Goal: Task Accomplishment & Management: Manage account settings

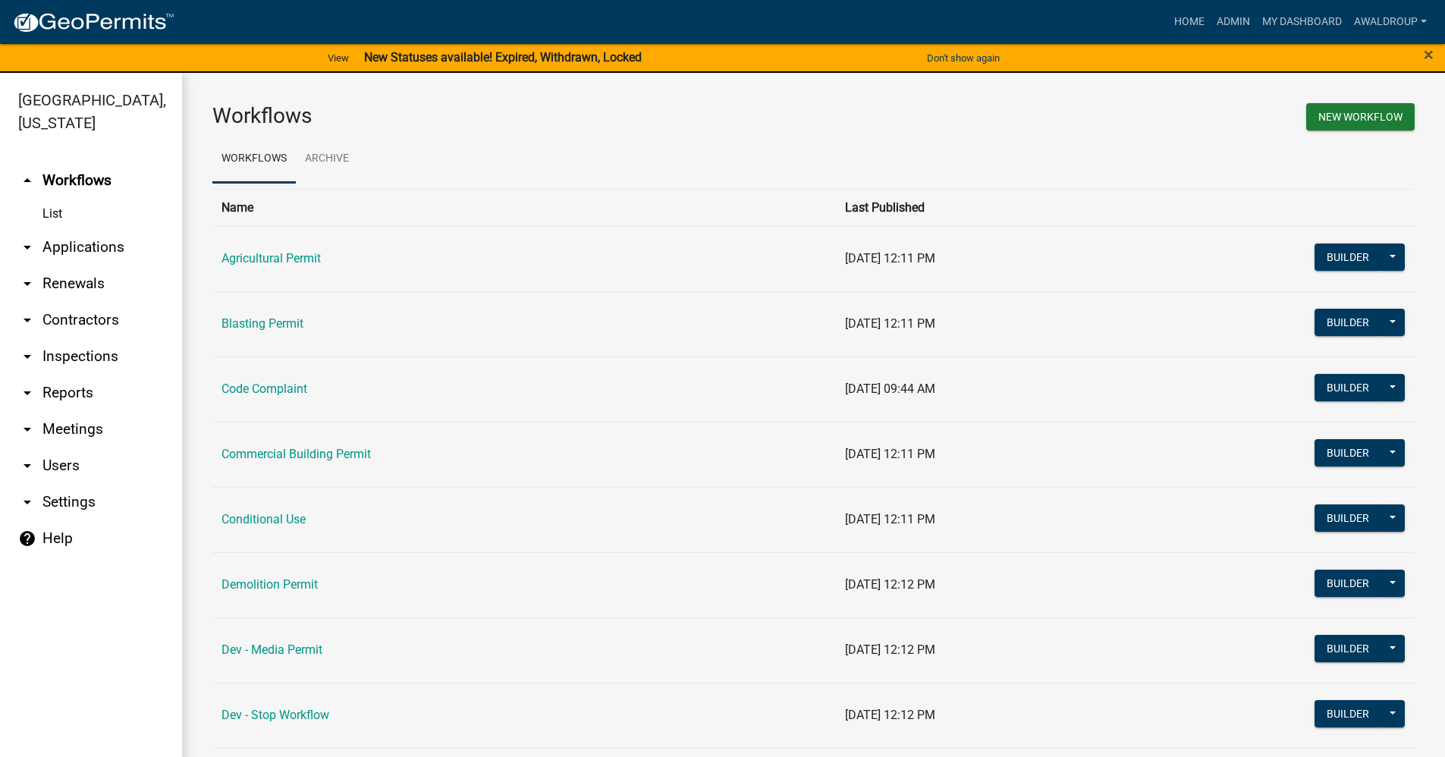
drag, startPoint x: 1326, startPoint y: 91, endPoint x: 1448, endPoint y: 52, distance: 127.6
drag, startPoint x: 48, startPoint y: 246, endPoint x: 195, endPoint y: 199, distance: 154.2
click at [48, 246] on link "arrow_drop_down Applications" at bounding box center [91, 247] width 182 height 36
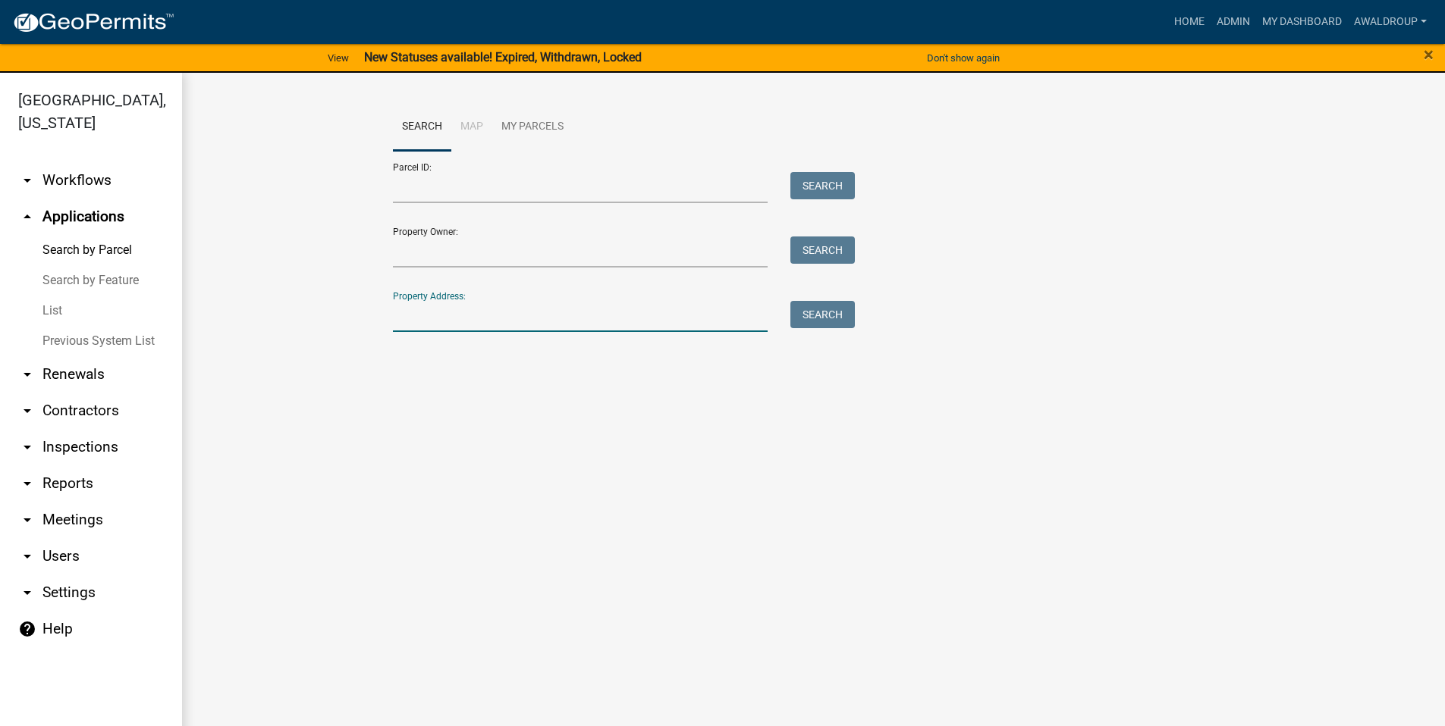
click at [425, 312] on input "Property Address:" at bounding box center [580, 316] width 375 height 31
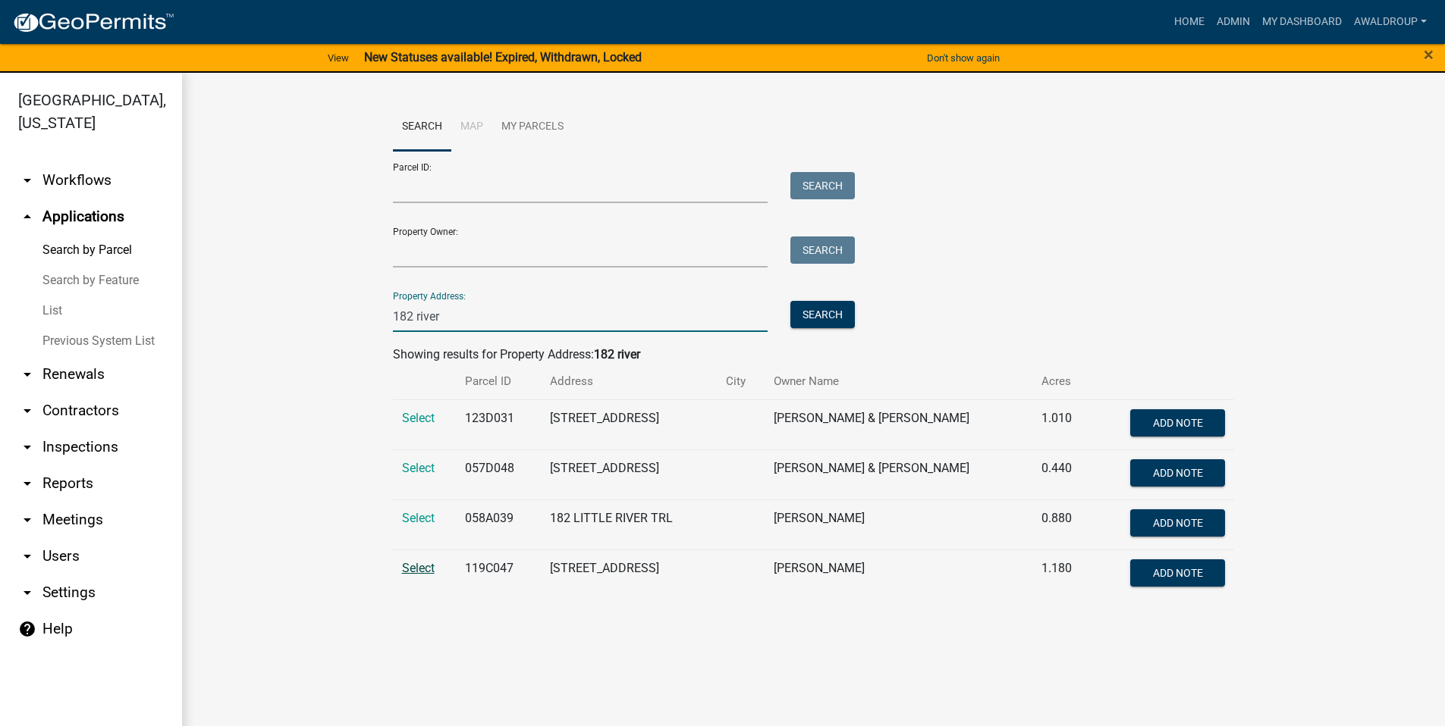
click at [430, 569] on span "Select" at bounding box center [418, 568] width 33 height 14
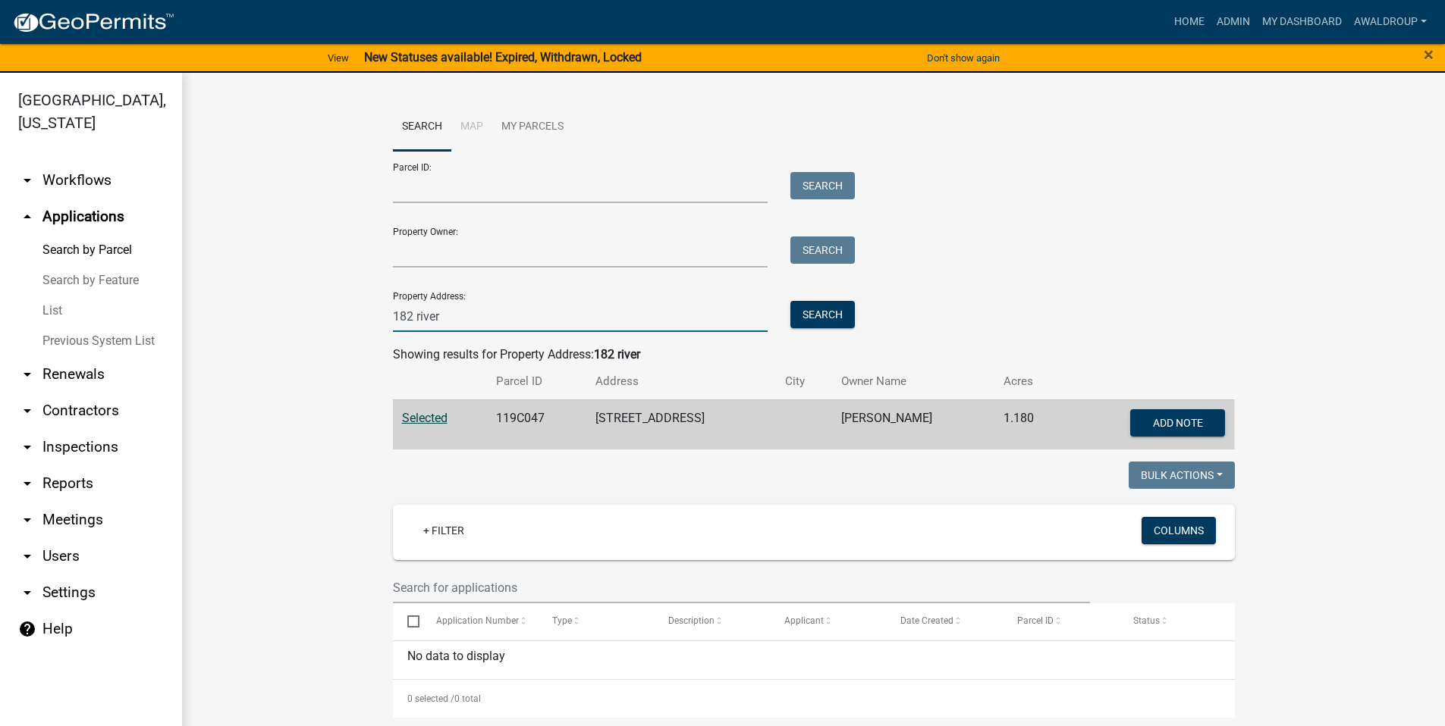
click at [446, 322] on input "182 river" at bounding box center [580, 316] width 375 height 31
type input "182 riverview"
click at [839, 313] on button "Search" at bounding box center [822, 314] width 64 height 27
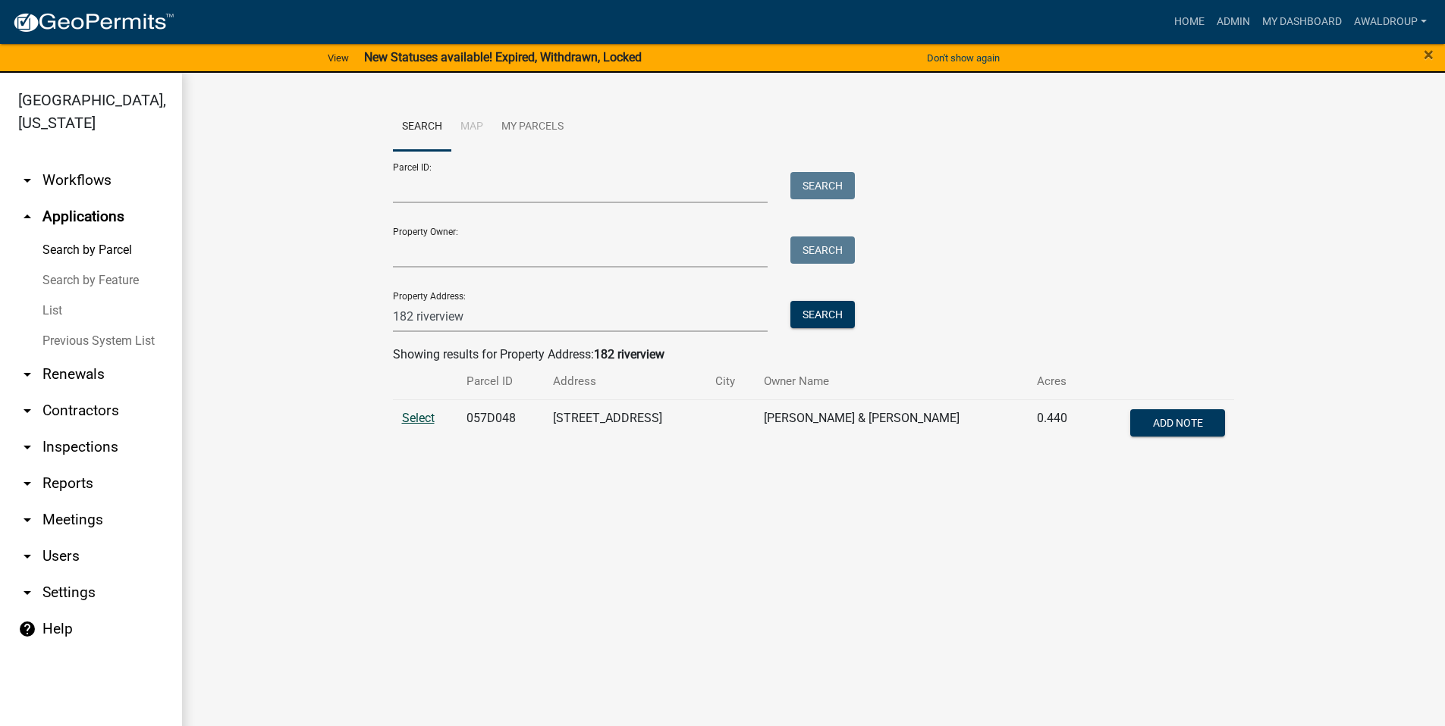
click at [411, 420] on span "Select" at bounding box center [418, 418] width 33 height 14
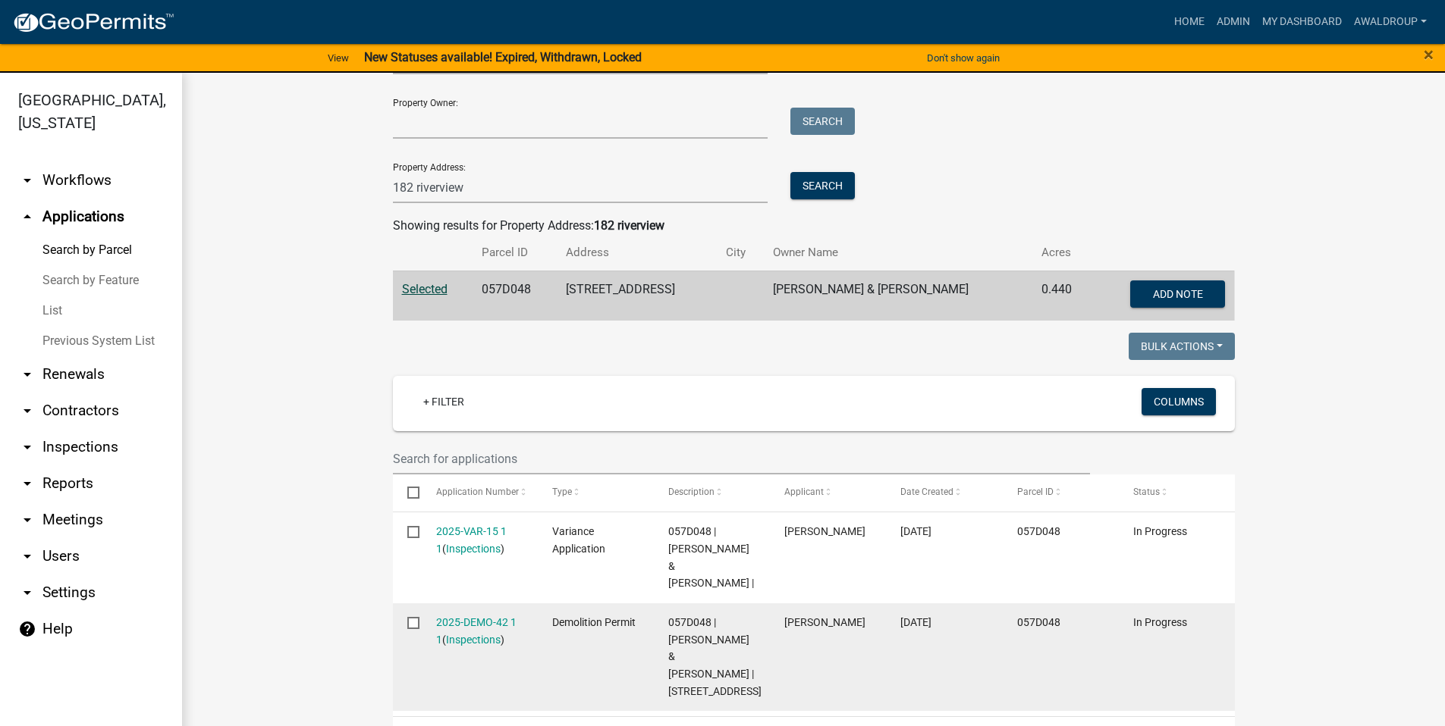
scroll to position [379, 0]
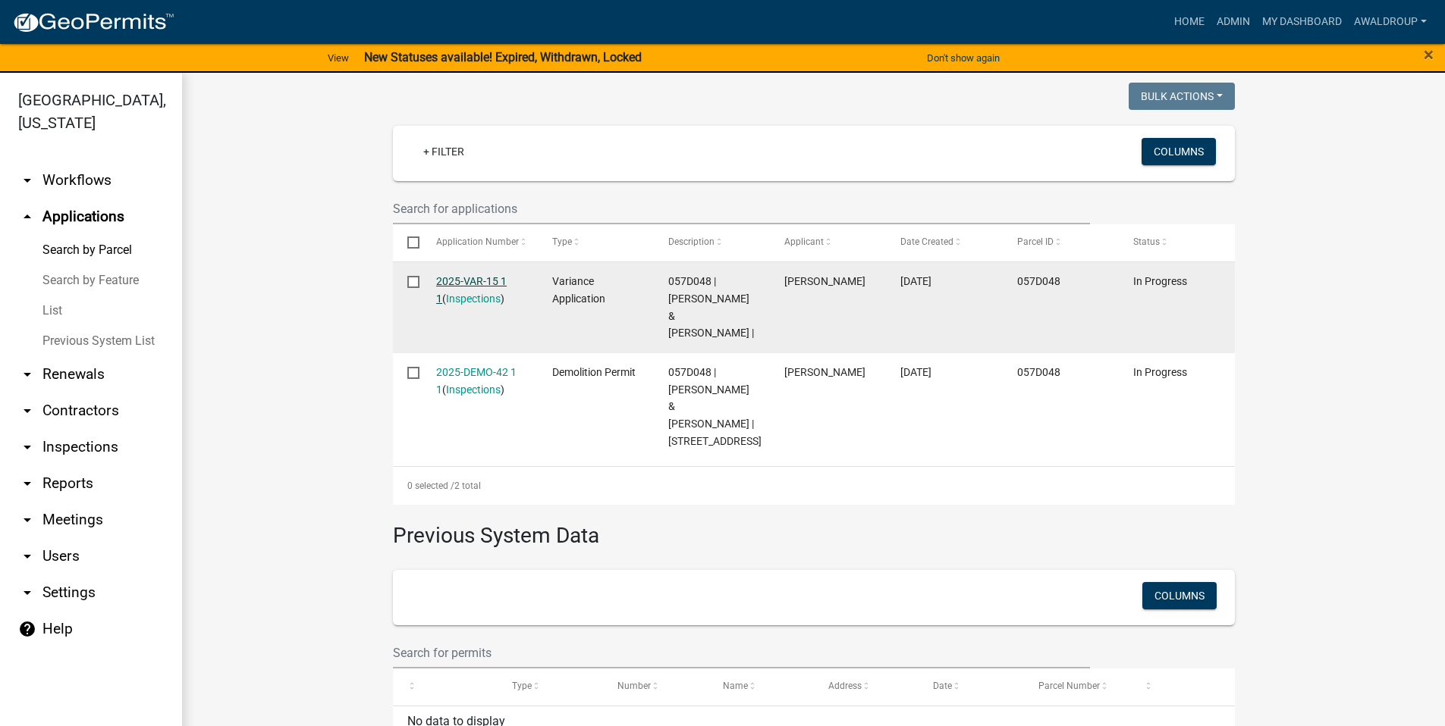
click at [472, 278] on link "2025-VAR-15 1 1" at bounding box center [471, 290] width 71 height 30
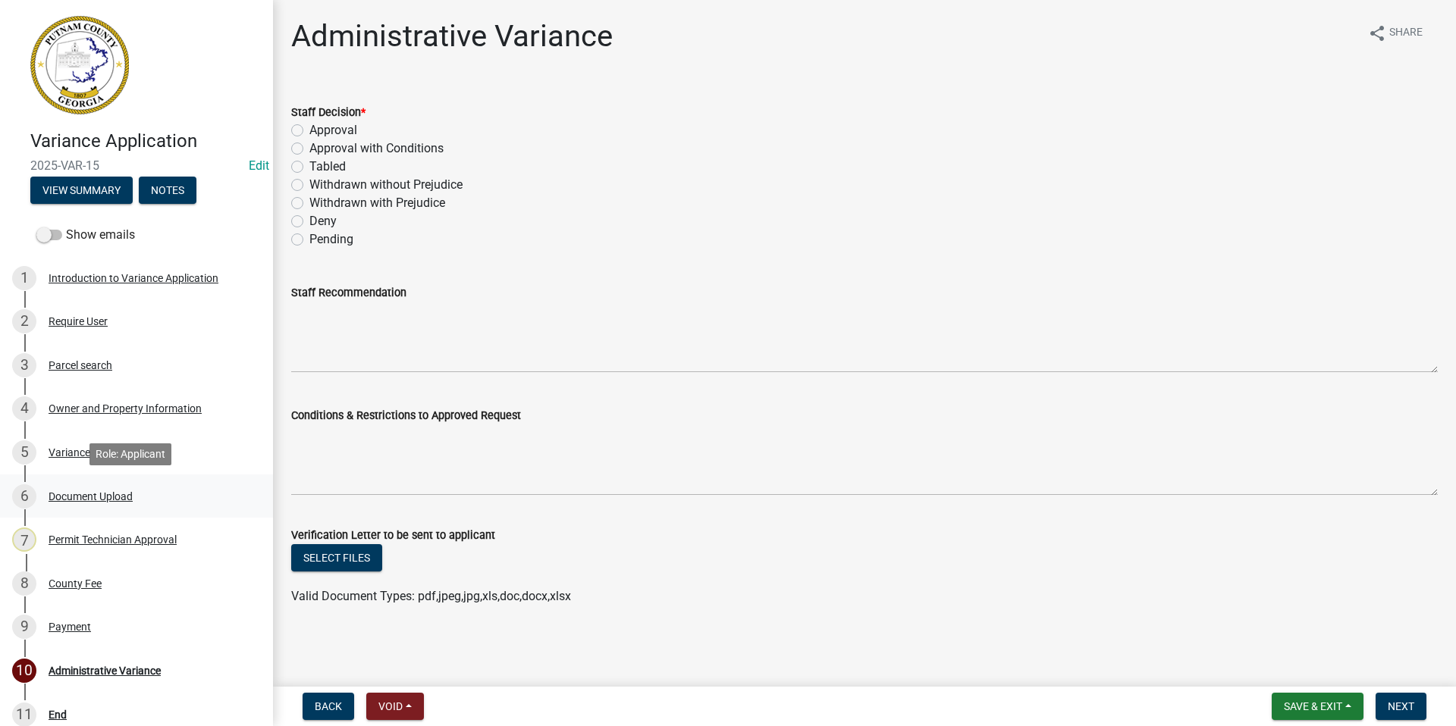
click at [83, 493] on div "Document Upload" at bounding box center [91, 496] width 84 height 11
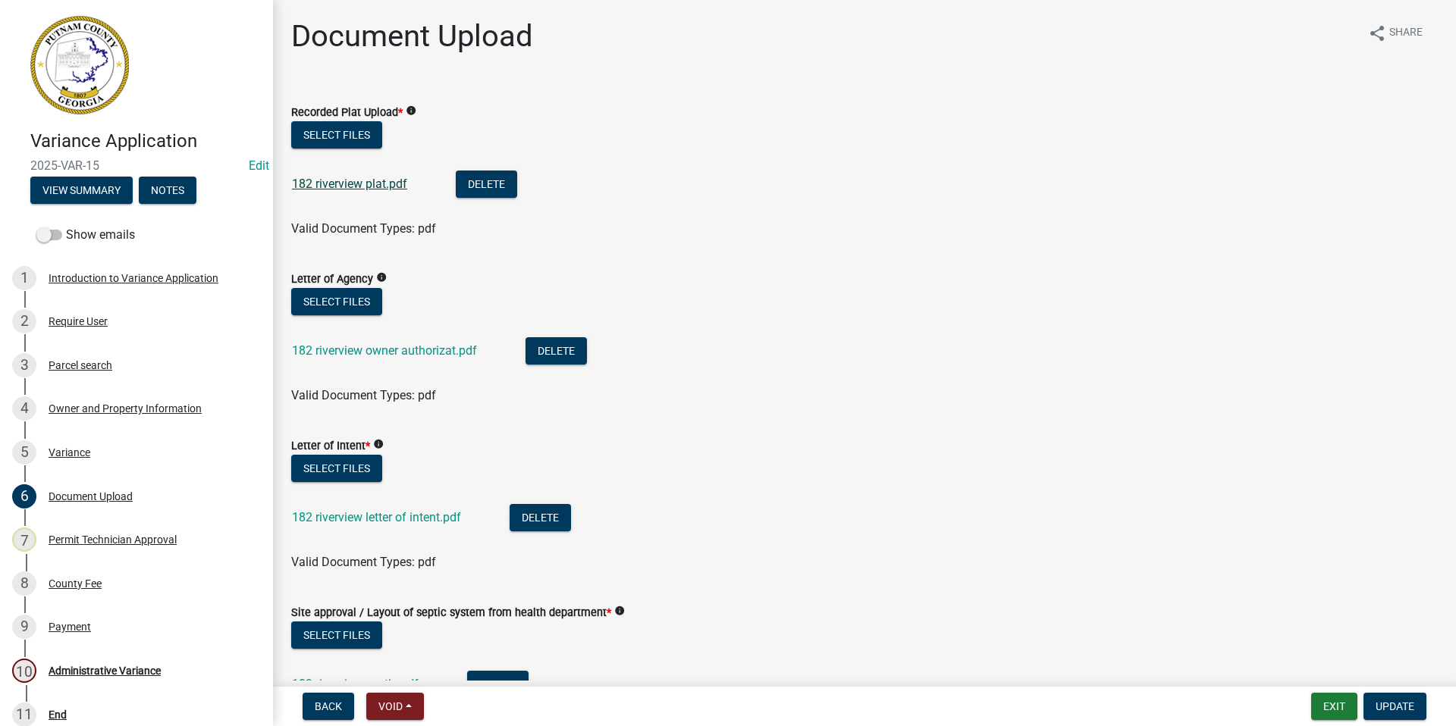
click at [372, 186] on link "182 riverview plat.pdf" at bounding box center [349, 184] width 115 height 14
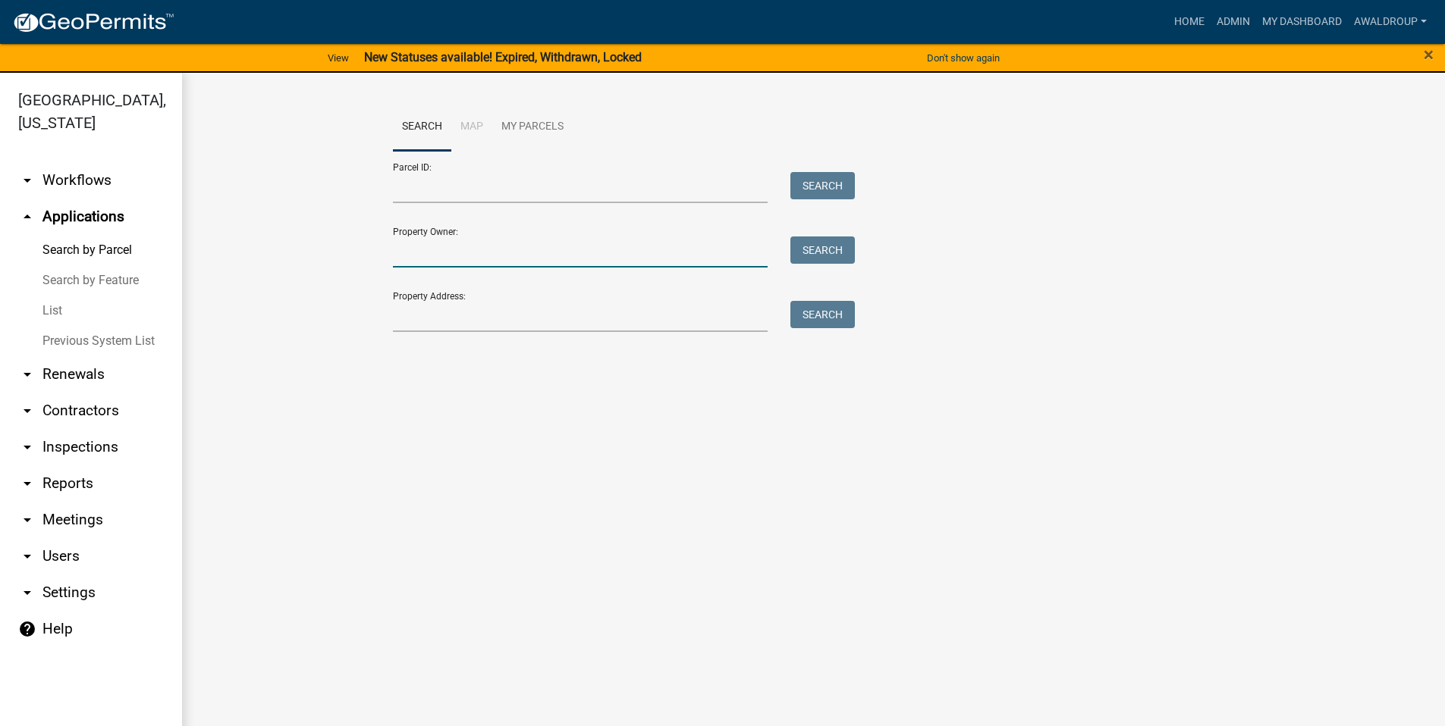
click at [456, 249] on input "Property Owner:" at bounding box center [580, 252] width 375 height 31
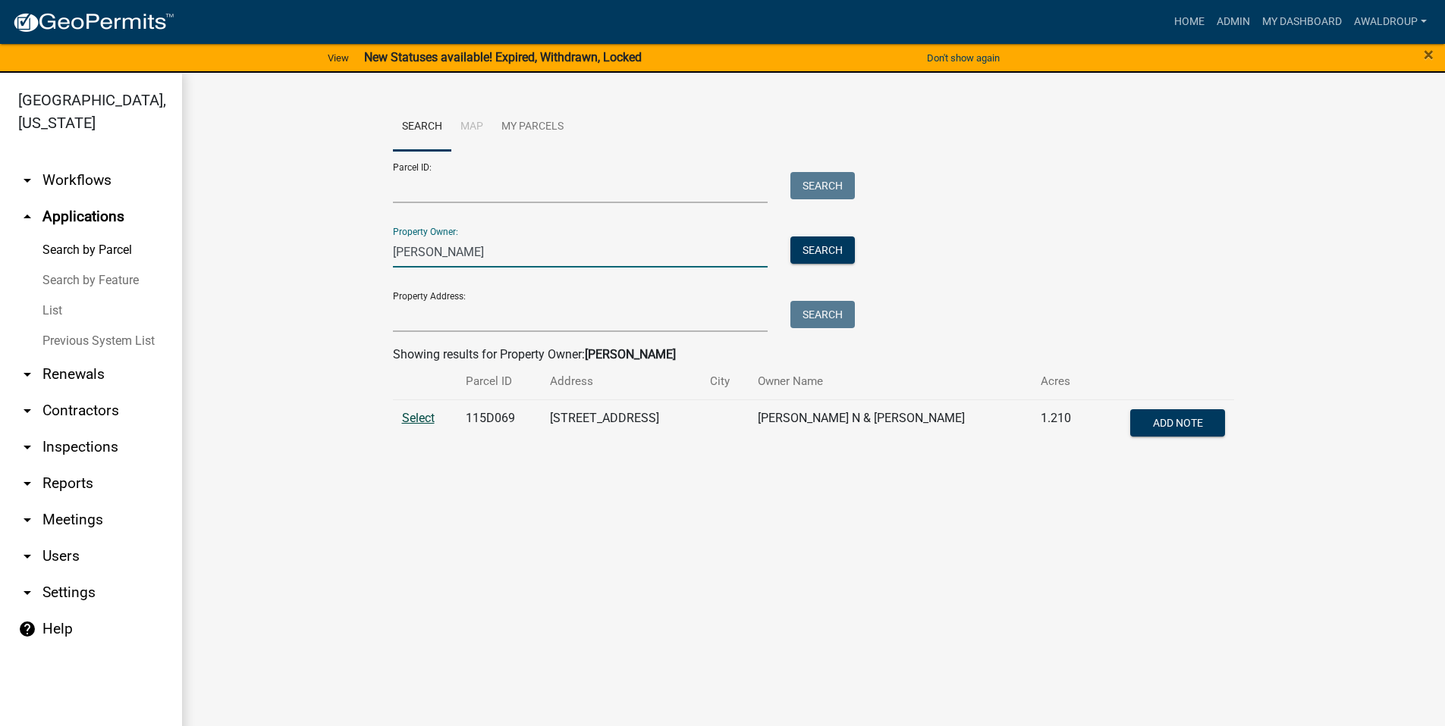
type input "[PERSON_NAME]"
click at [430, 422] on span "Select" at bounding box center [418, 418] width 33 height 14
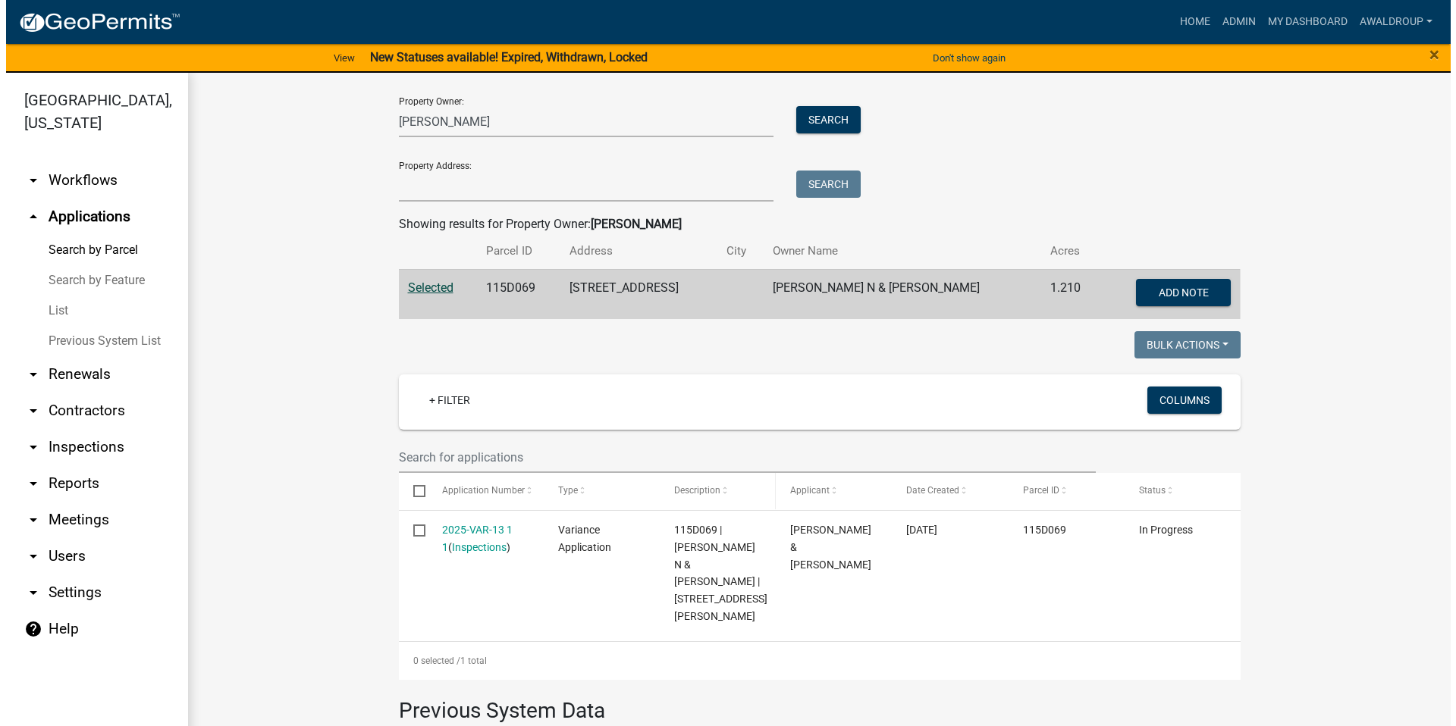
scroll to position [152, 0]
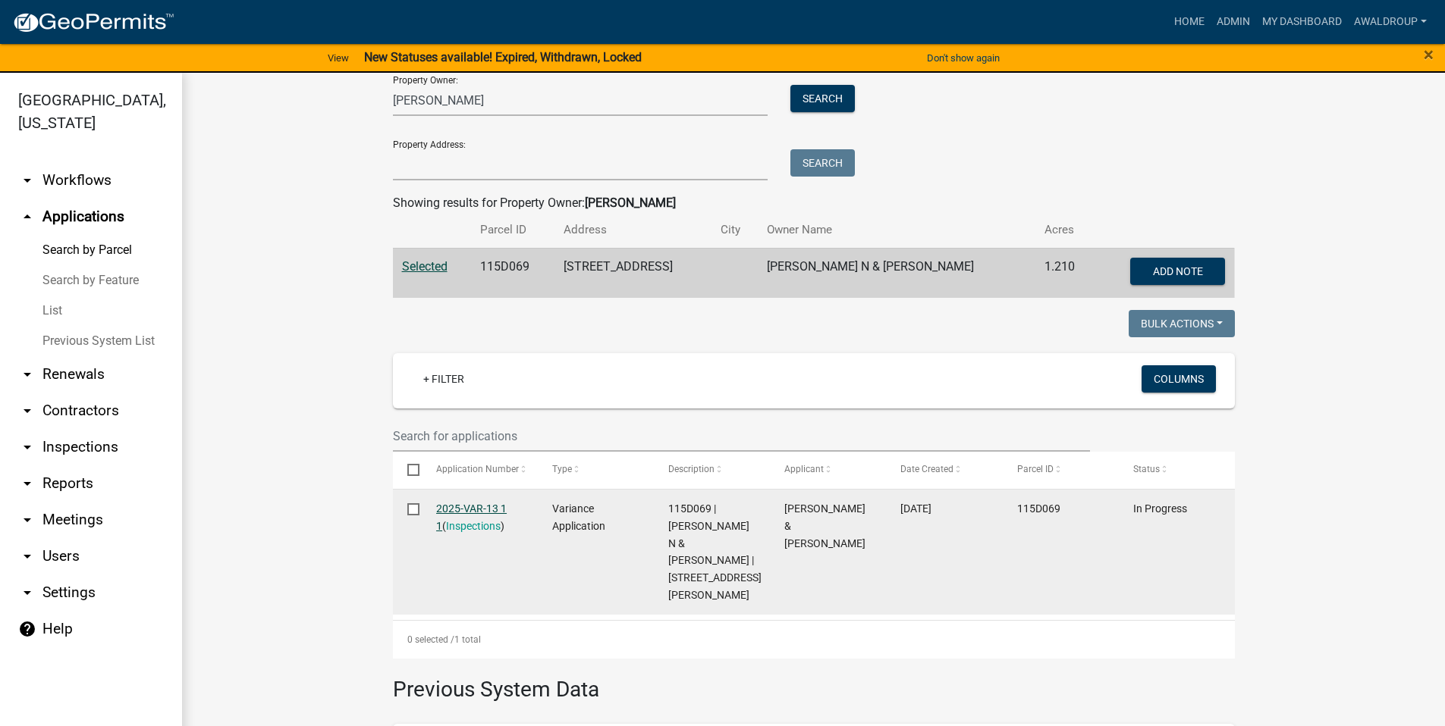
click at [469, 505] on link "2025-VAR-13 1 1" at bounding box center [471, 518] width 71 height 30
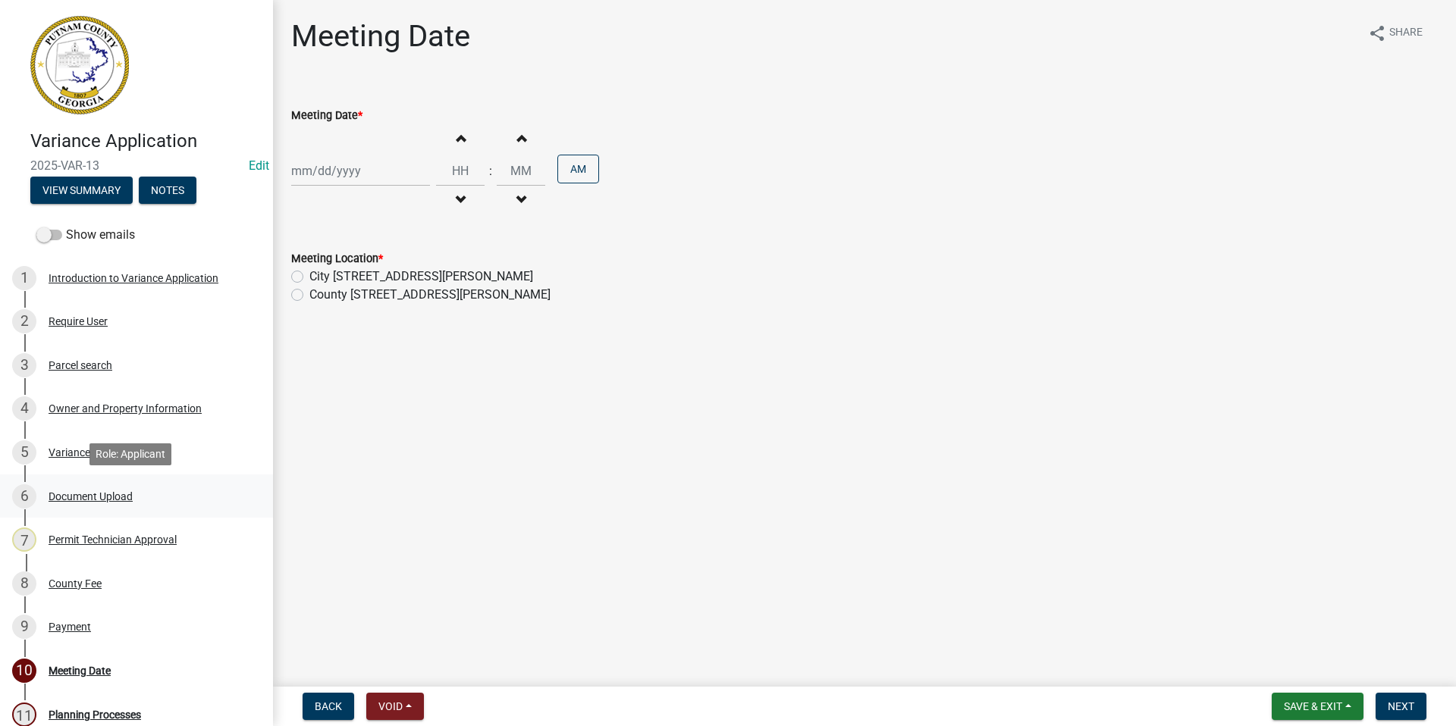
click at [94, 496] on div "Document Upload" at bounding box center [91, 496] width 84 height 11
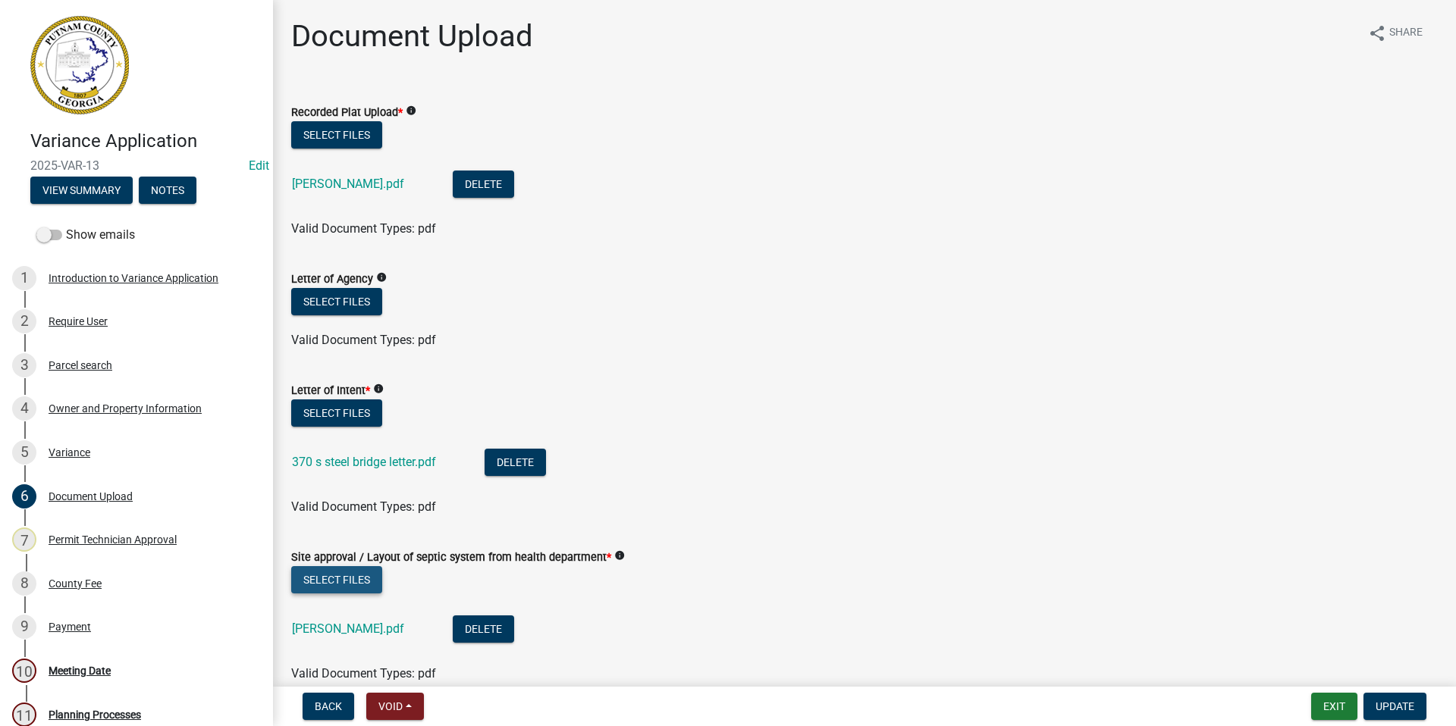
click at [350, 579] on button "Select files" at bounding box center [336, 579] width 91 height 27
click at [345, 584] on button "Select files" at bounding box center [336, 579] width 91 height 27
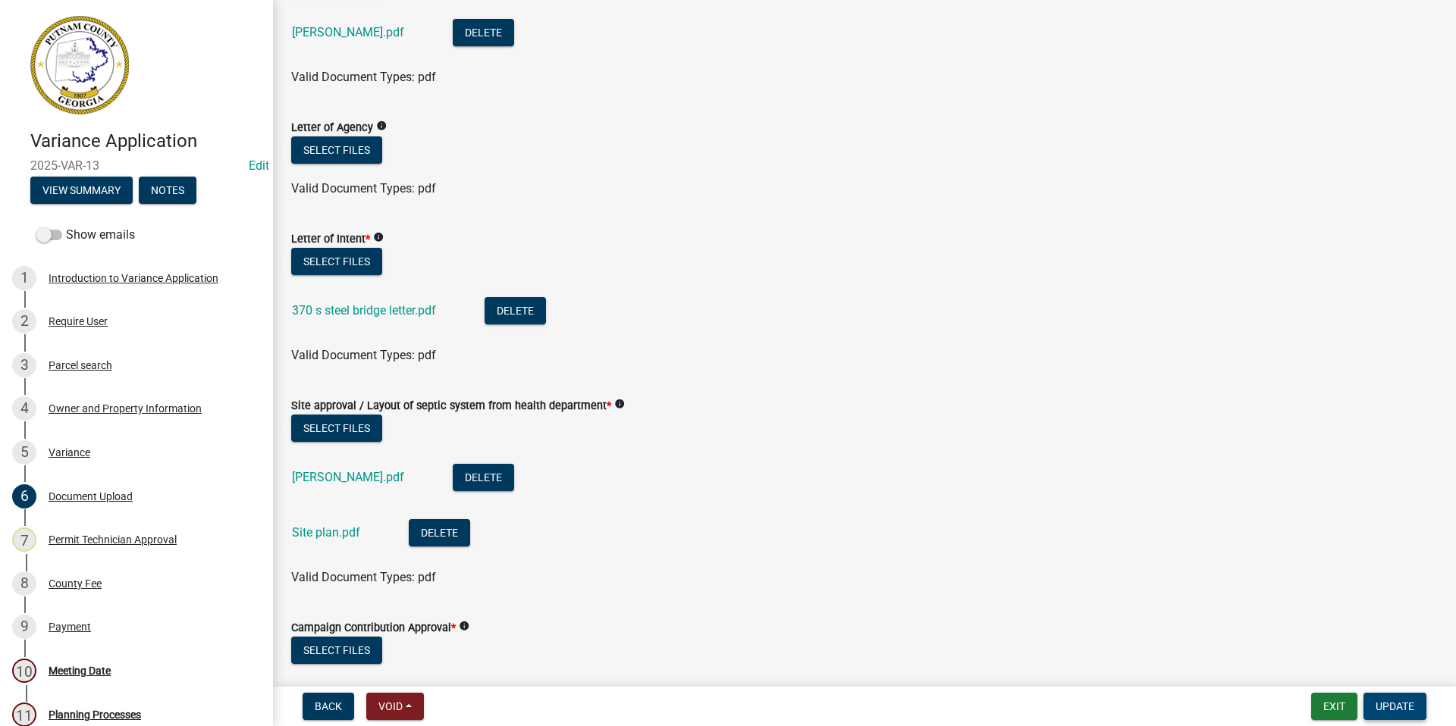
click at [1409, 701] on span "Update" at bounding box center [1395, 707] width 39 height 12
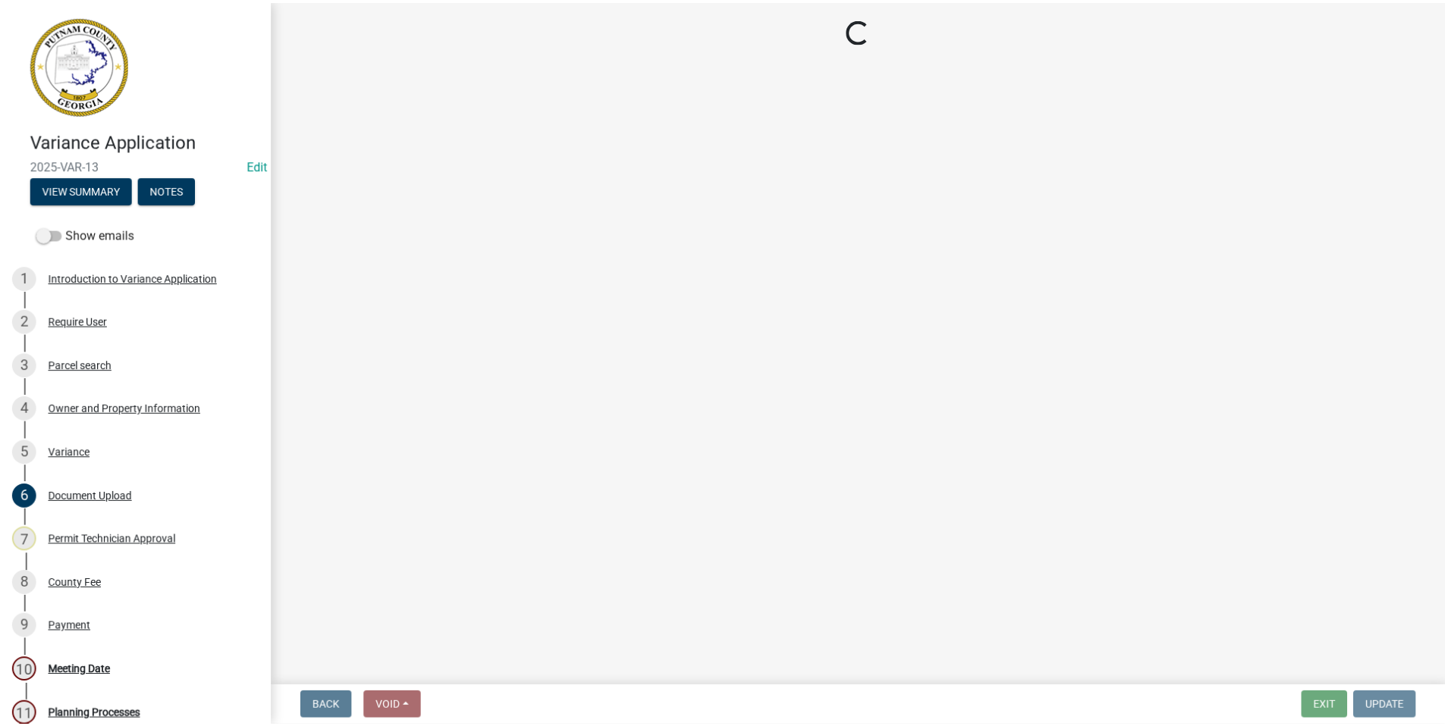
scroll to position [0, 0]
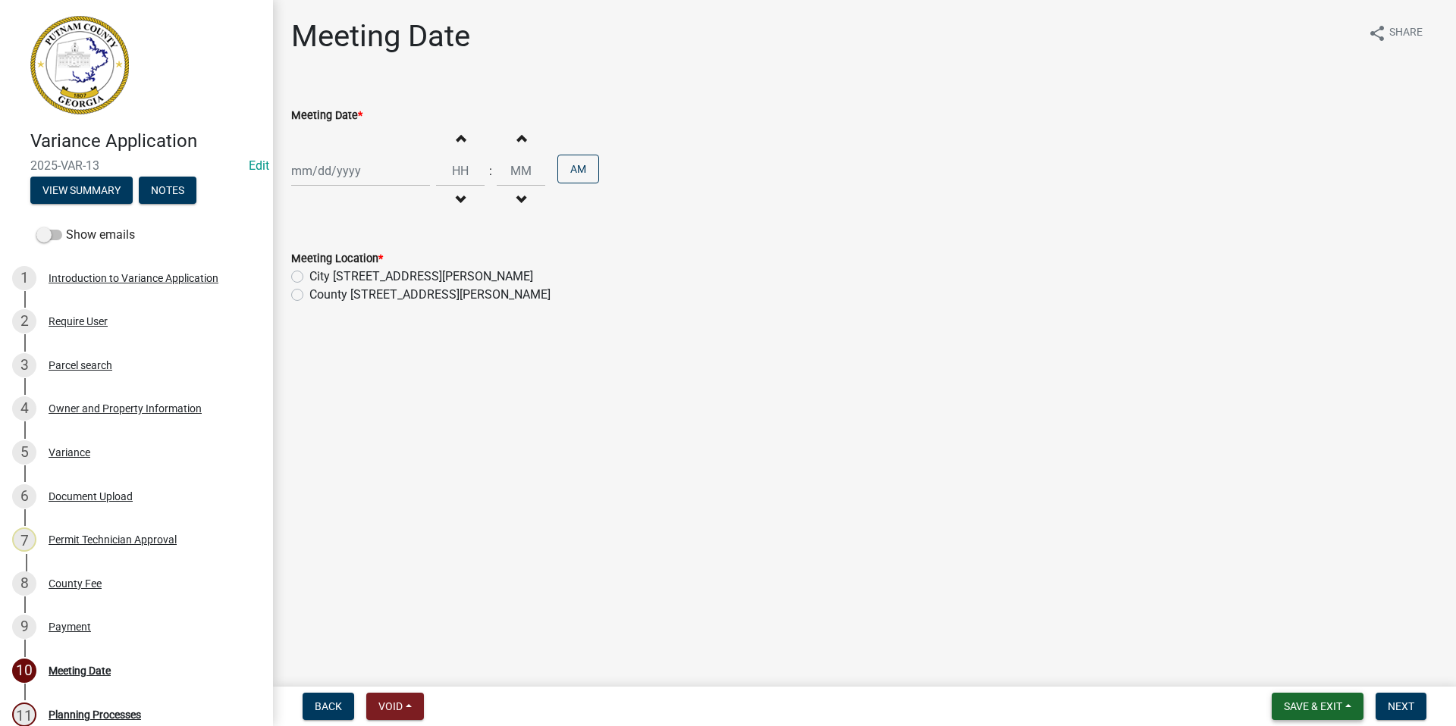
click at [1287, 703] on span "Save & Exit" at bounding box center [1313, 707] width 58 height 12
click at [1302, 662] on button "Save & Exit" at bounding box center [1302, 667] width 121 height 36
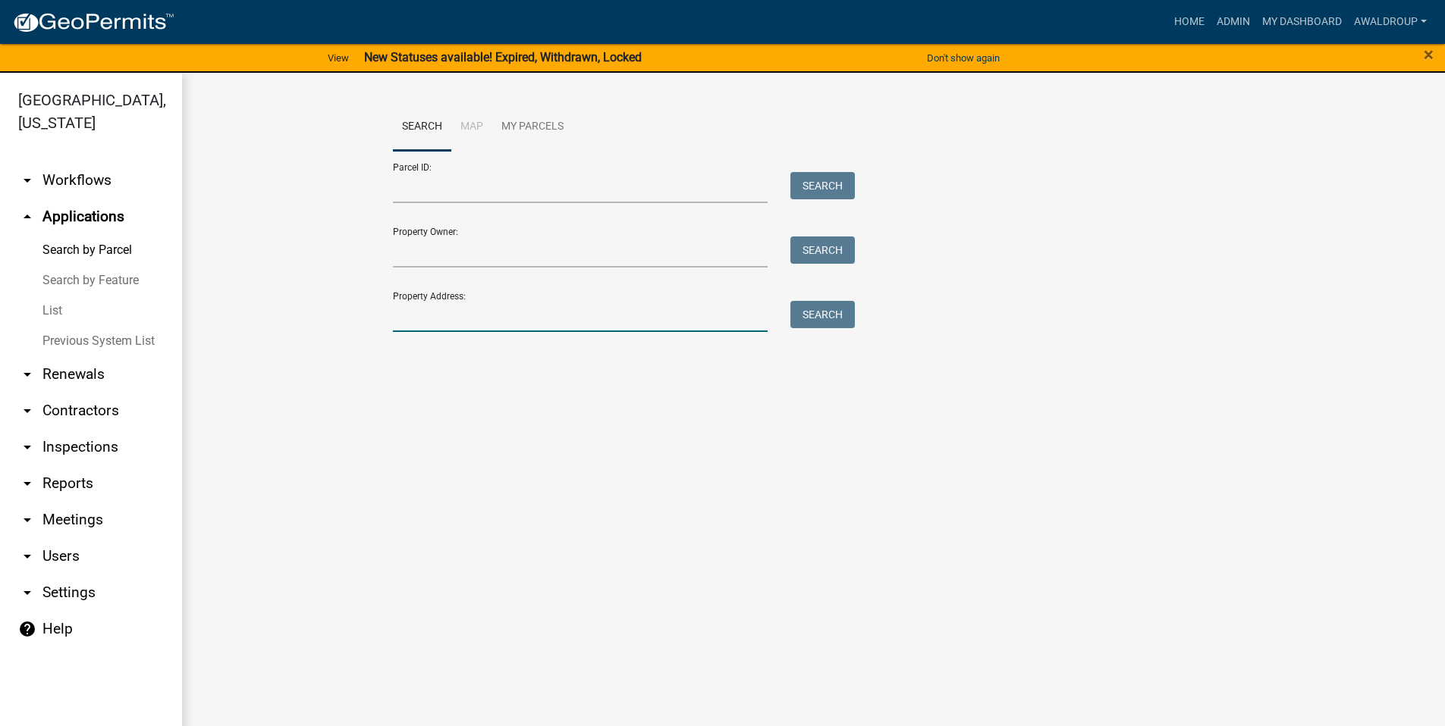
drag, startPoint x: 463, startPoint y: 307, endPoint x: 487, endPoint y: 308, distance: 23.5
click at [464, 308] on input "Property Address:" at bounding box center [580, 316] width 375 height 31
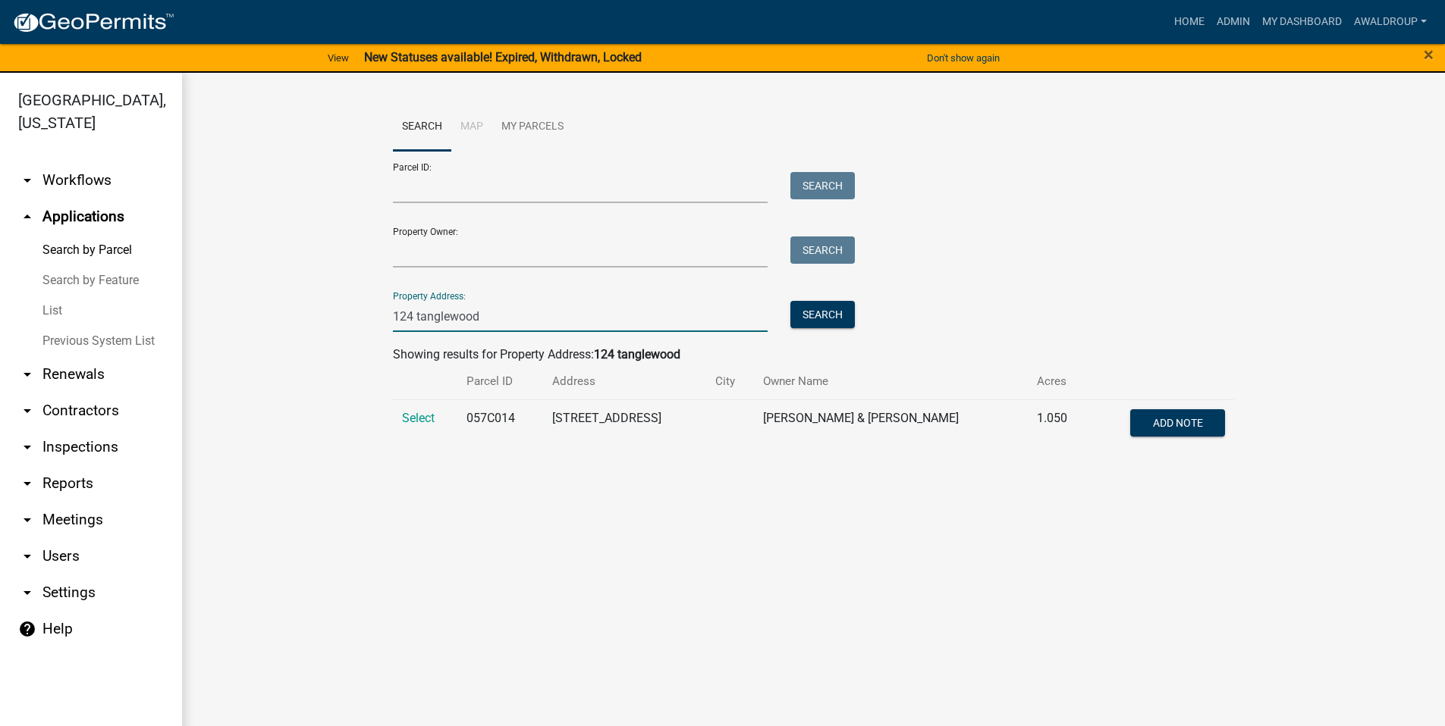
type input "124 tanglewood"
click at [408, 404] on td "Select" at bounding box center [425, 425] width 65 height 50
click at [409, 419] on span "Select" at bounding box center [418, 418] width 33 height 14
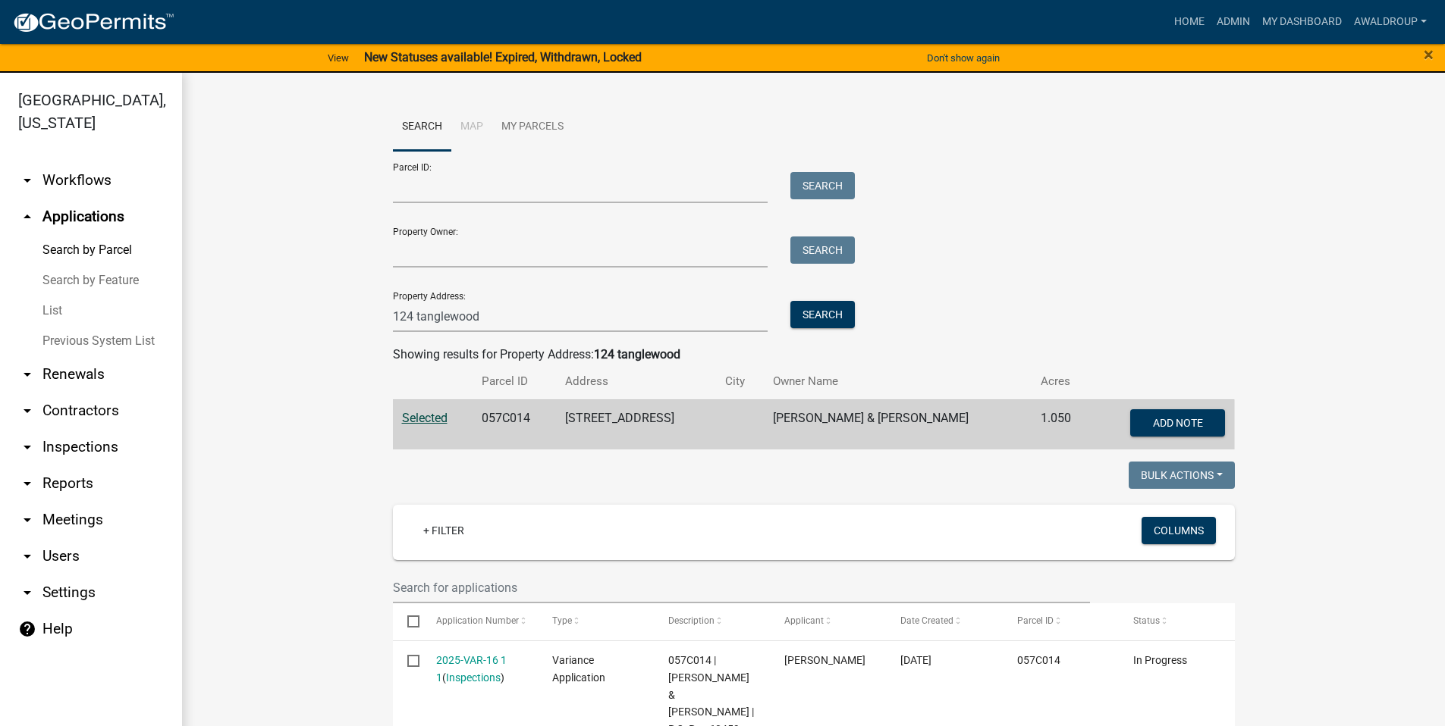
scroll to position [227, 0]
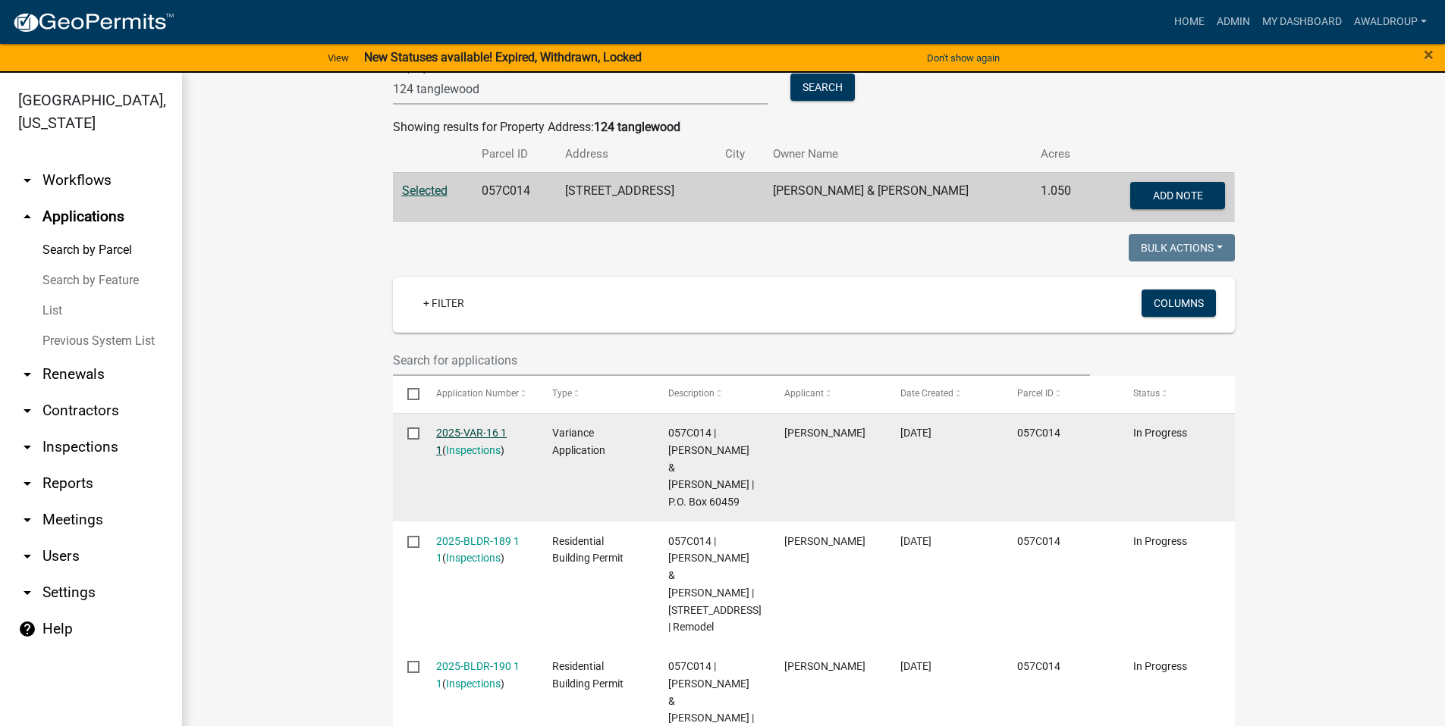
click at [488, 431] on link "2025-VAR-16 1 1" at bounding box center [471, 442] width 71 height 30
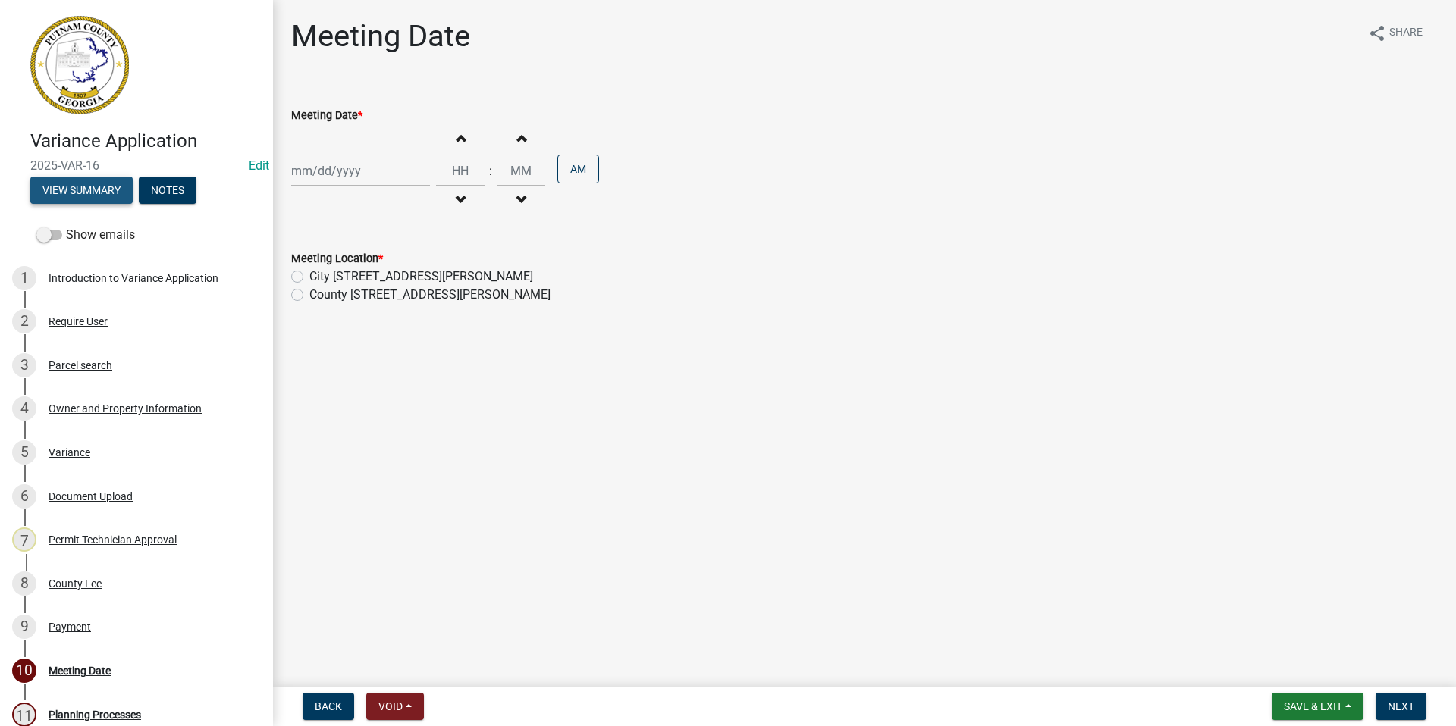
click at [42, 188] on button "View Summary" at bounding box center [81, 190] width 102 height 27
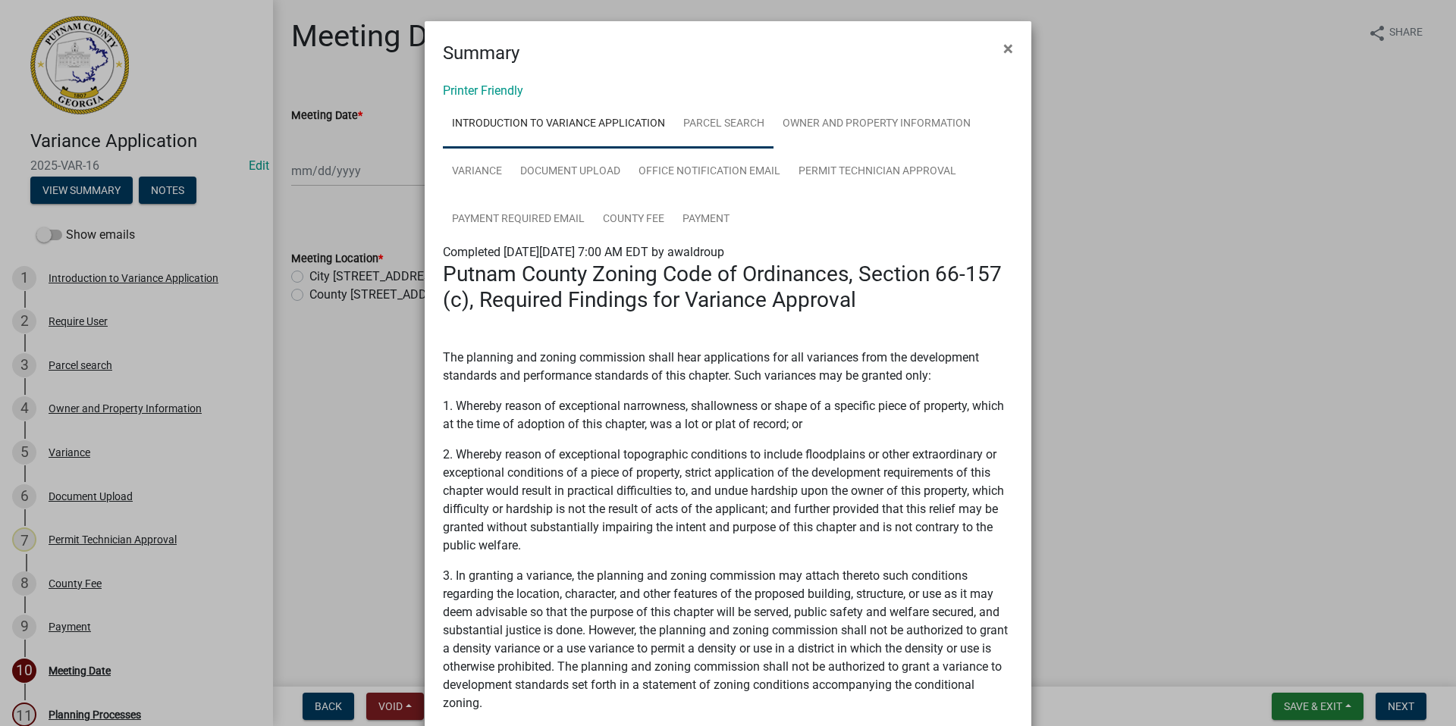
click at [710, 118] on link "Parcel search" at bounding box center [723, 124] width 99 height 49
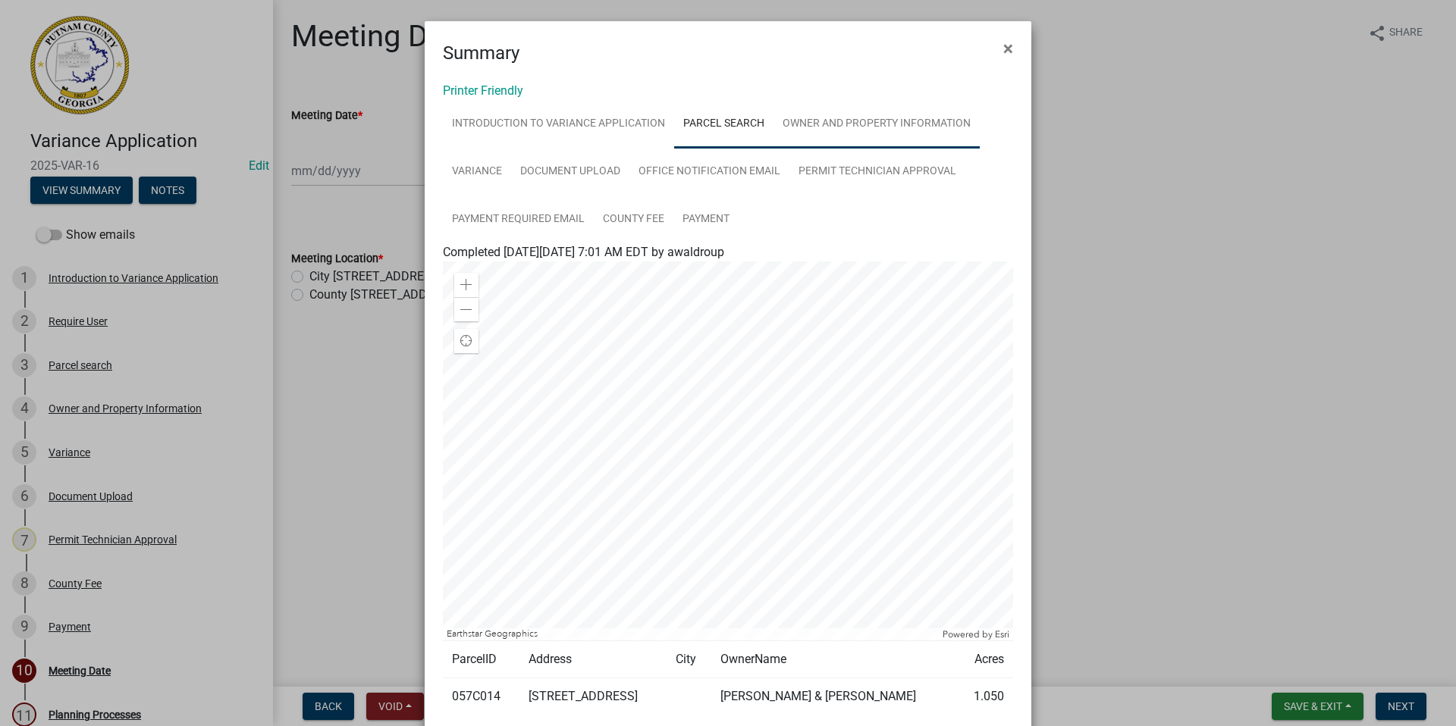
click at [834, 115] on link "Owner and Property Information" at bounding box center [876, 124] width 206 height 49
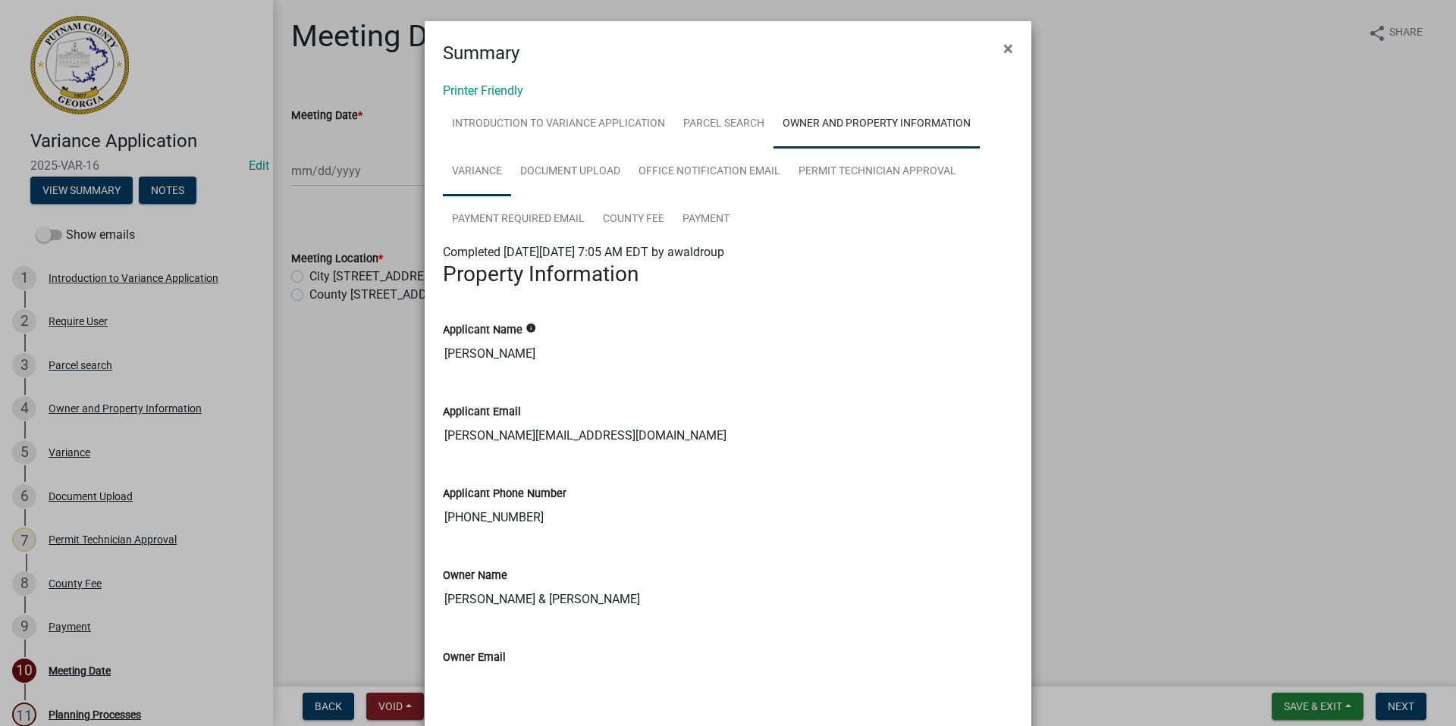
click at [471, 175] on link "Variance" at bounding box center [477, 172] width 68 height 49
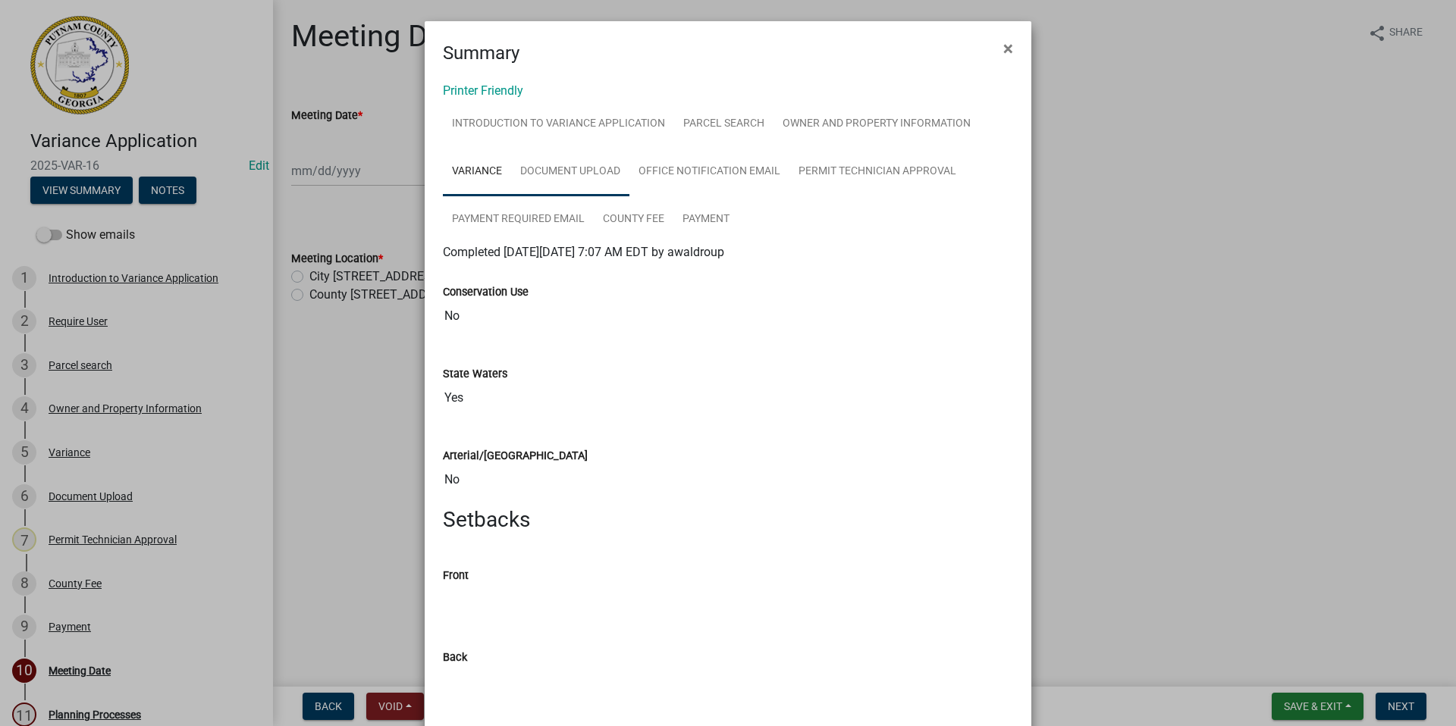
click at [564, 165] on link "Document Upload" at bounding box center [570, 172] width 118 height 49
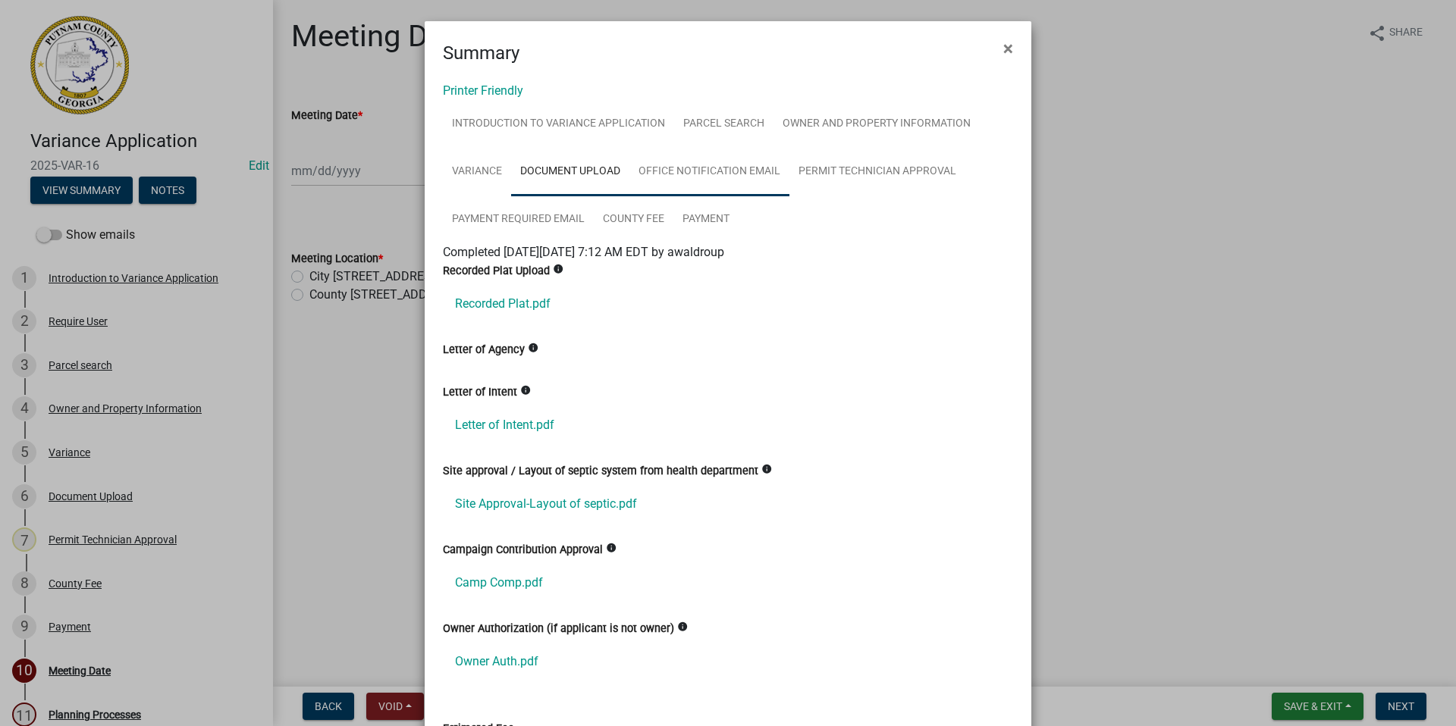
click at [707, 169] on link "Office Notification Email" at bounding box center [709, 172] width 160 height 49
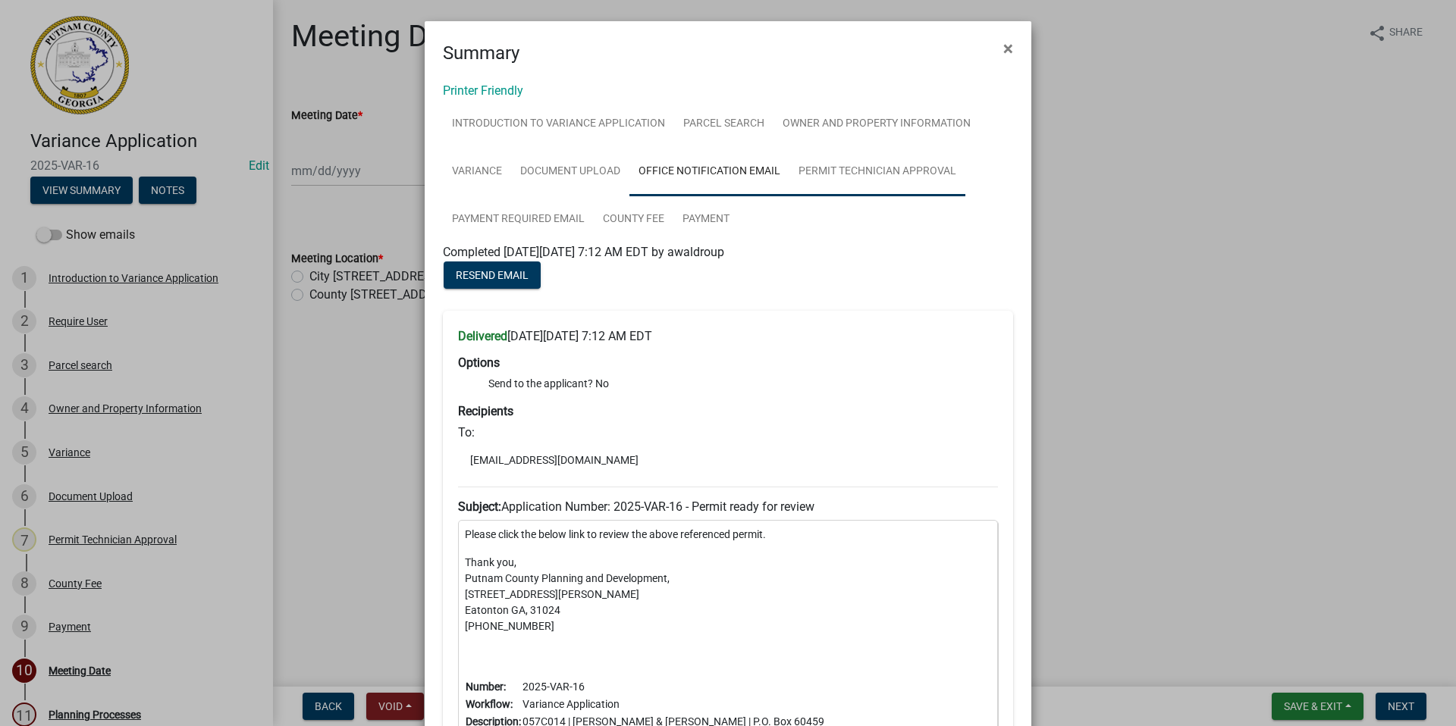
click at [829, 173] on link "Permit Technician Approval" at bounding box center [877, 172] width 176 height 49
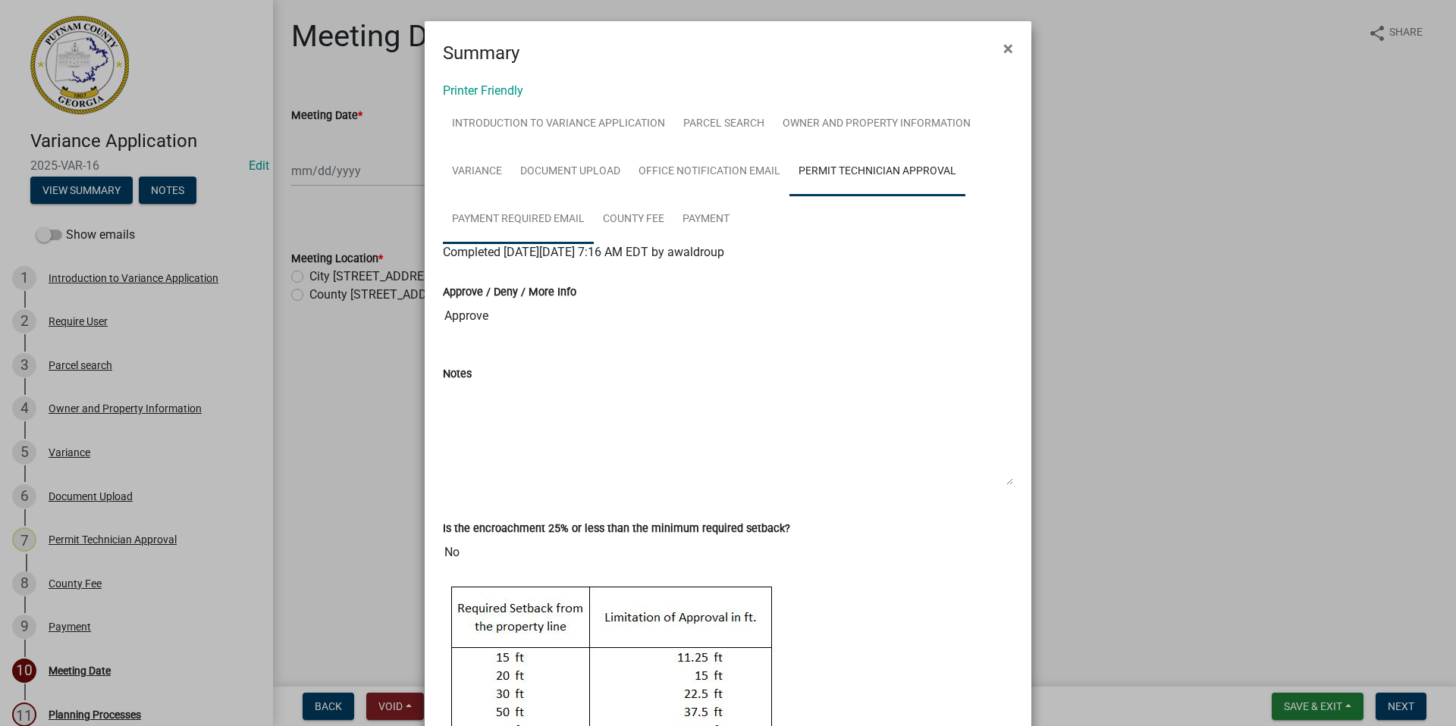
click at [520, 218] on link "Payment Required Email" at bounding box center [518, 220] width 151 height 49
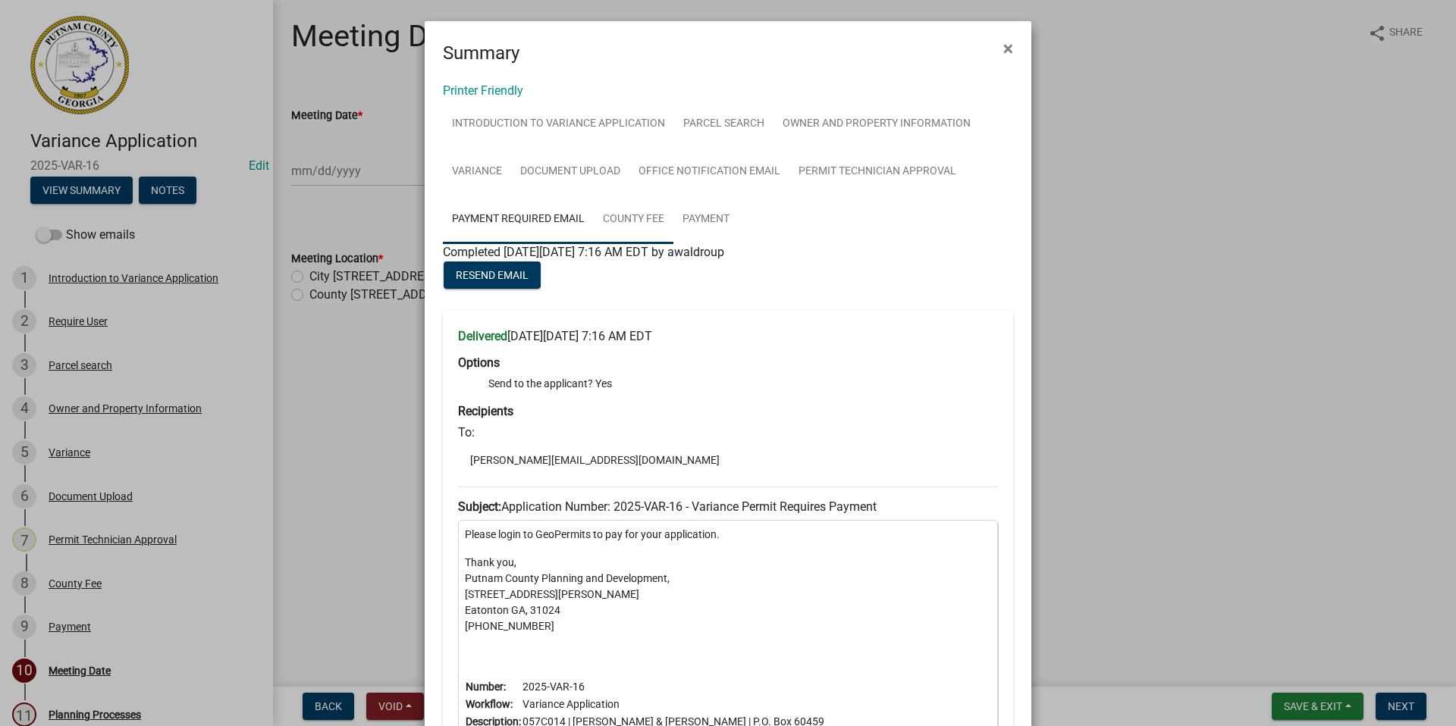
click at [629, 218] on link "County Fee" at bounding box center [634, 220] width 80 height 49
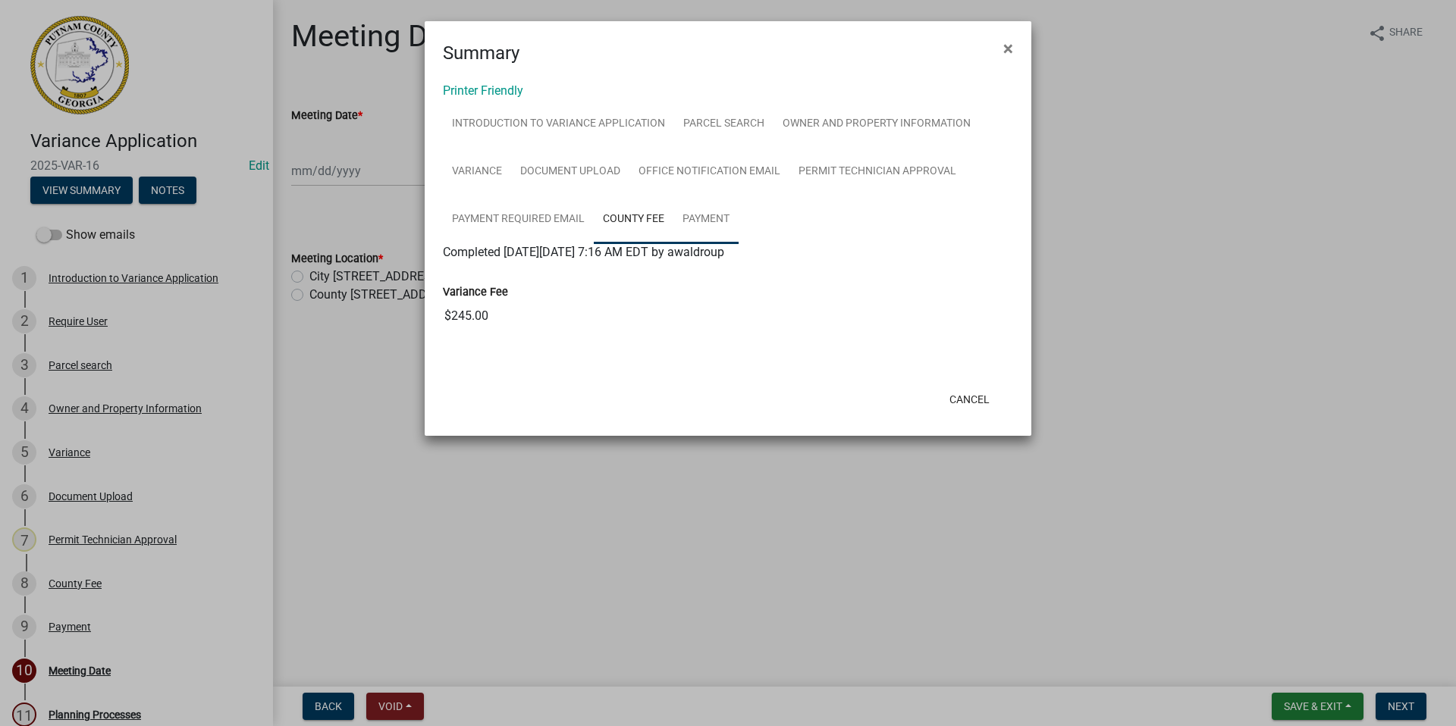
click at [718, 217] on link "Payment" at bounding box center [705, 220] width 65 height 49
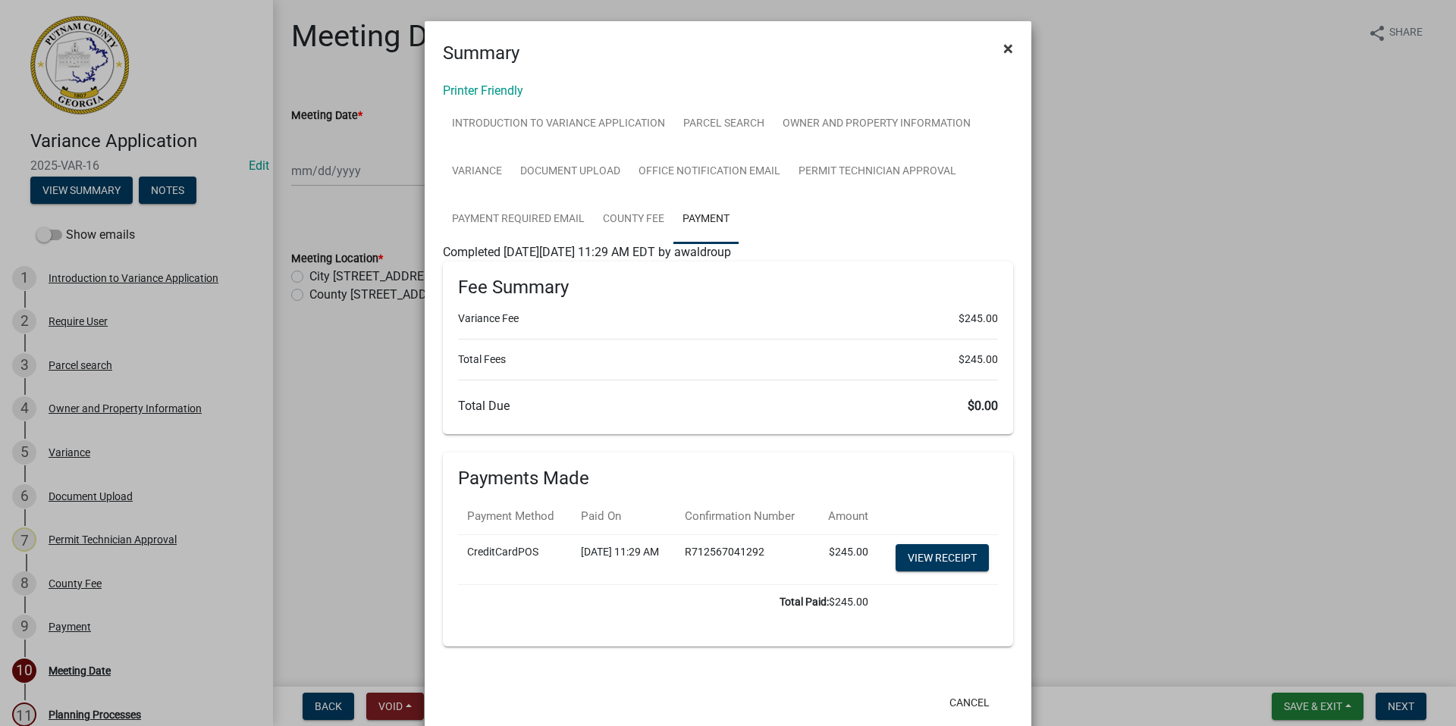
drag, startPoint x: 994, startPoint y: 57, endPoint x: 986, endPoint y: 61, distance: 9.5
click at [994, 57] on button "×" at bounding box center [1008, 48] width 34 height 42
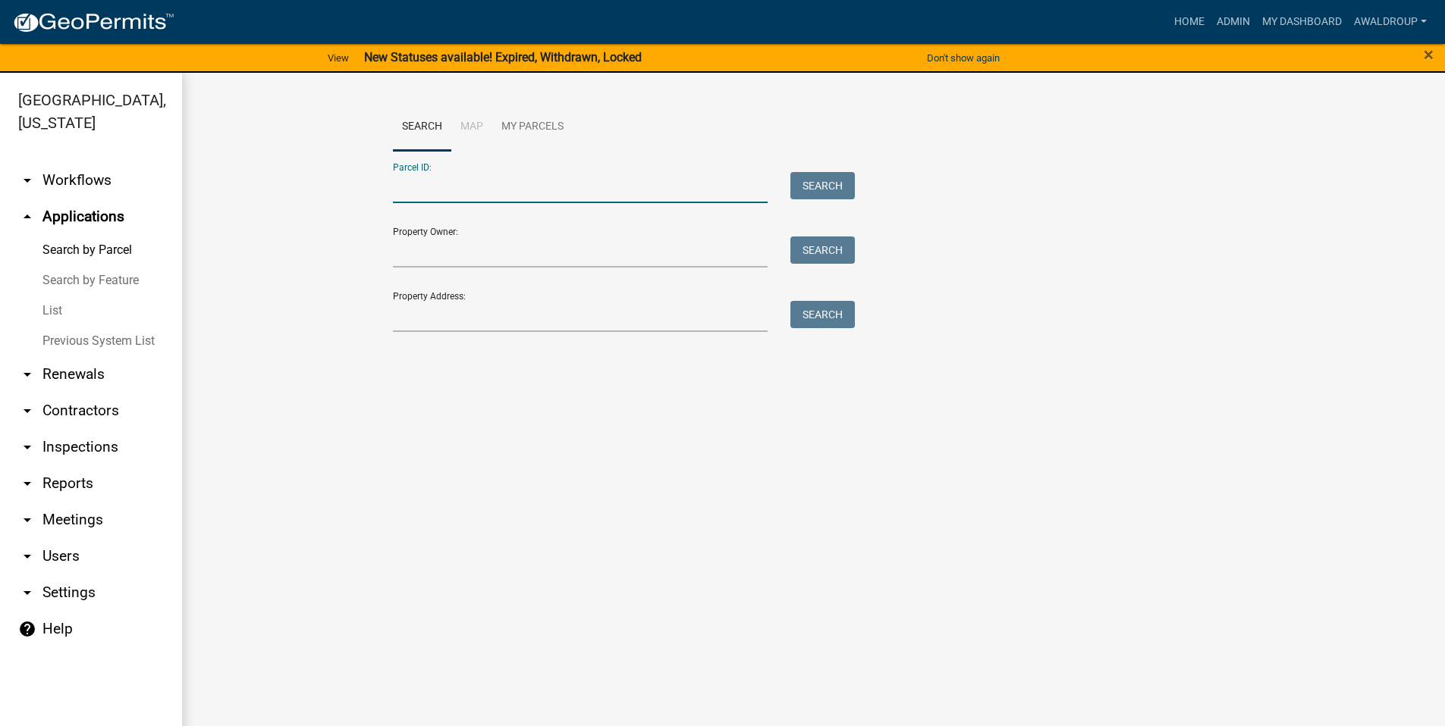
click at [474, 186] on input "Parcel ID:" at bounding box center [580, 187] width 375 height 31
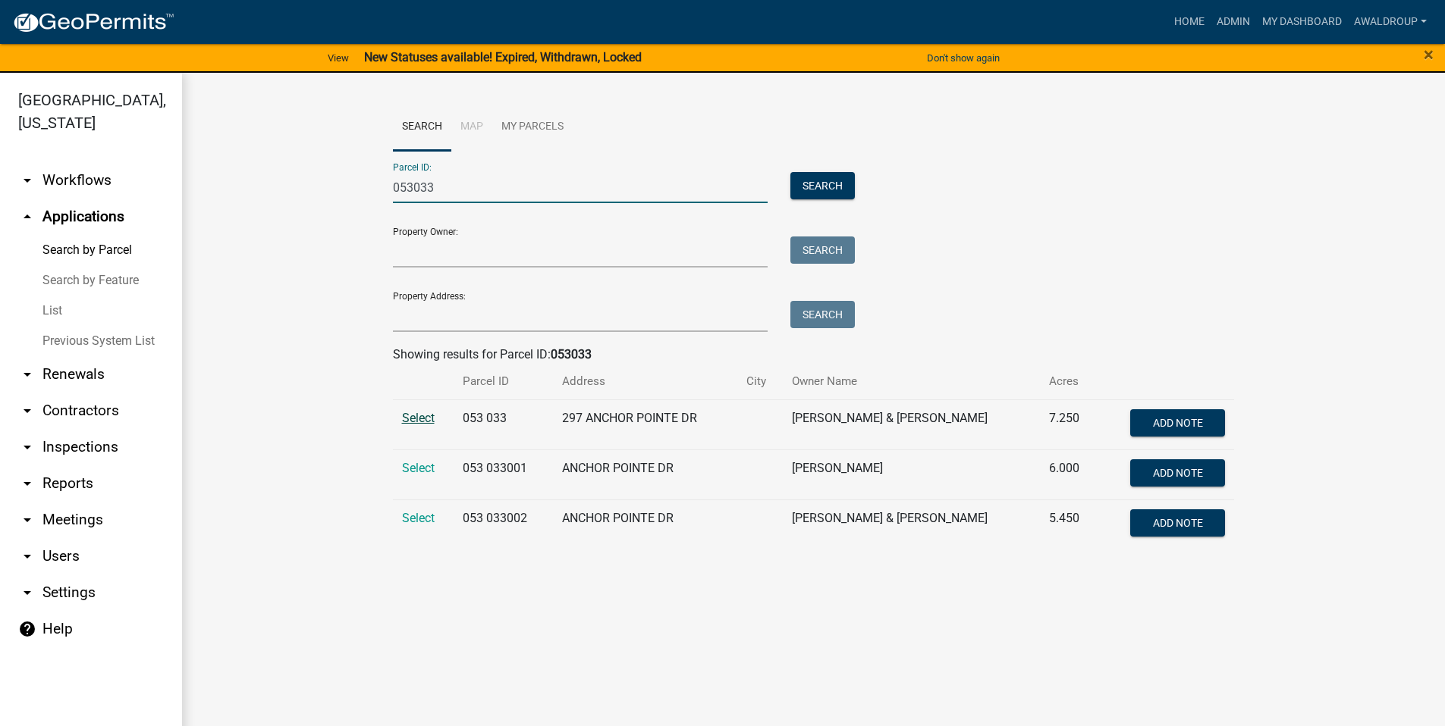
type input "053033"
click at [418, 422] on span "Select" at bounding box center [418, 418] width 33 height 14
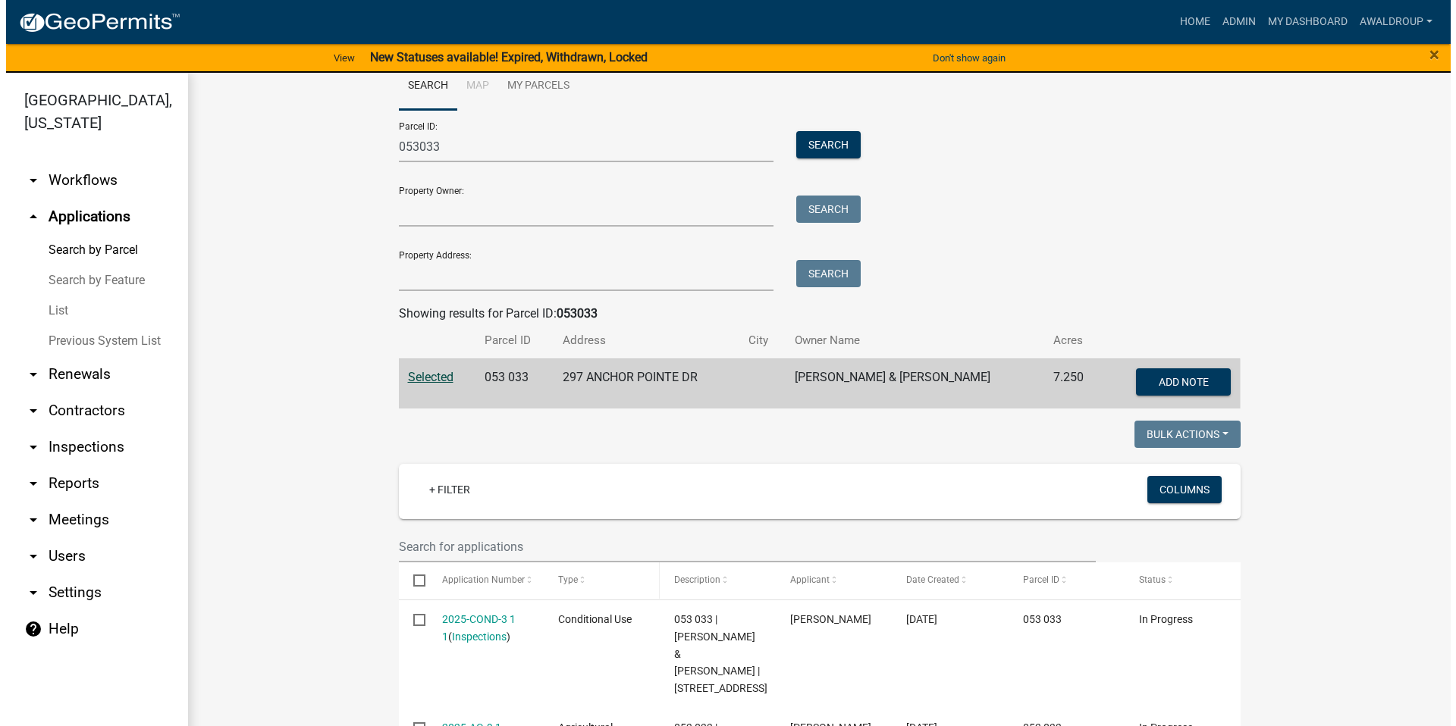
scroll to position [76, 0]
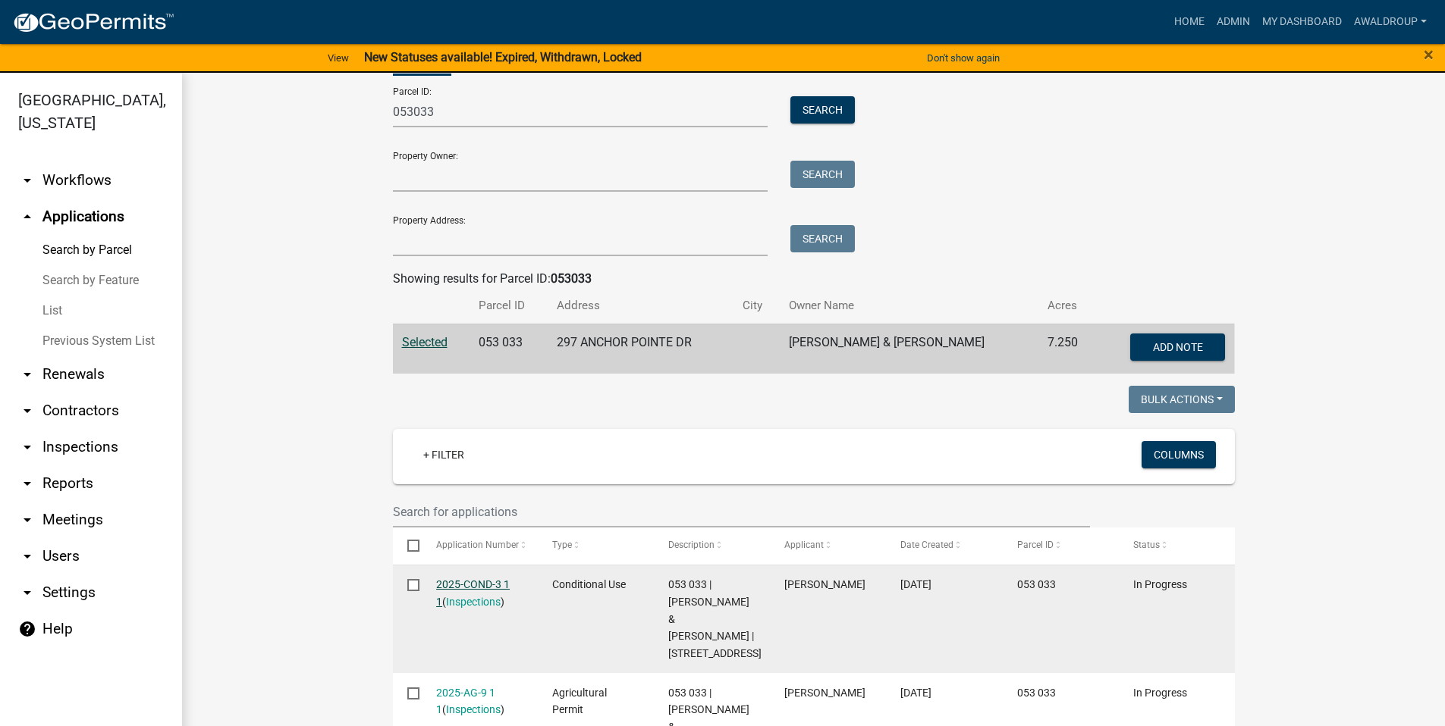
click at [472, 584] on link "2025-COND-3 1 1" at bounding box center [473, 594] width 74 height 30
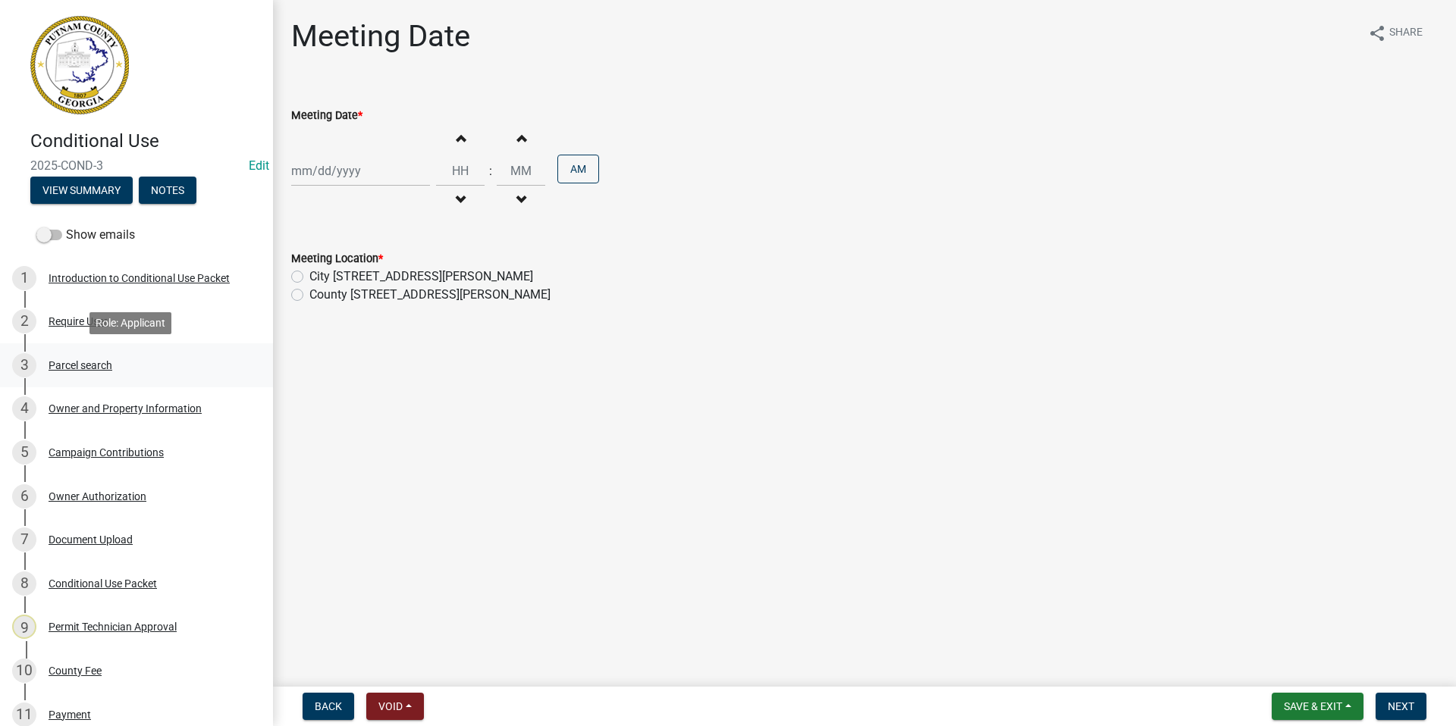
click at [90, 368] on div "Parcel search" at bounding box center [81, 365] width 64 height 11
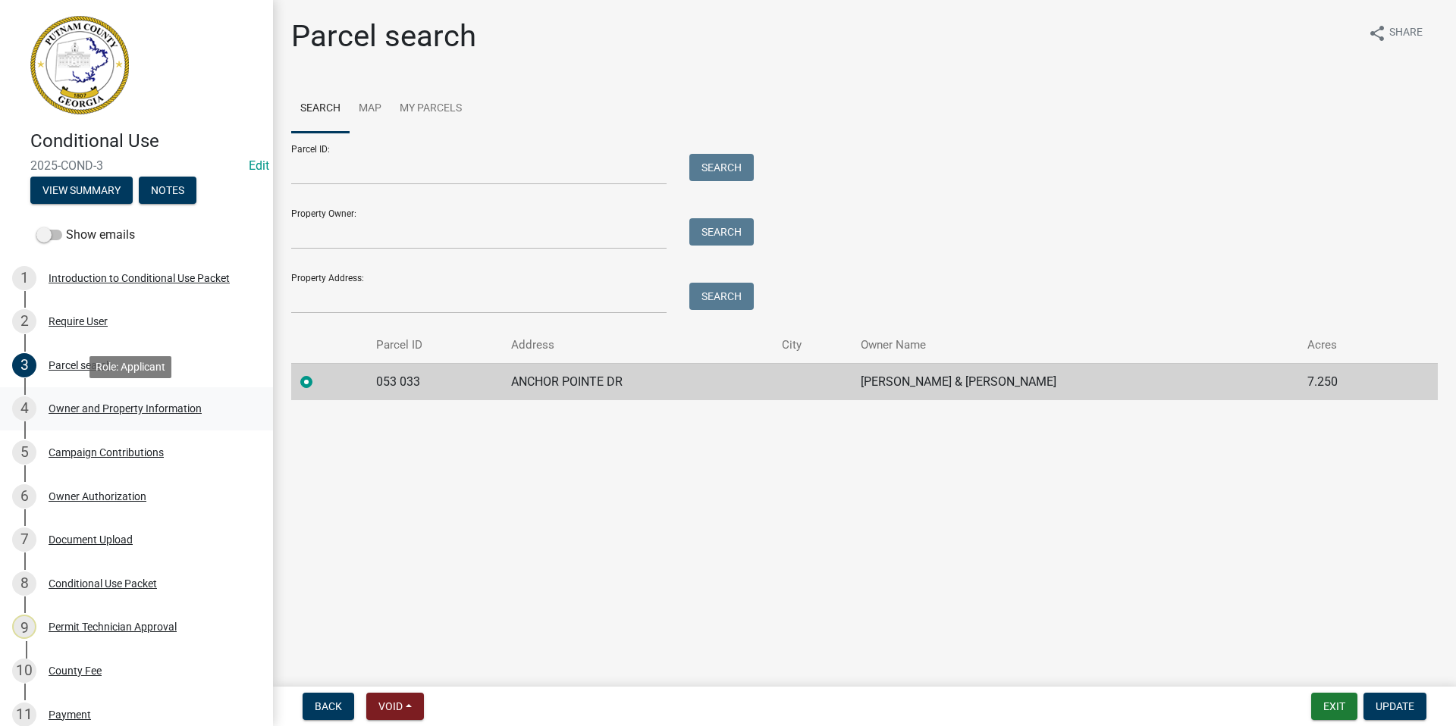
click at [132, 413] on div "Owner and Property Information" at bounding box center [125, 408] width 153 height 11
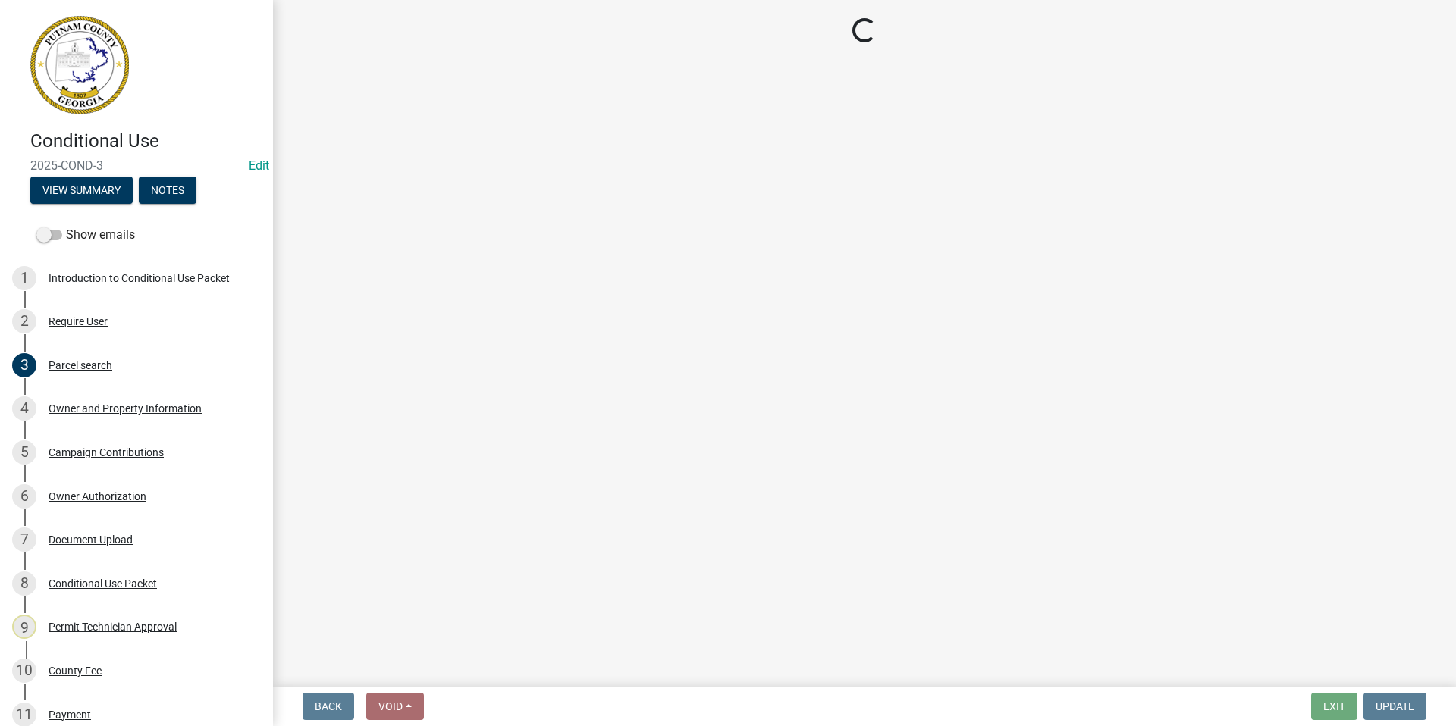
select select "78bfdc44-73ff-456e-a557-d4c99b9c08be"
select select "83394b22-4a11-496c-8e5c-75ade2e72faf"
select select "295c155f-de53-4b68-9fdd-08c8883e9b6f"
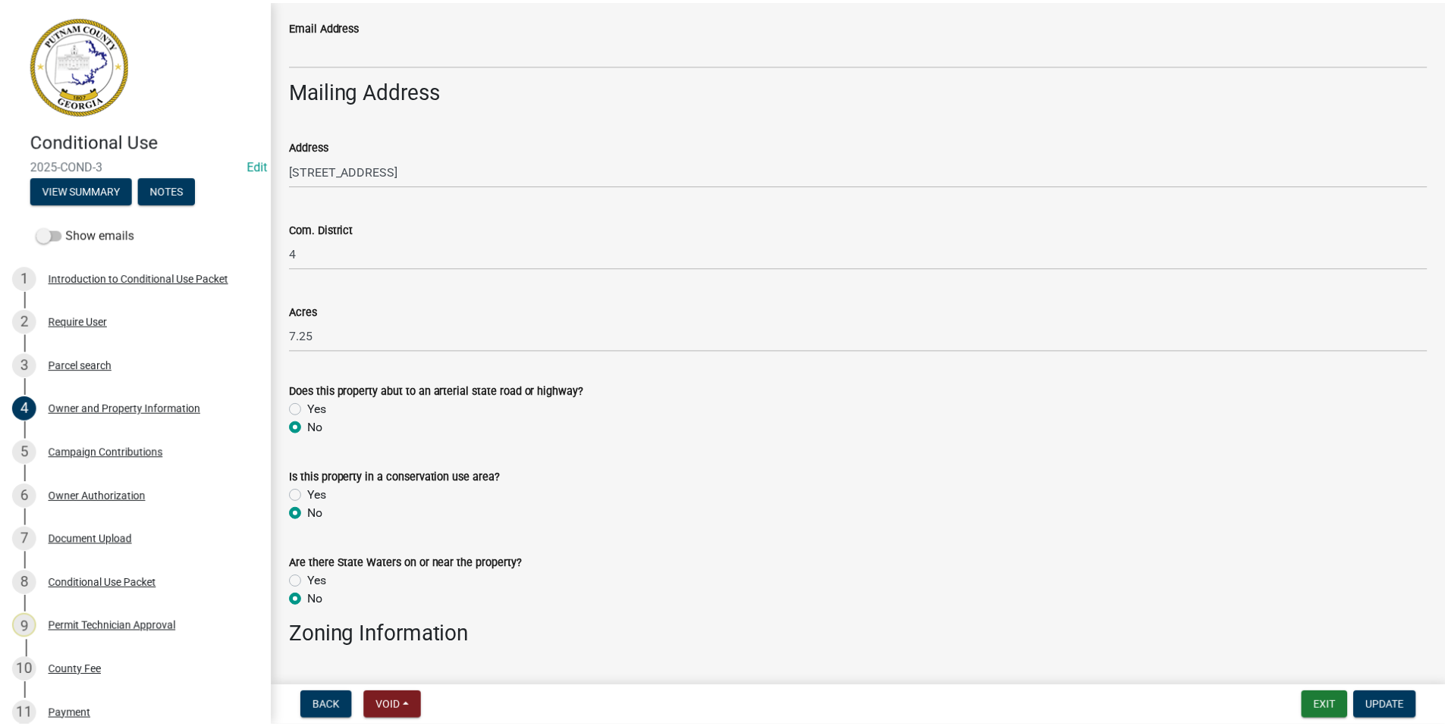
scroll to position [1062, 0]
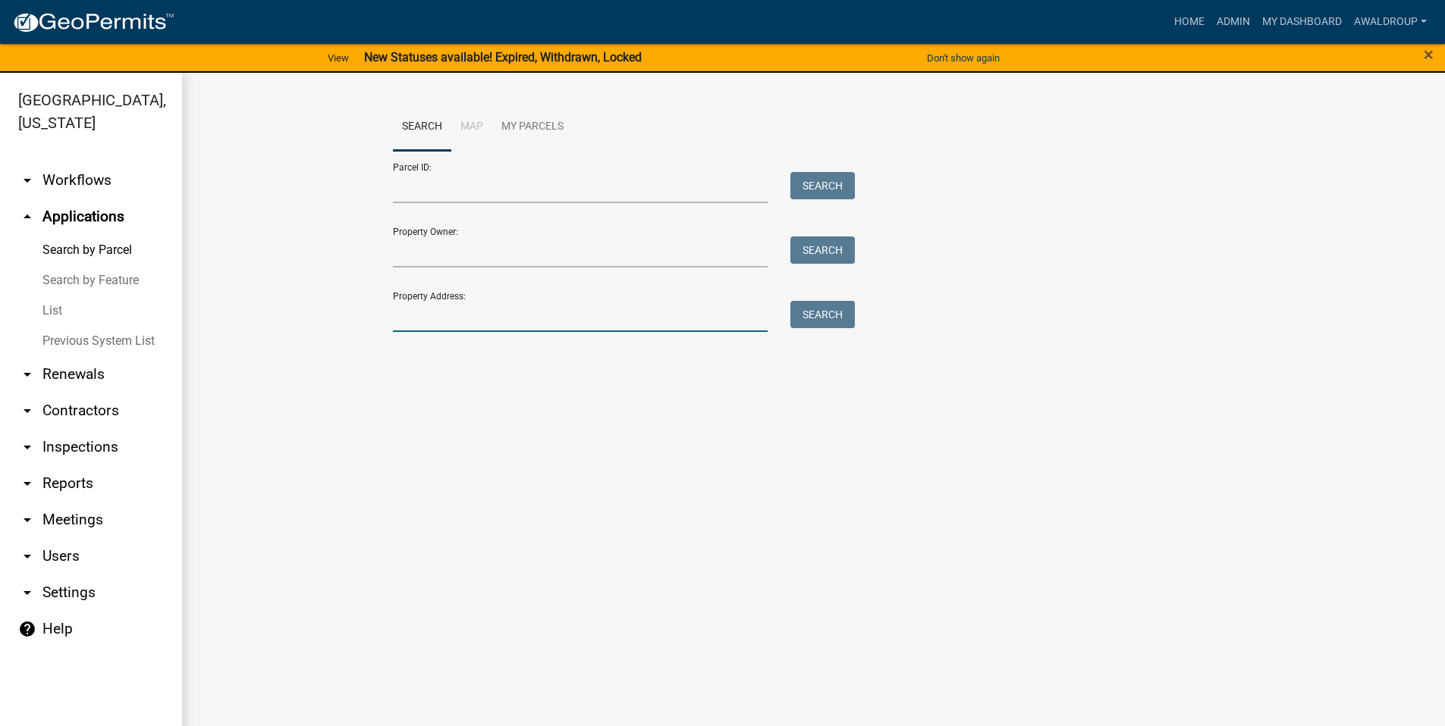
click at [441, 319] on input "Property Address:" at bounding box center [580, 316] width 375 height 31
type input "0"
click at [560, 178] on input "Parcel ID:" at bounding box center [580, 187] width 375 height 31
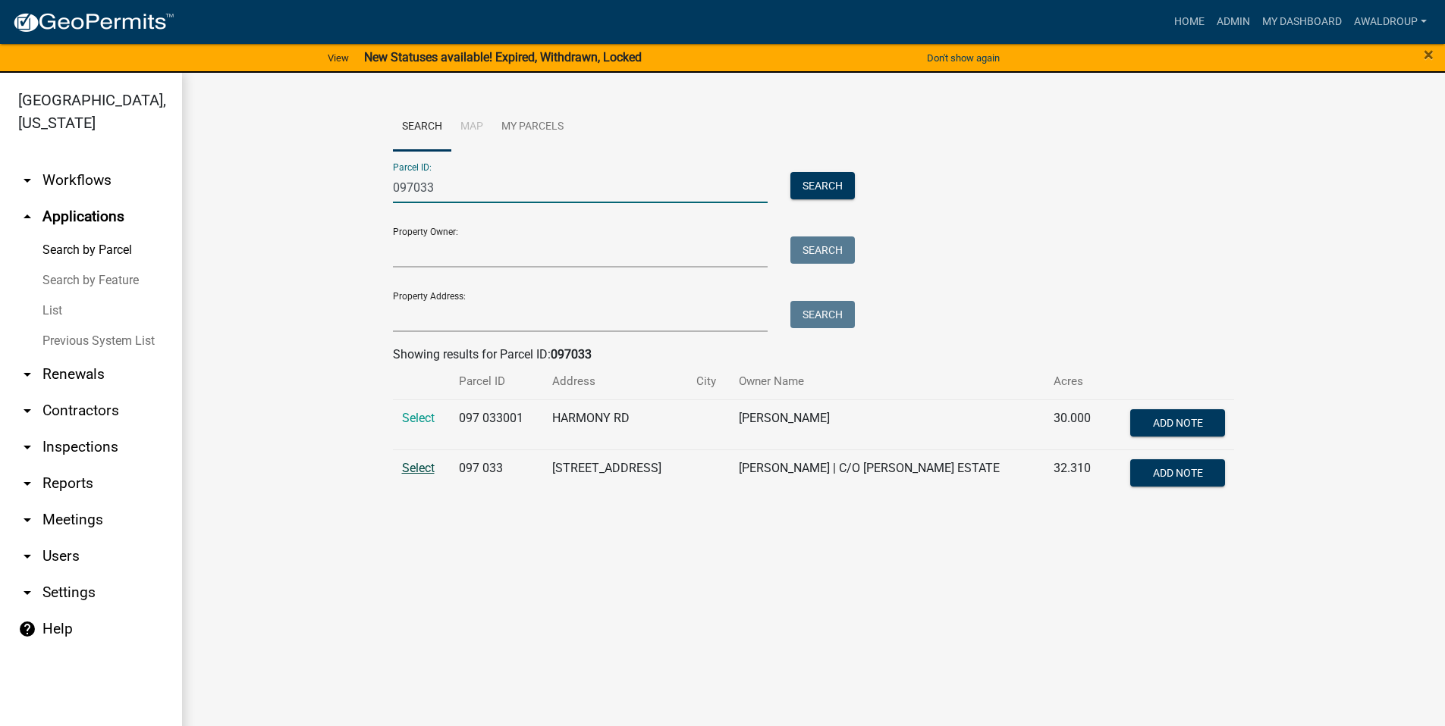
type input "097033"
click at [414, 467] on span "Select" at bounding box center [418, 468] width 33 height 14
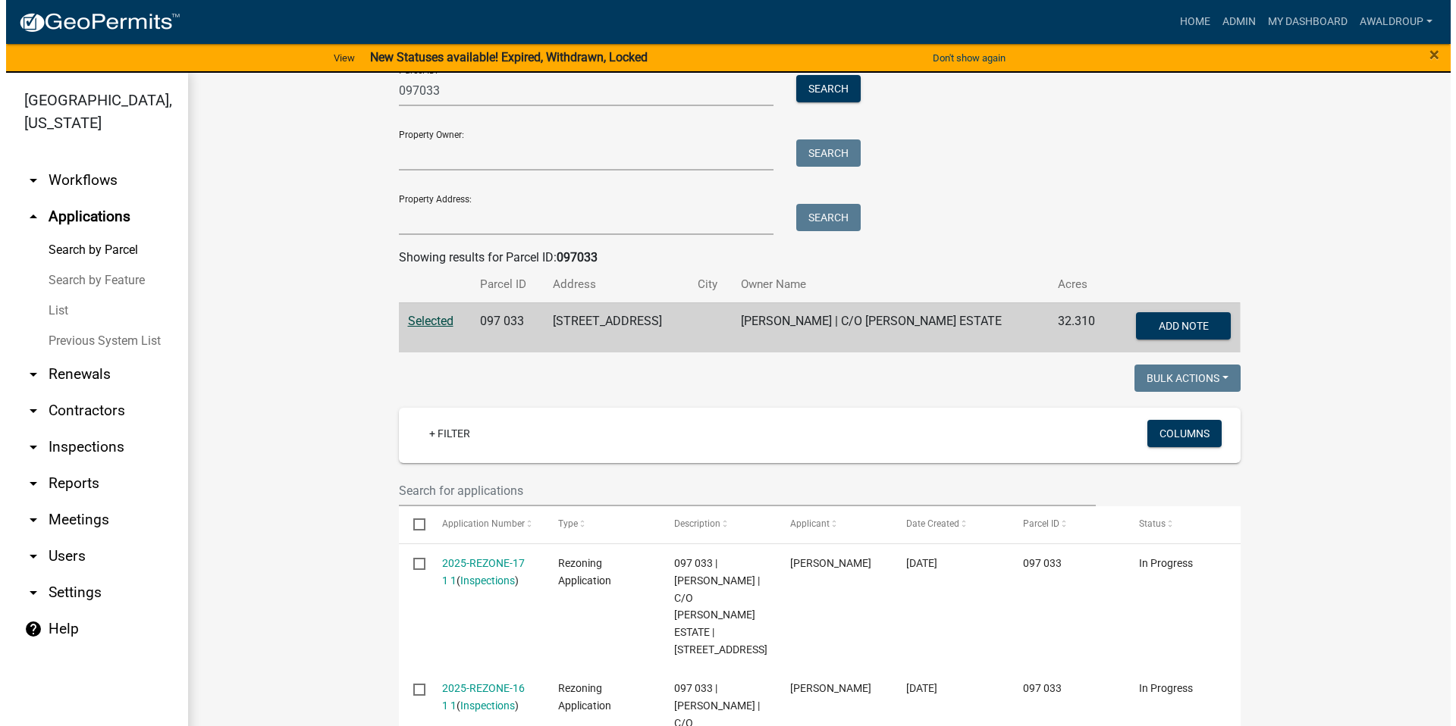
scroll to position [152, 0]
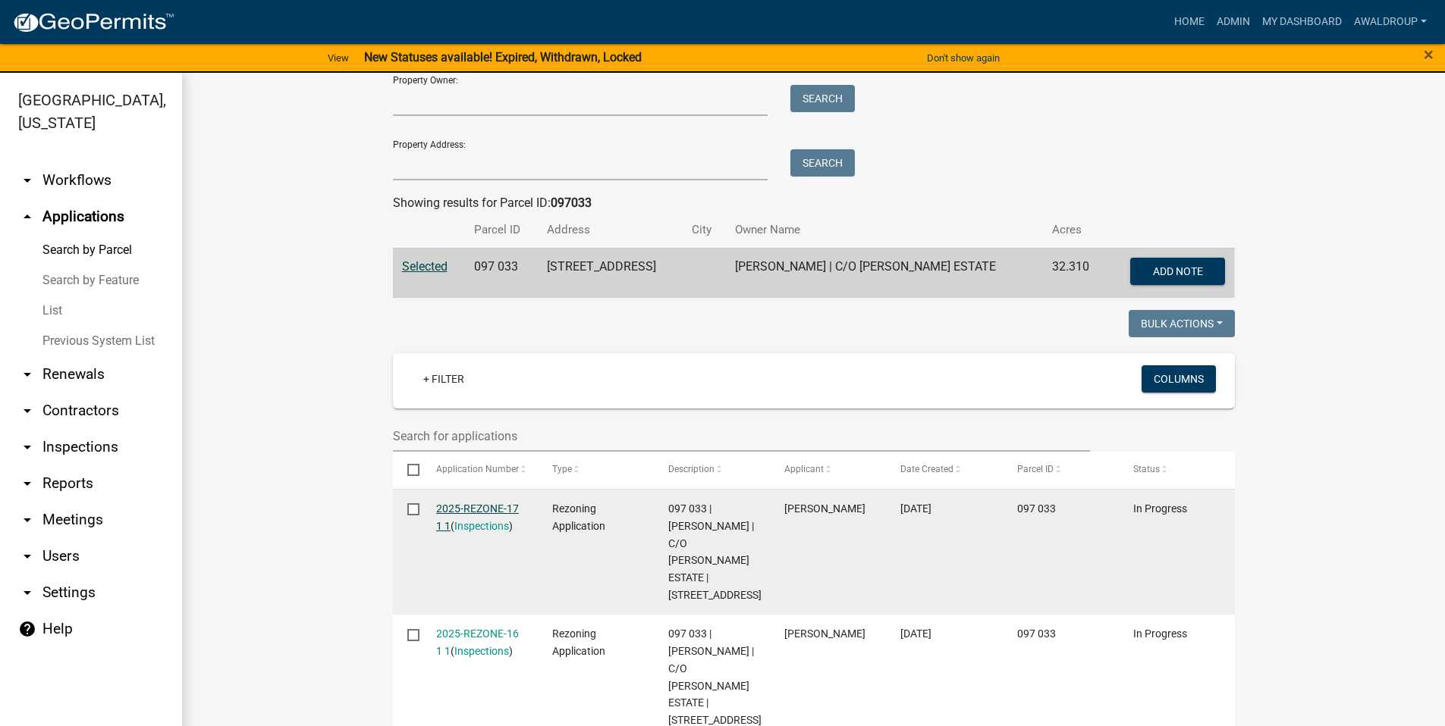
click at [449, 504] on link "2025-REZONE-17 1 1" at bounding box center [477, 518] width 83 height 30
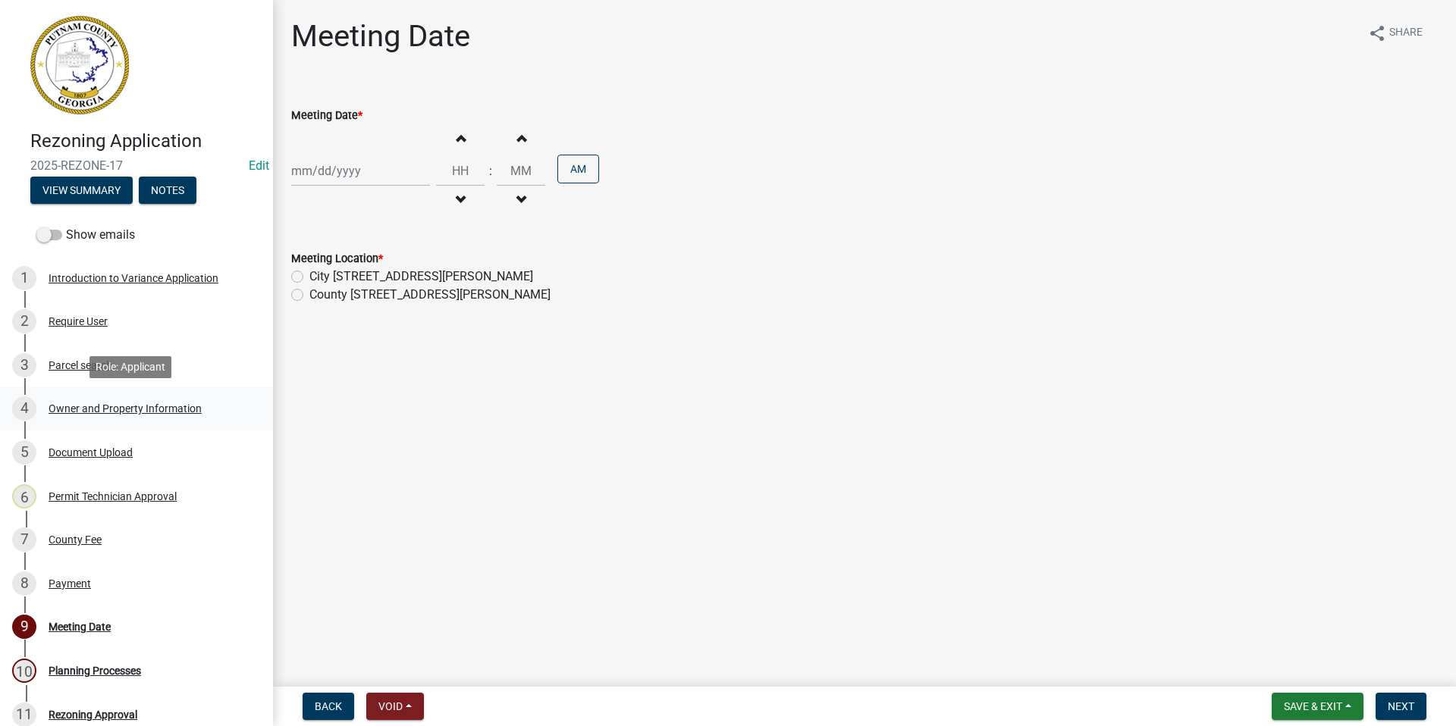
click at [100, 408] on div "Owner and Property Information" at bounding box center [125, 408] width 153 height 11
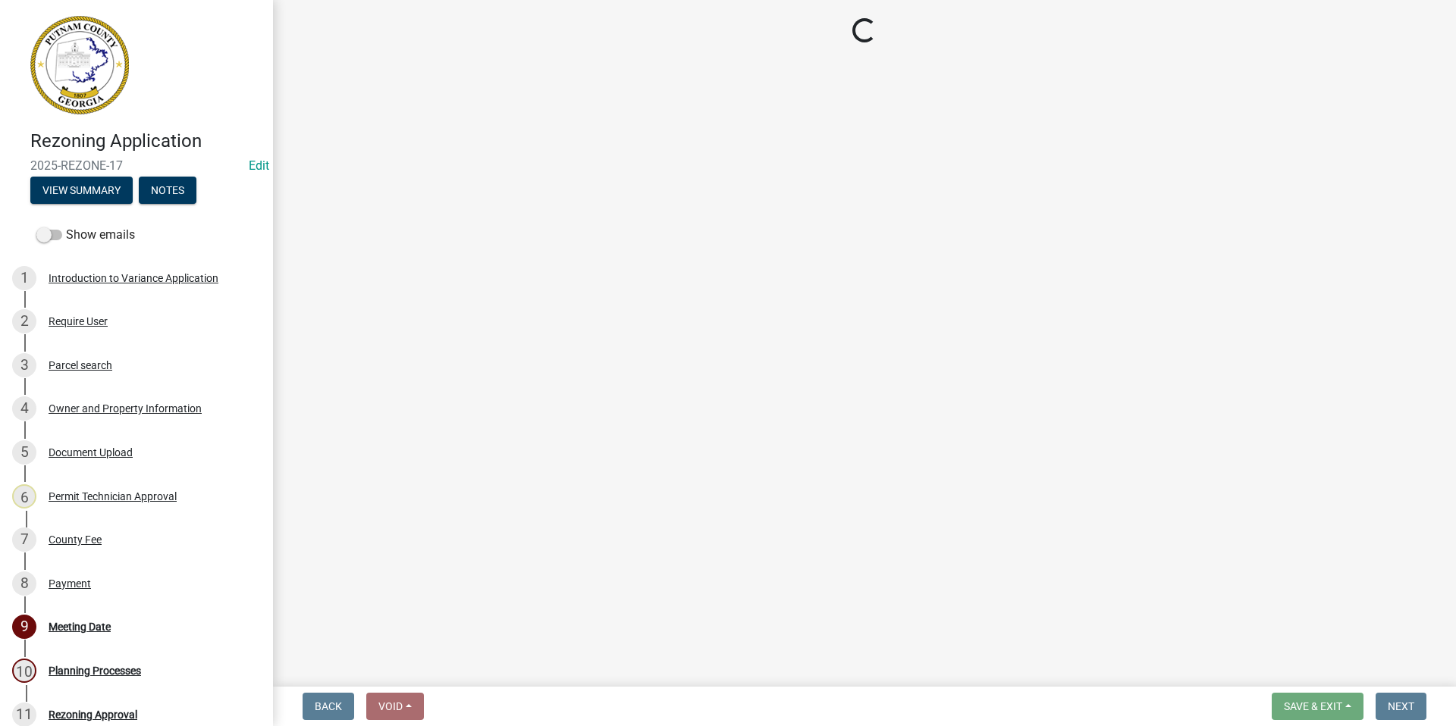
select select "a4366e26-0f82-401b-a682-956e4112ff86"
select select "83394b22-4a11-496c-8e5c-75ade2e72faf"
select select "469c5908-2854-42d5-89ed-bee7fc26529e"
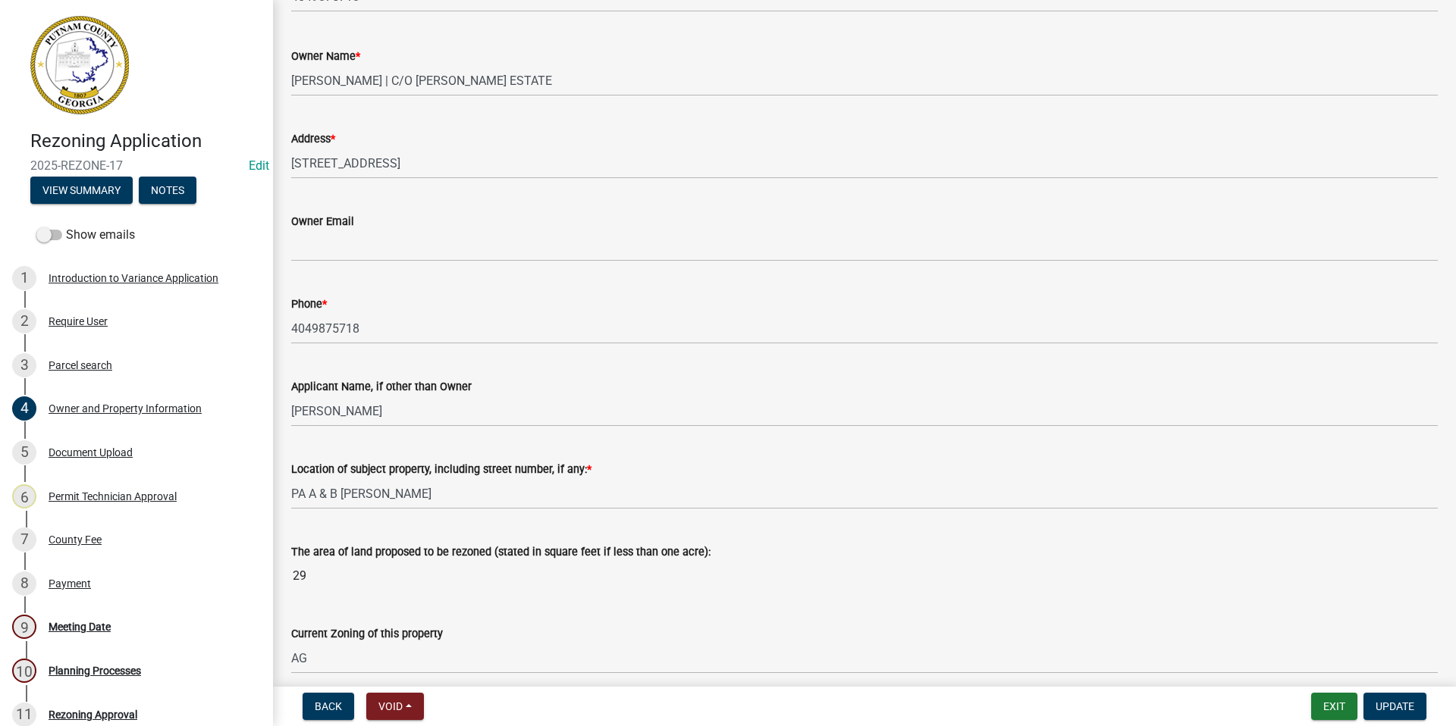
scroll to position [531, 0]
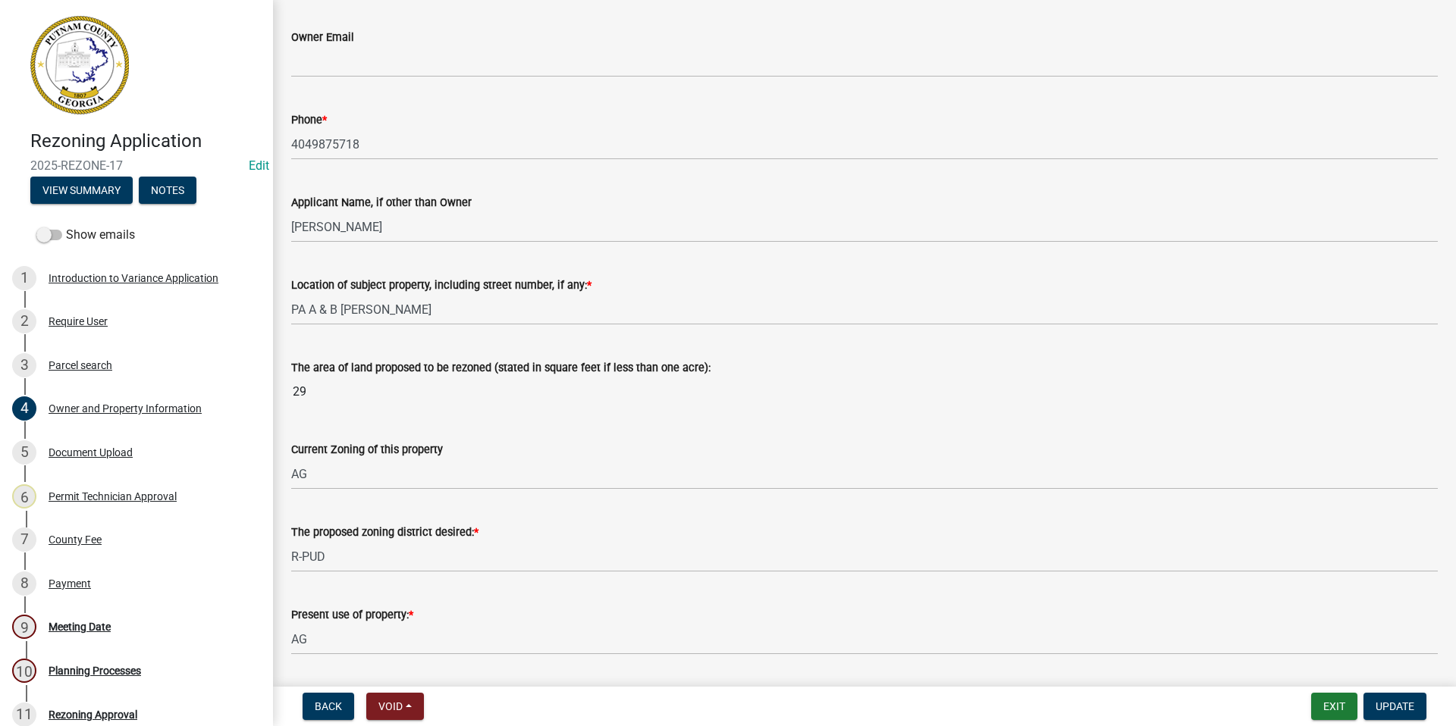
click at [366, 394] on input "29" at bounding box center [864, 392] width 1147 height 30
click at [369, 397] on input "29" at bounding box center [864, 392] width 1147 height 30
drag, startPoint x: 328, startPoint y: 396, endPoint x: 293, endPoint y: 394, distance: 34.9
click at [293, 394] on input "29" at bounding box center [864, 392] width 1147 height 30
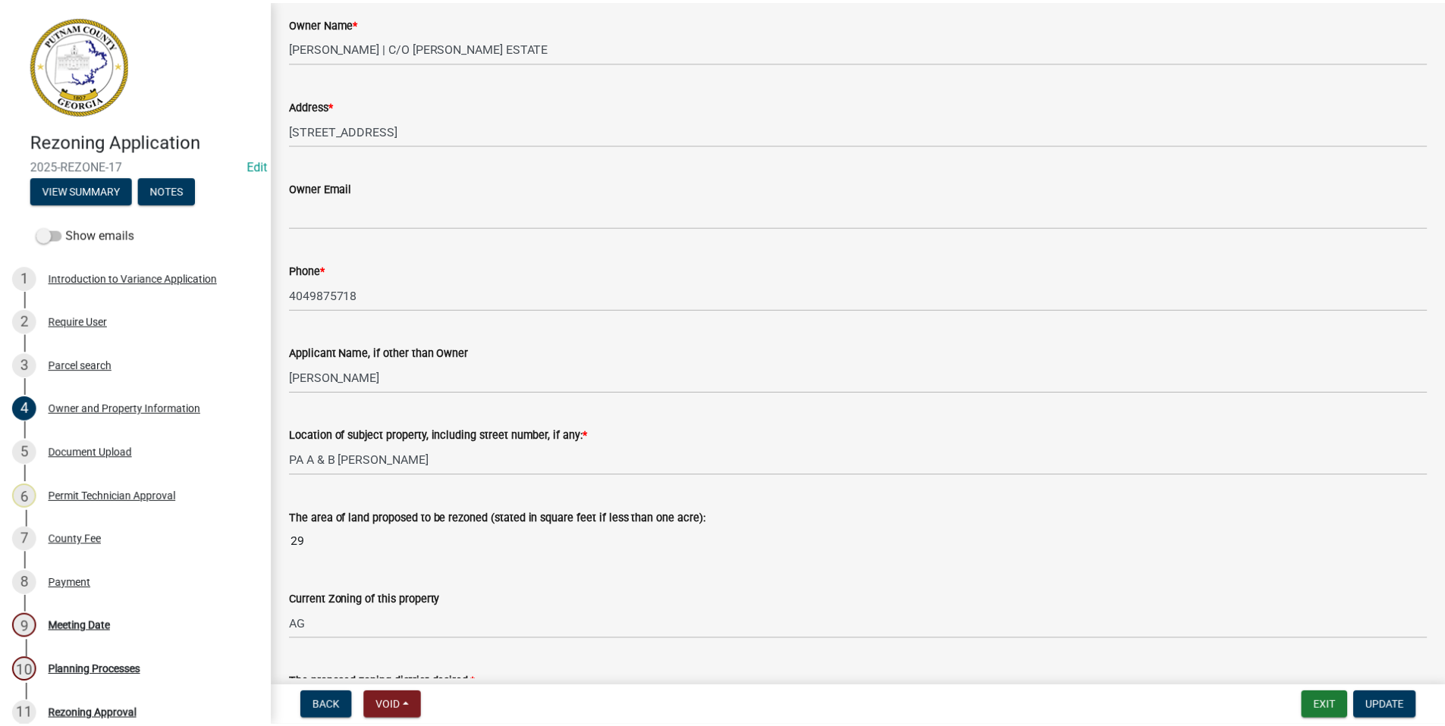
scroll to position [379, 0]
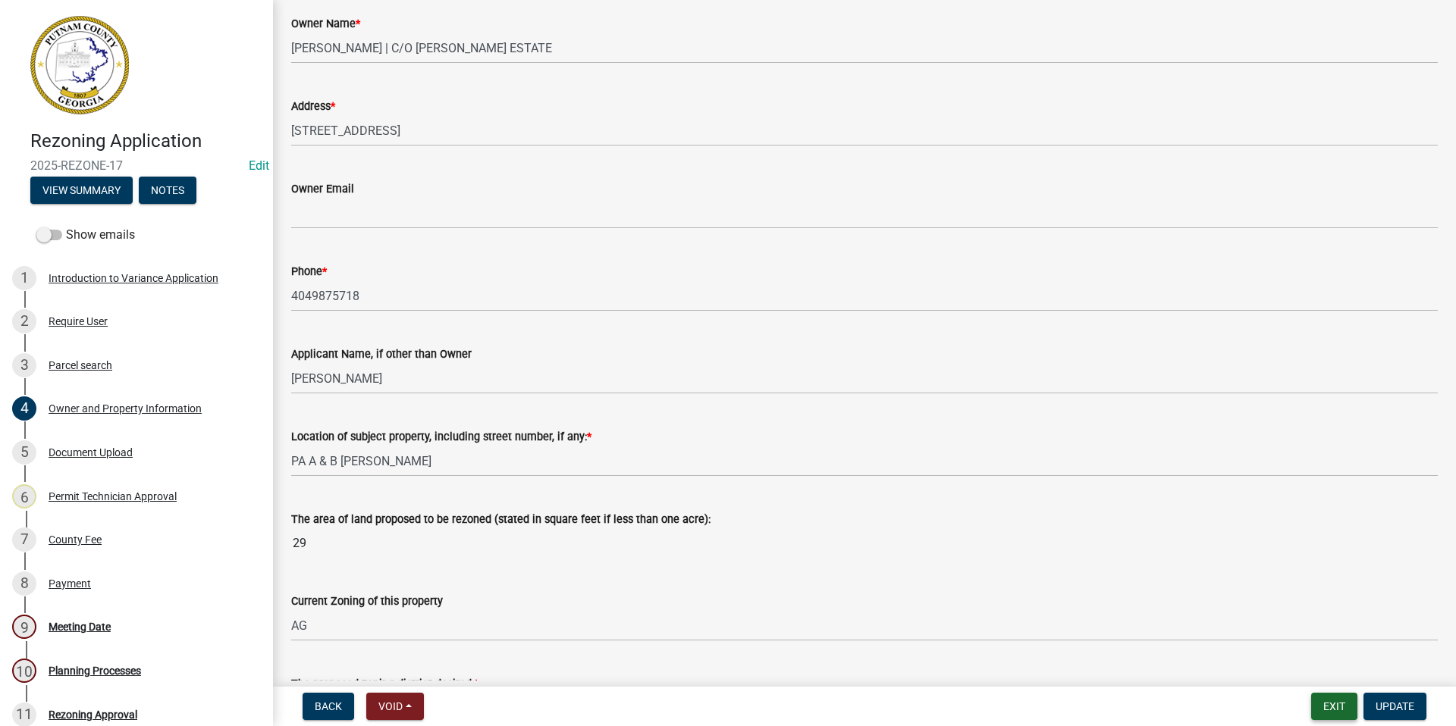
click at [1331, 701] on button "Exit" at bounding box center [1334, 706] width 46 height 27
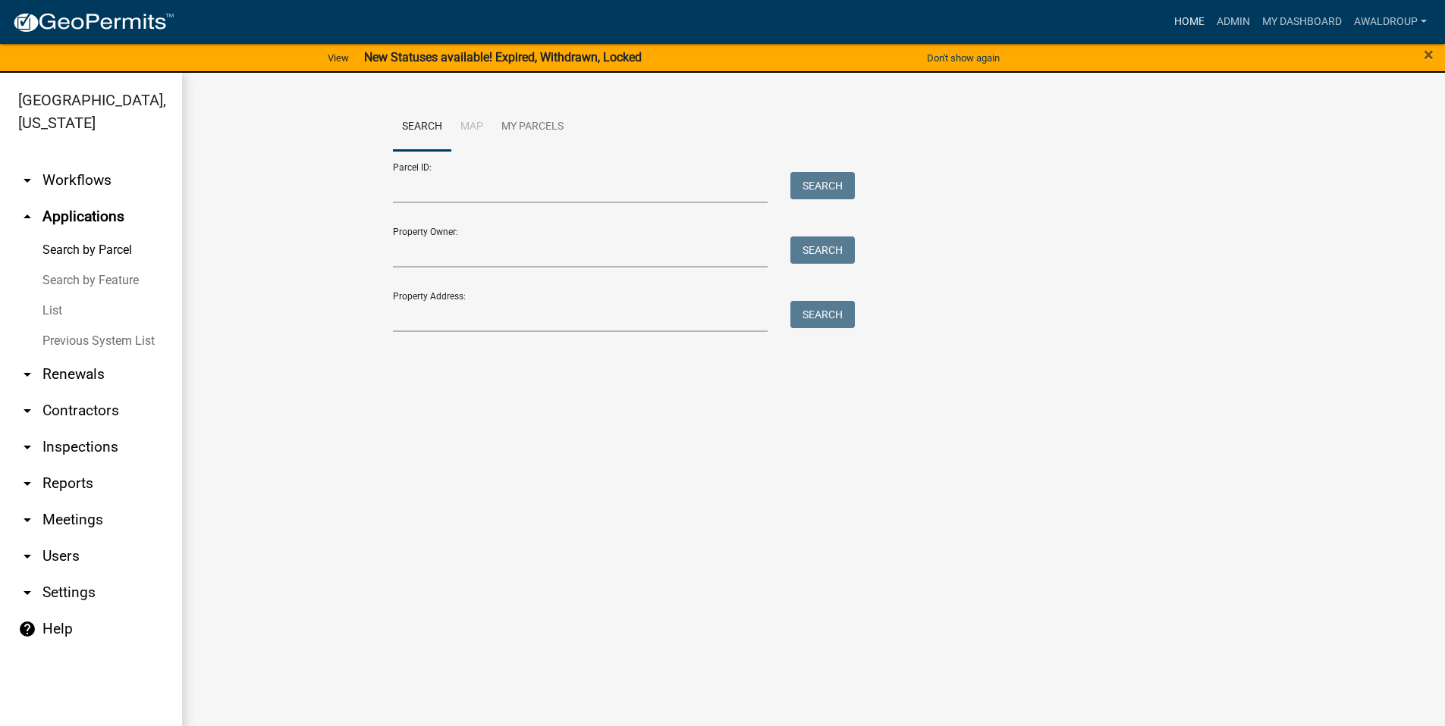
click at [1182, 17] on link "Home" at bounding box center [1189, 22] width 42 height 29
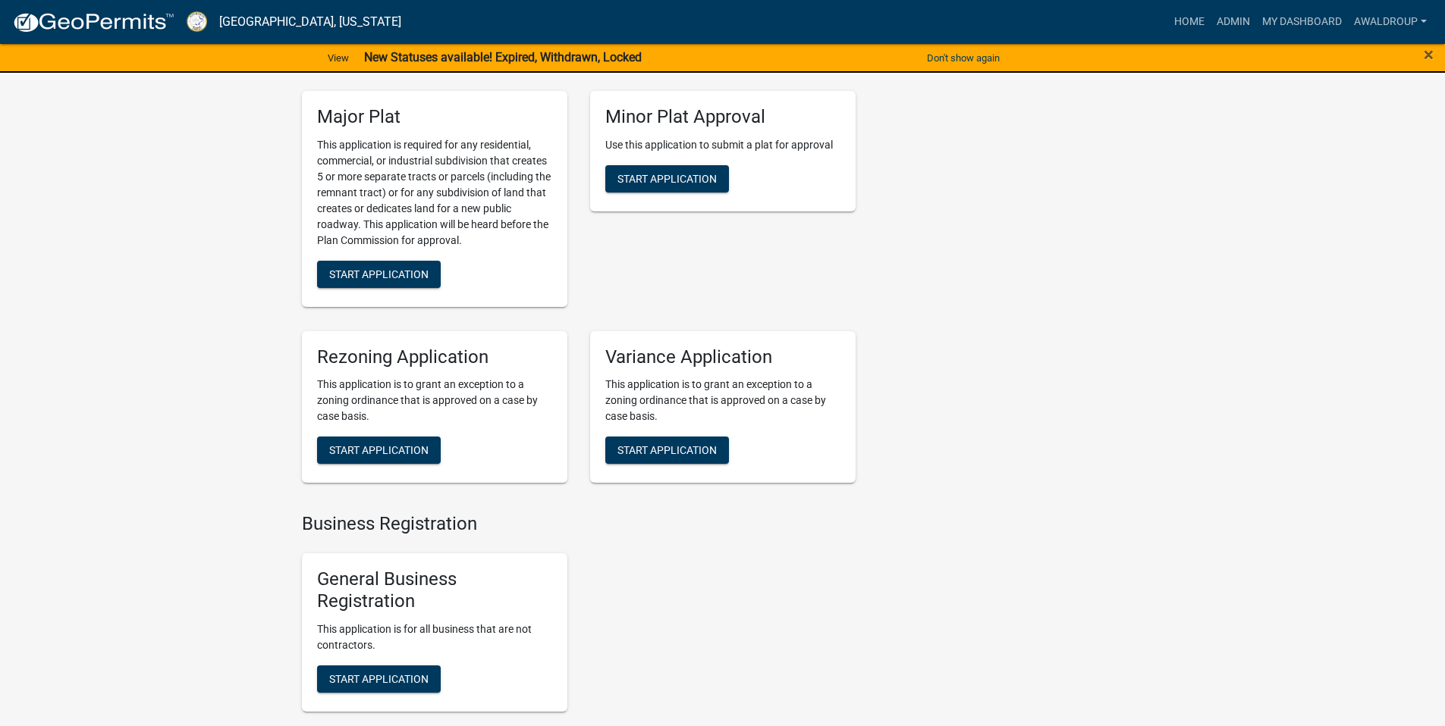
scroll to position [7545, 0]
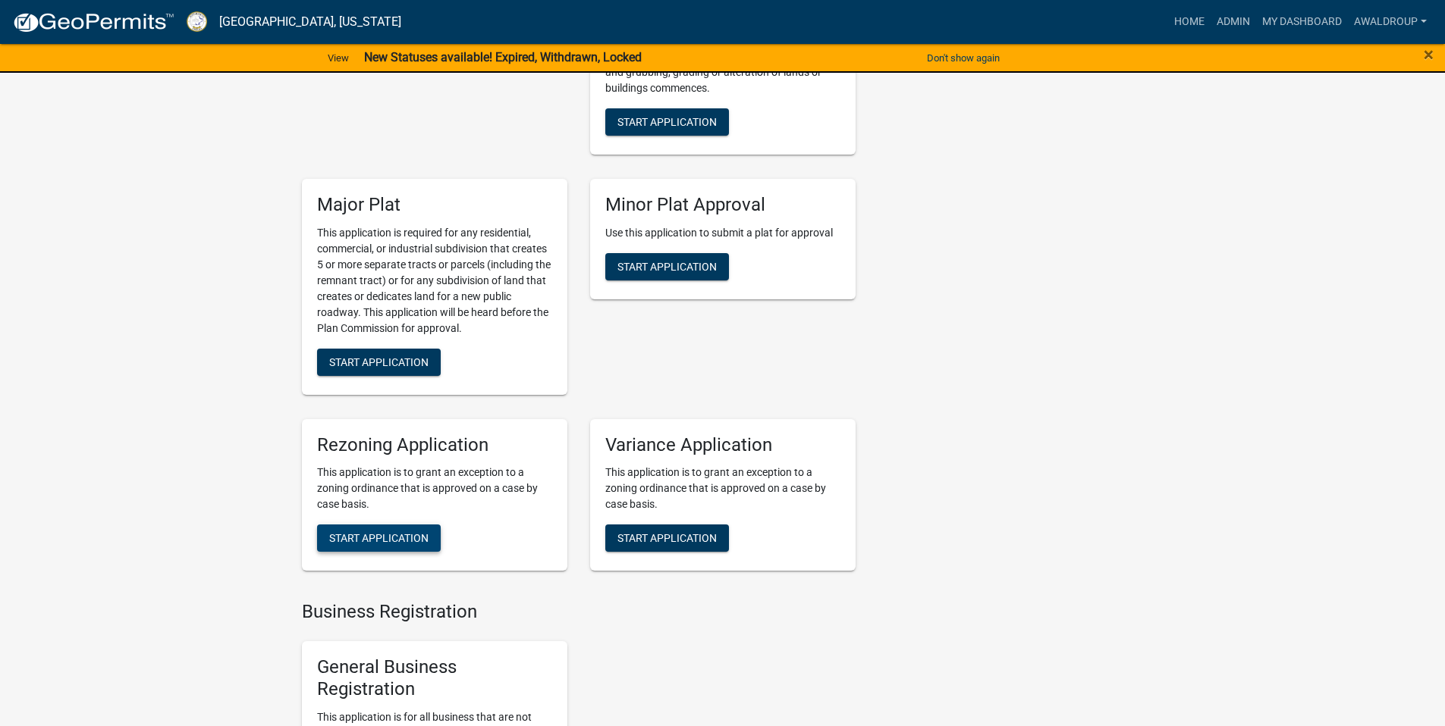
click at [362, 532] on span "Start Application" at bounding box center [378, 538] width 99 height 12
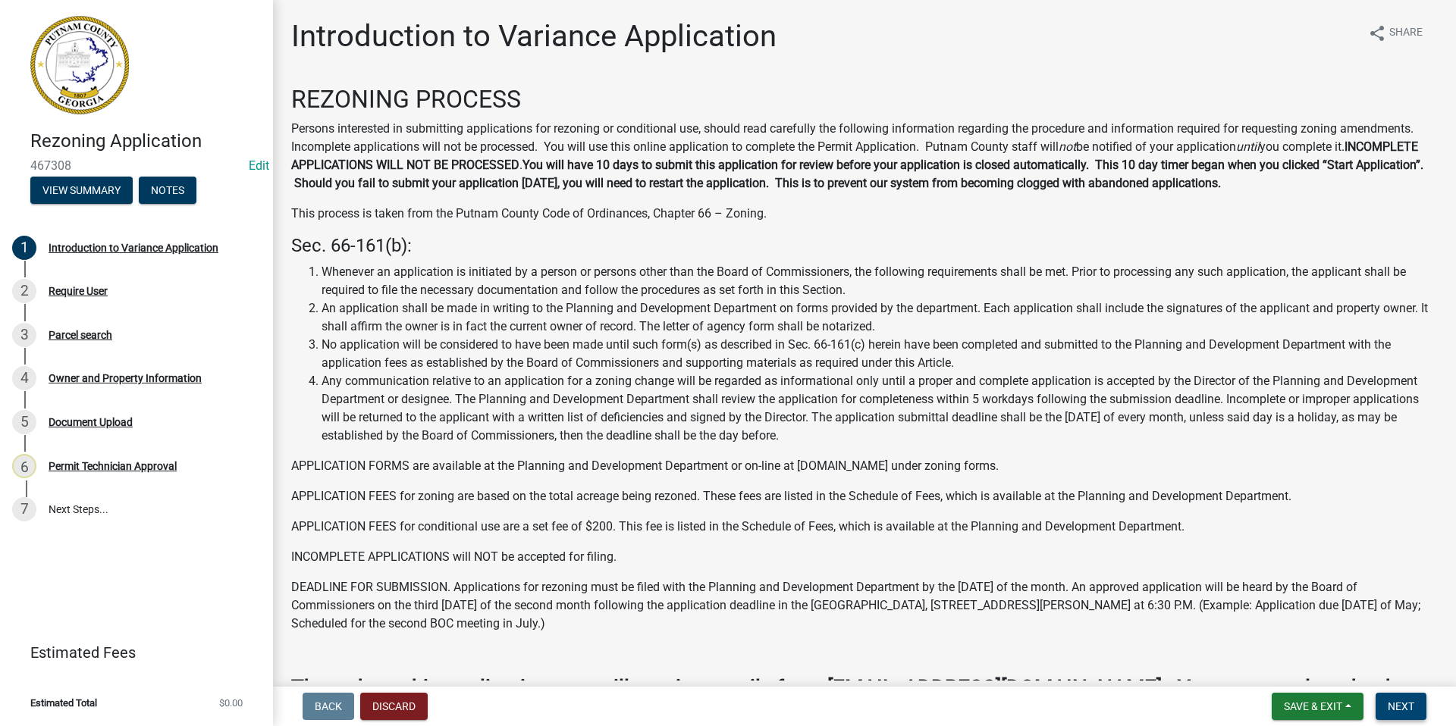
click at [1390, 704] on span "Next" at bounding box center [1401, 707] width 27 height 12
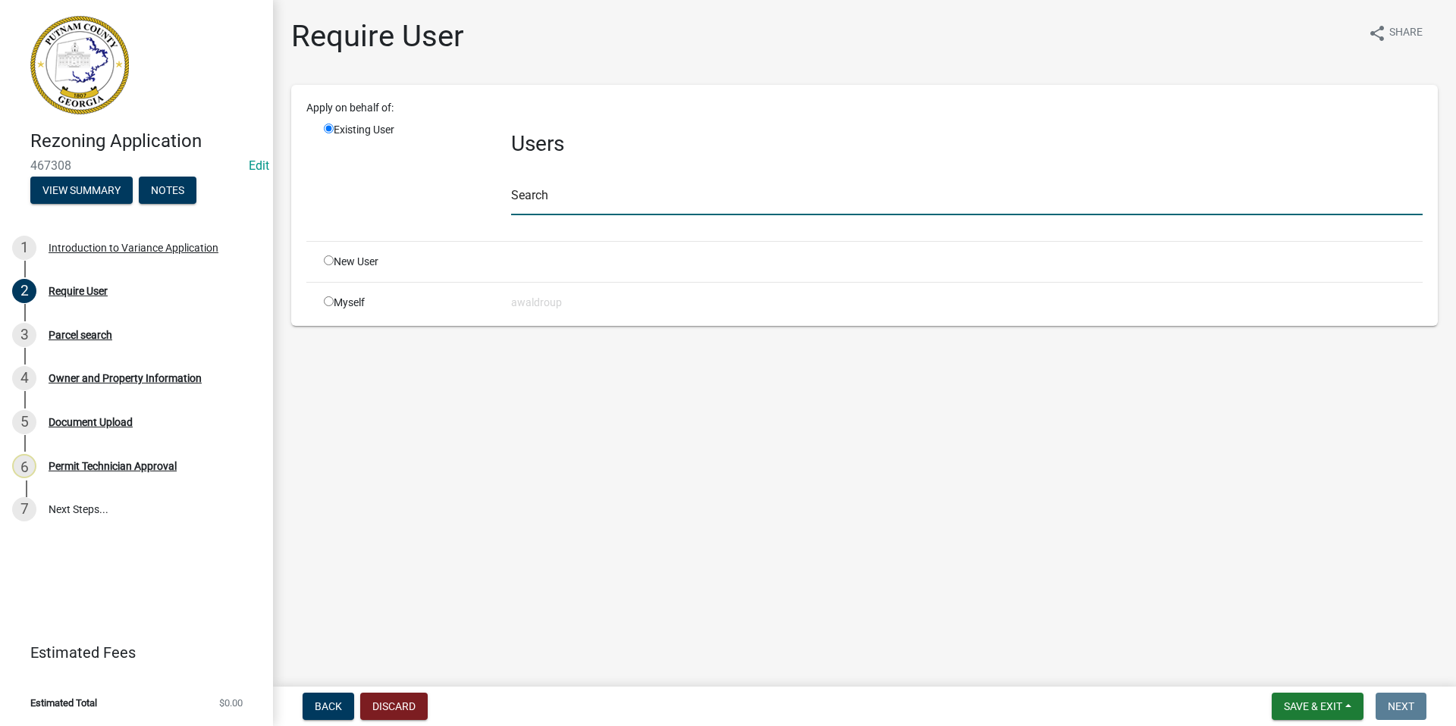
click at [554, 196] on input "text" at bounding box center [966, 199] width 911 height 31
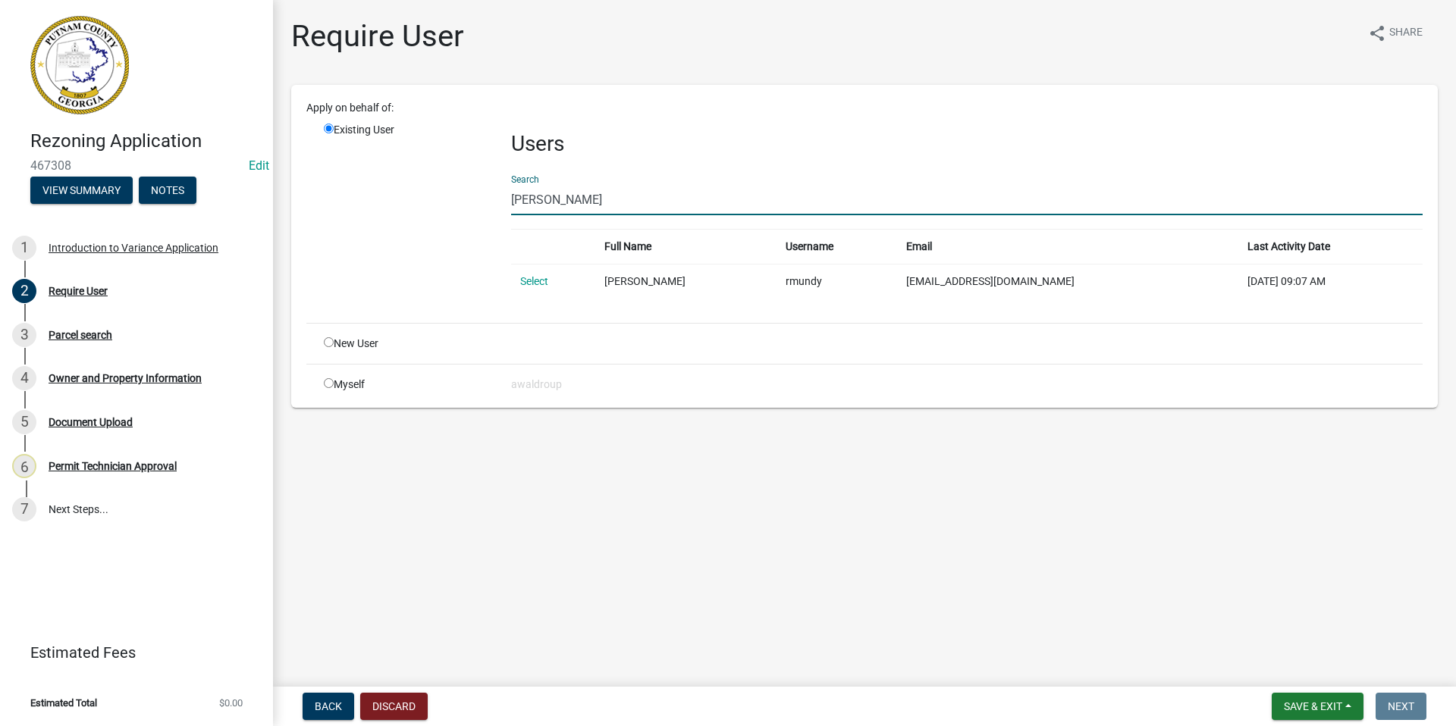
type input "[PERSON_NAME]"
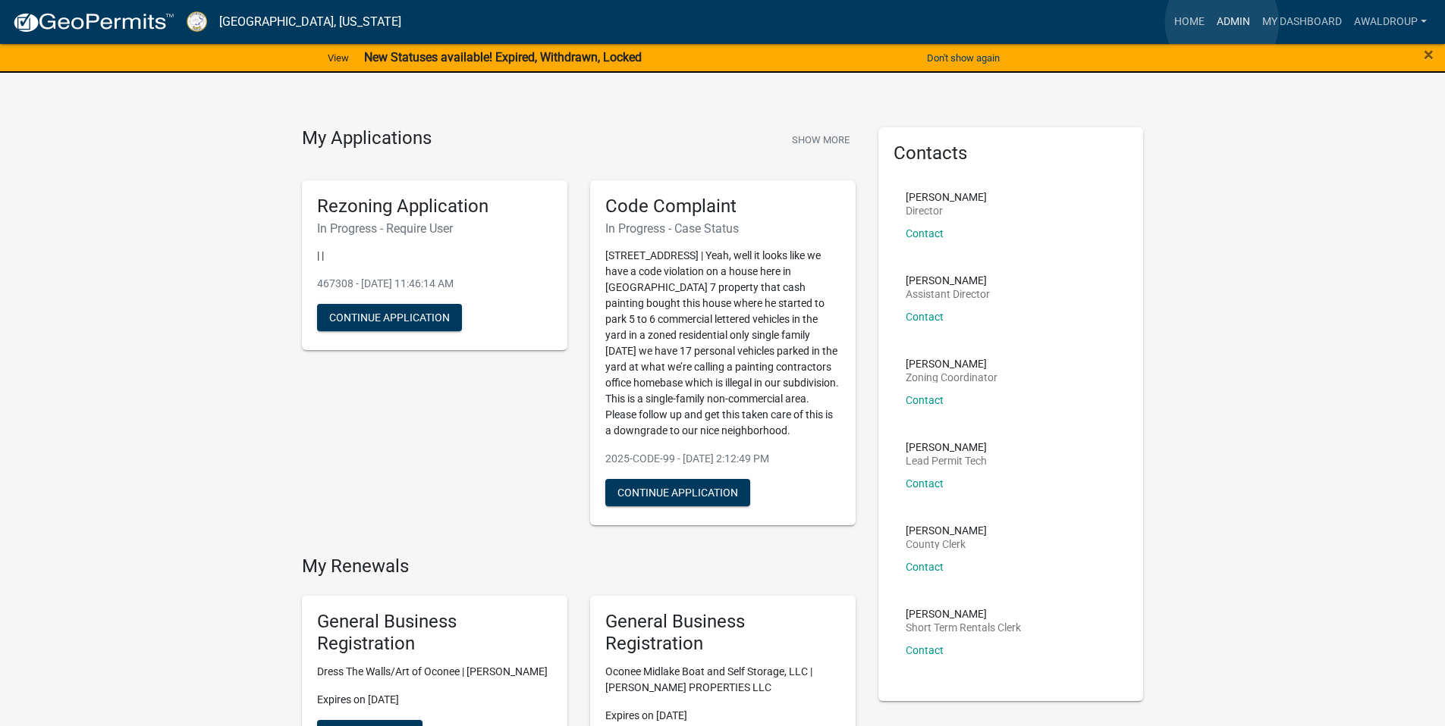
click at [1222, 22] on link "Admin" at bounding box center [1232, 22] width 45 height 29
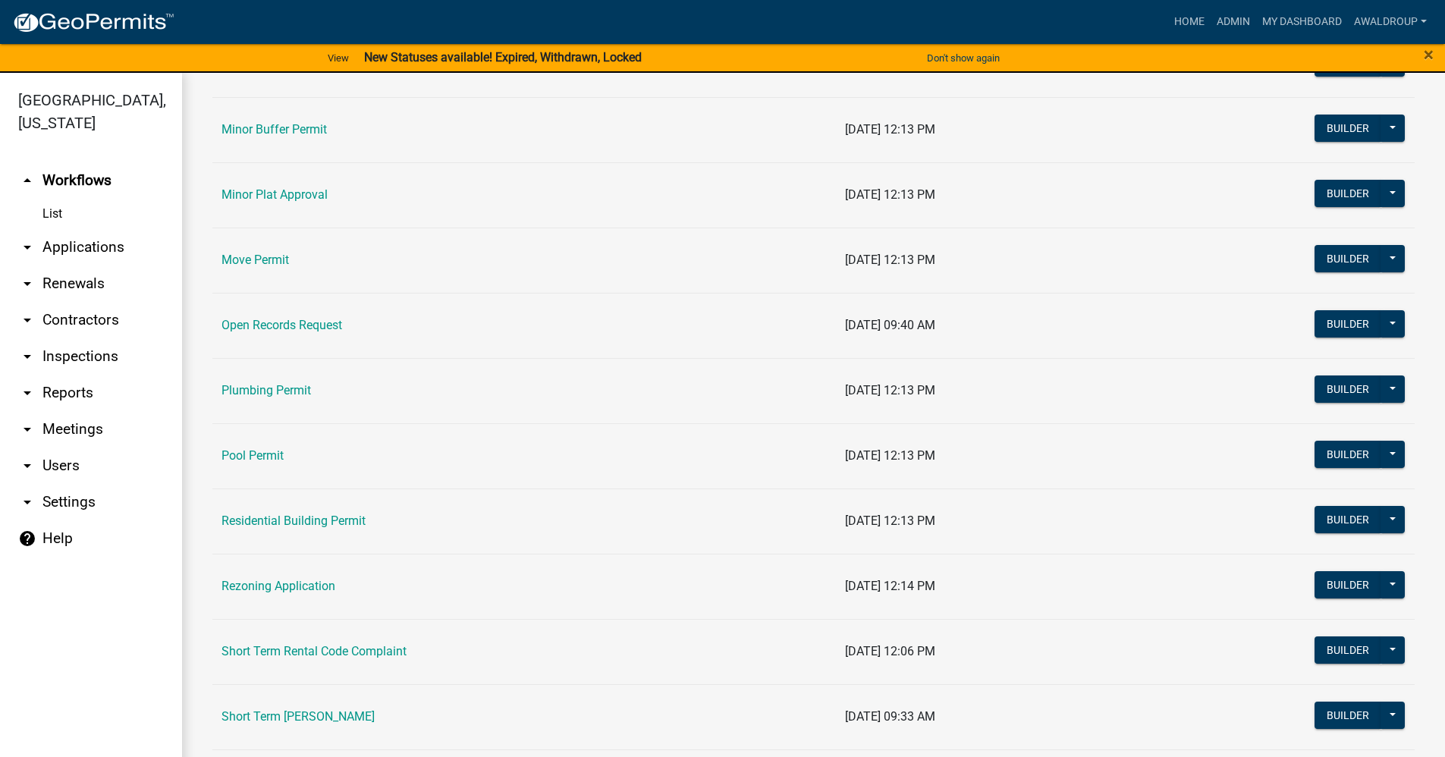
scroll to position [1592, 0]
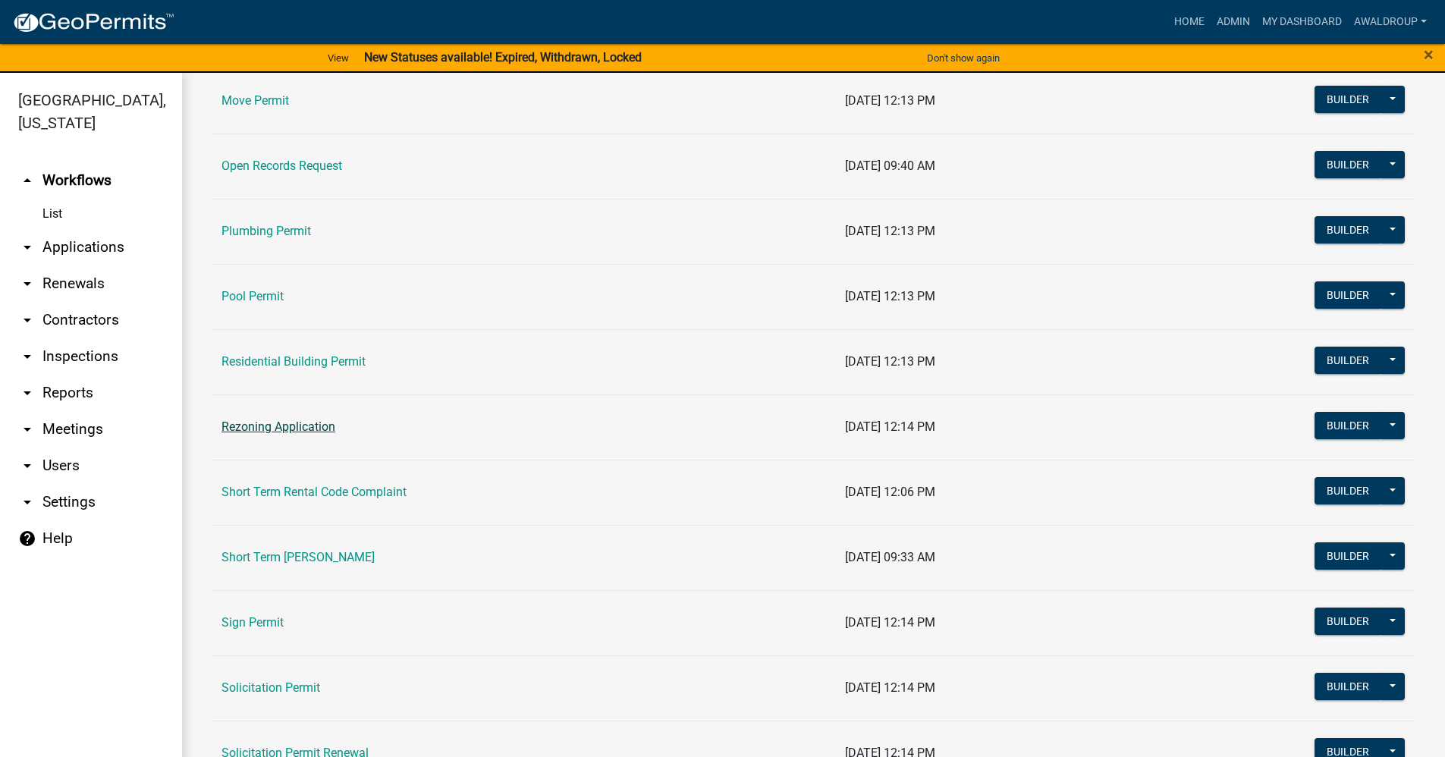
click at [243, 420] on link "Rezoning Application" at bounding box center [278, 426] width 114 height 14
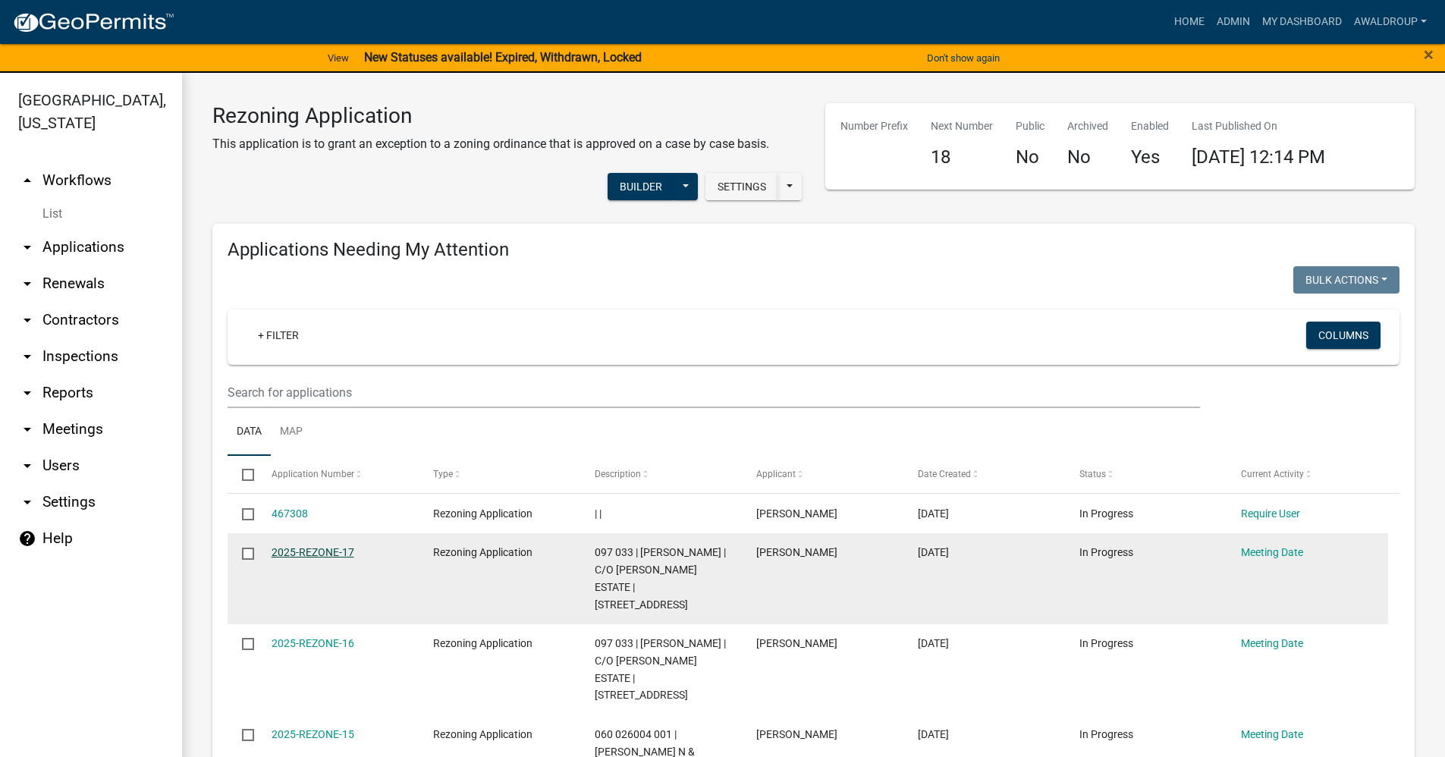
click at [331, 554] on link "2025-REZONE-17" at bounding box center [312, 552] width 83 height 12
click at [320, 554] on link "2025-REZONE-17" at bounding box center [312, 552] width 83 height 12
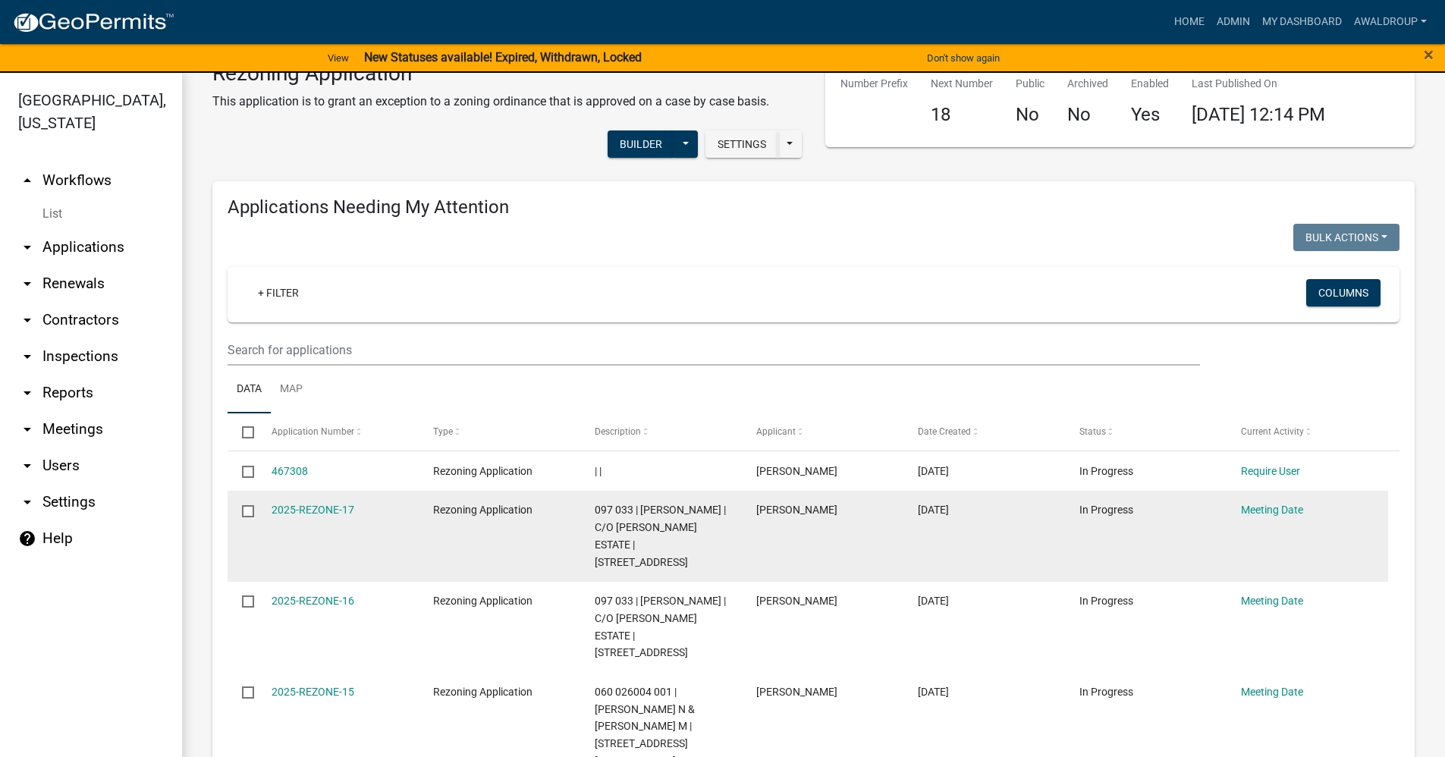
scroll to position [76, 0]
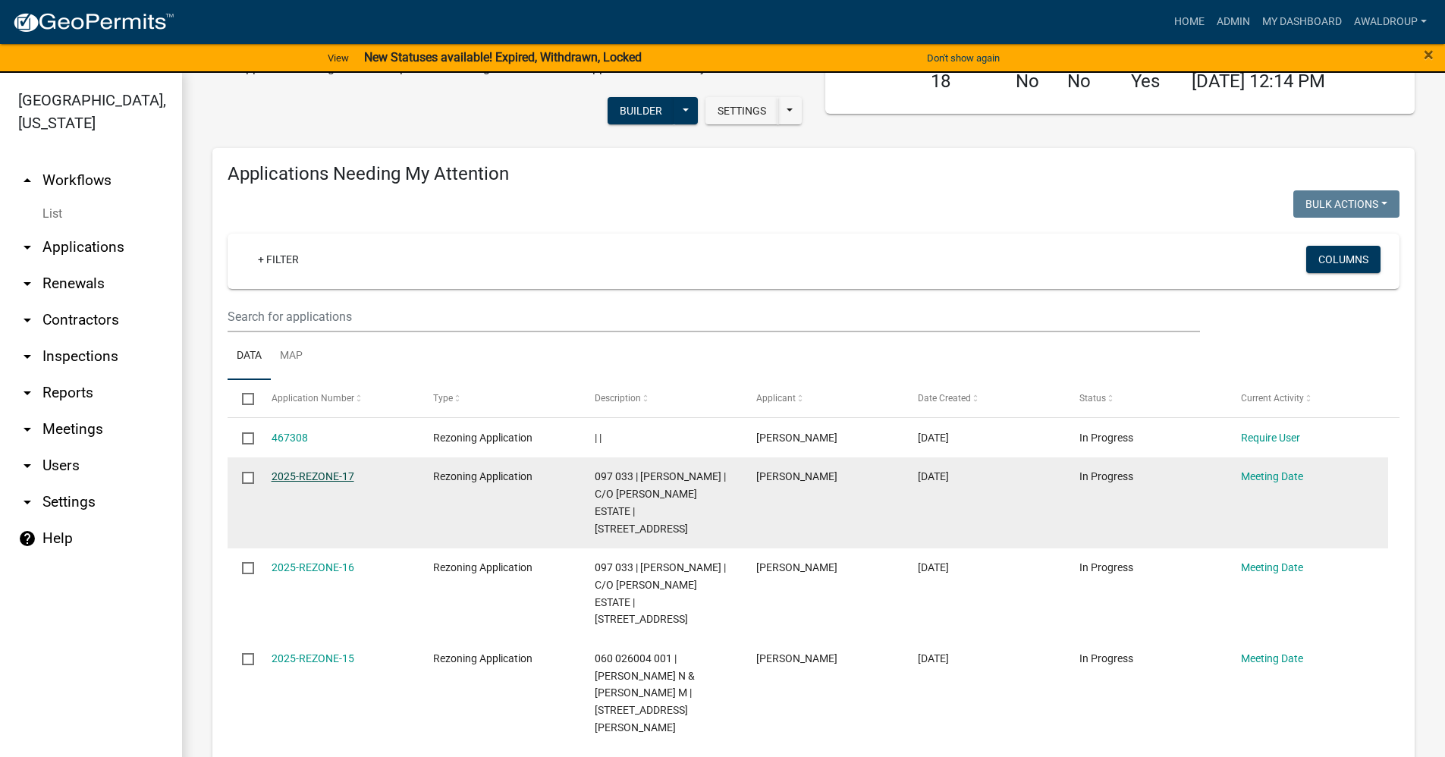
click at [290, 470] on link "2025-REZONE-17" at bounding box center [312, 476] width 83 height 12
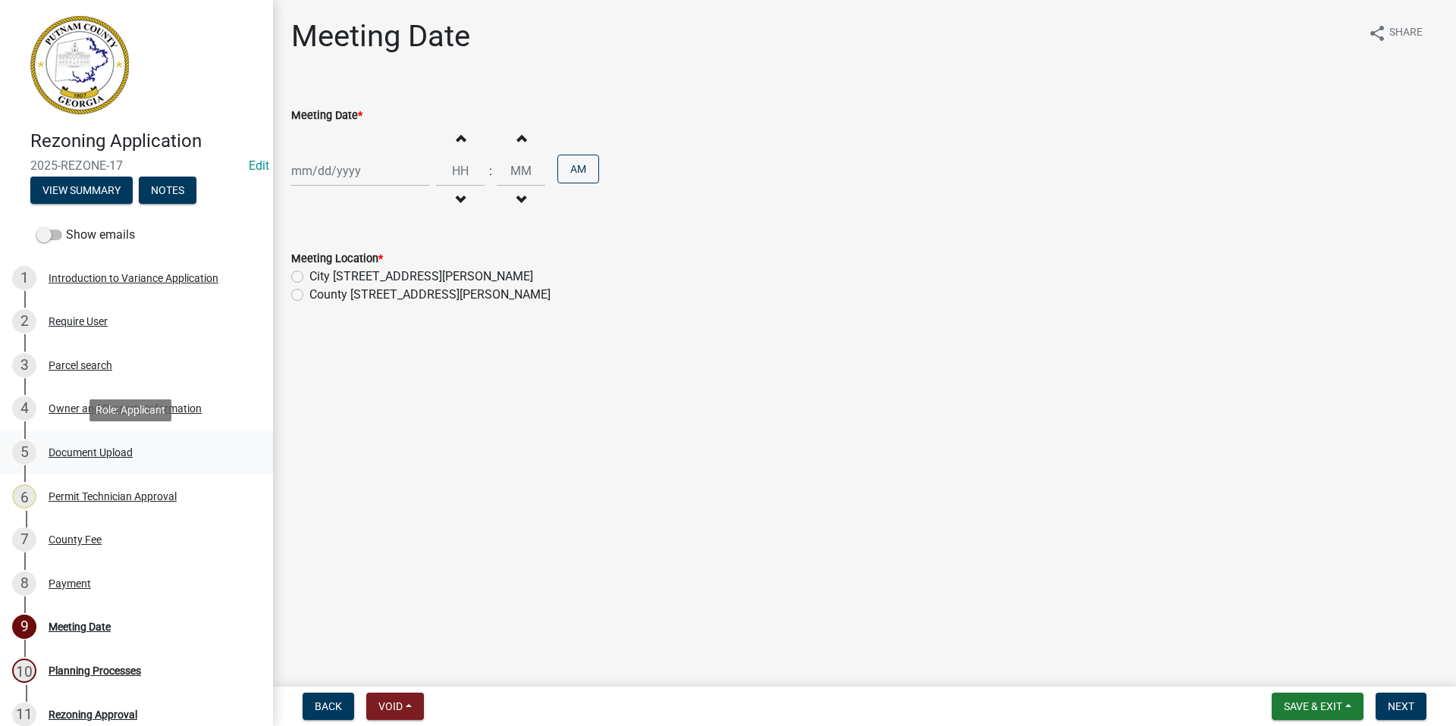
click at [65, 447] on div "Document Upload" at bounding box center [91, 452] width 84 height 11
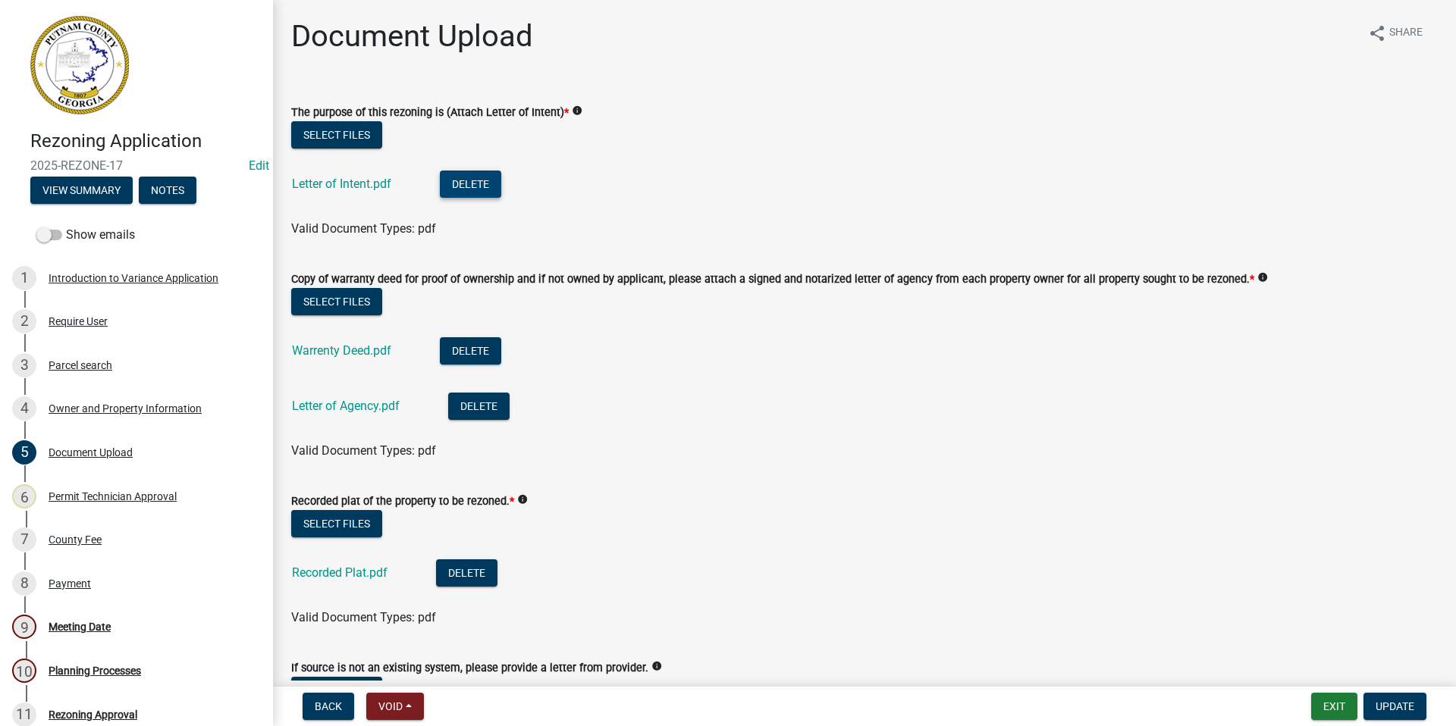
click at [475, 186] on button "Delete" at bounding box center [470, 184] width 61 height 27
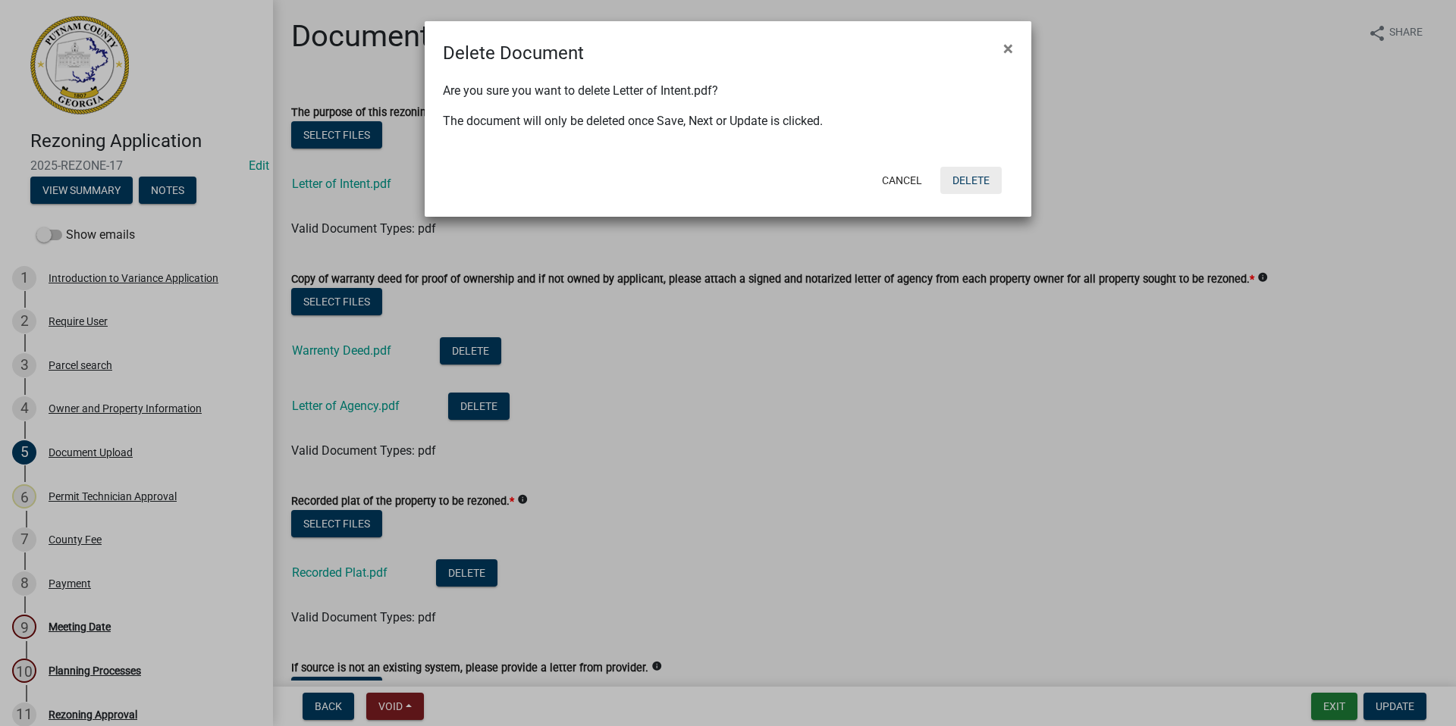
drag, startPoint x: 962, startPoint y: 184, endPoint x: 576, endPoint y: 189, distance: 386.0
click at [961, 184] on button "Delete" at bounding box center [970, 180] width 61 height 27
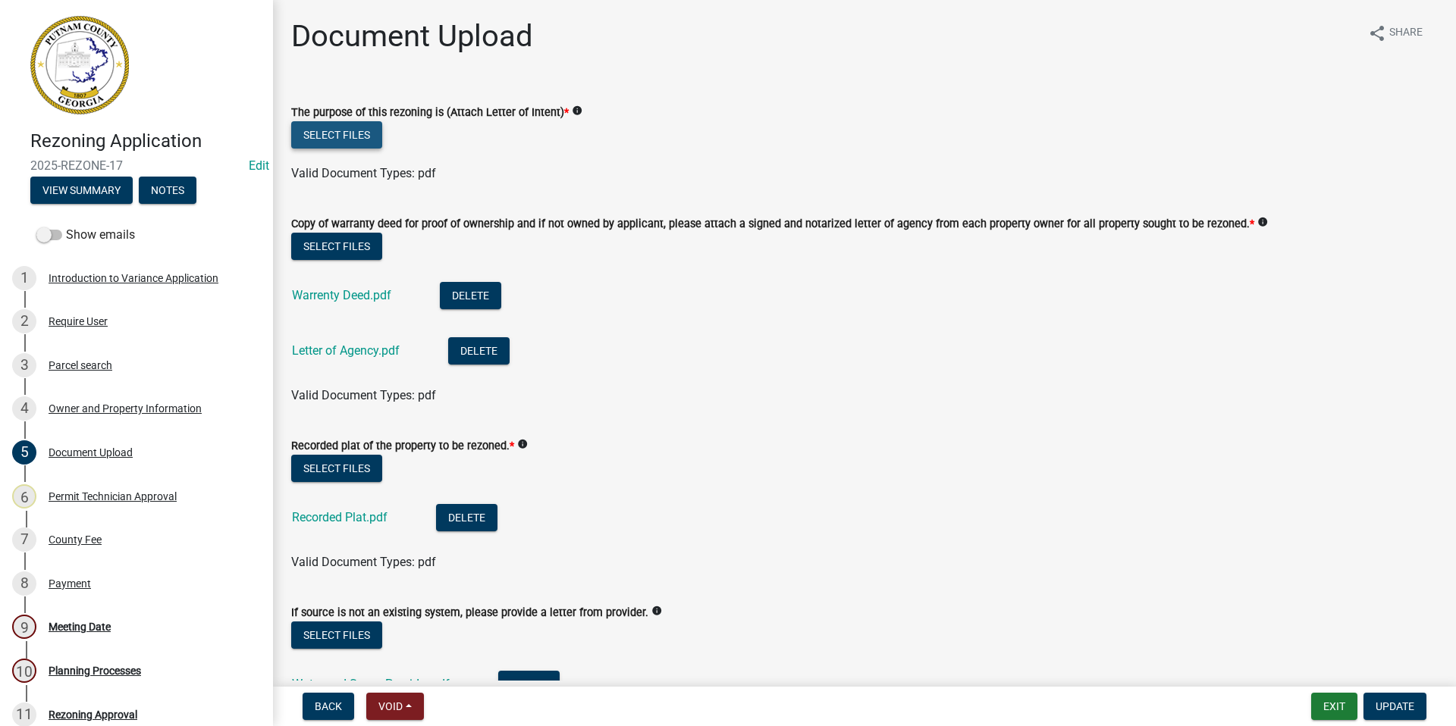
click at [352, 134] on button "Select files" at bounding box center [336, 134] width 91 height 27
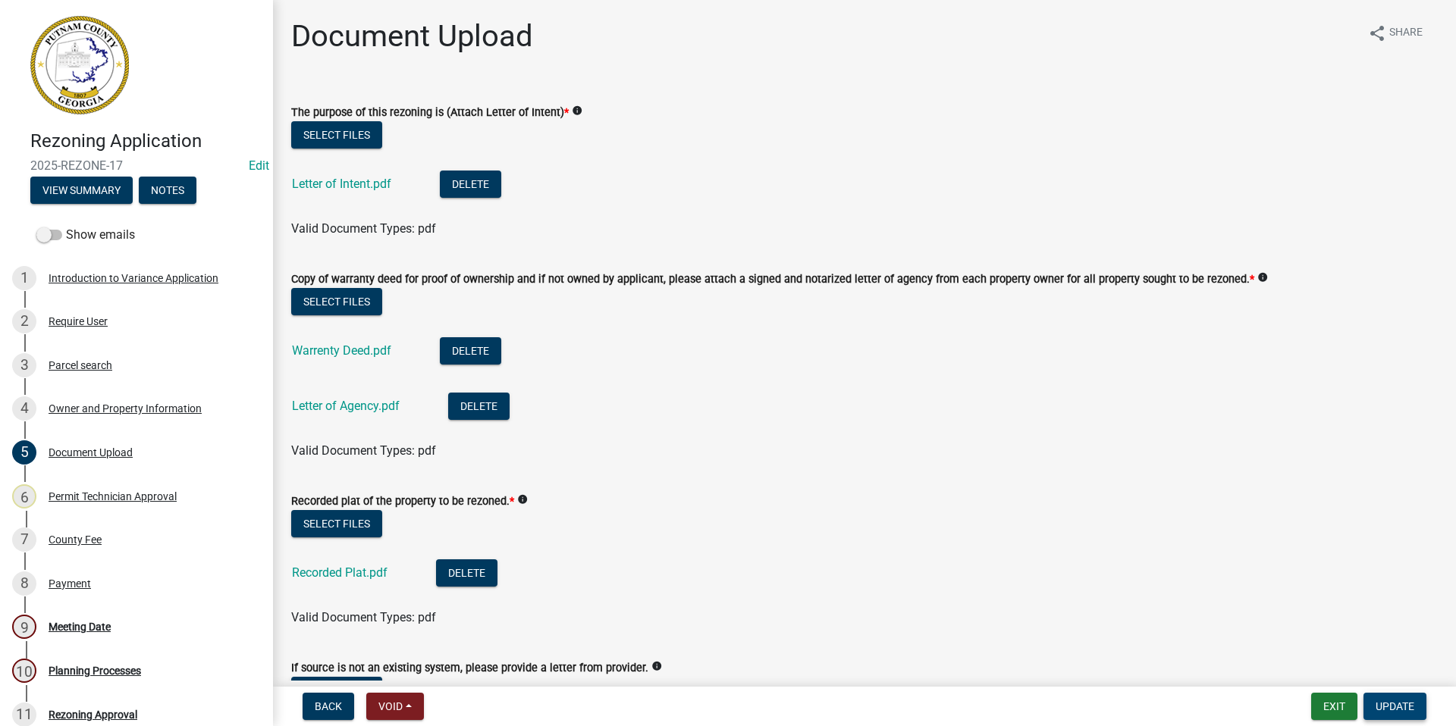
click at [1388, 701] on span "Update" at bounding box center [1395, 707] width 39 height 12
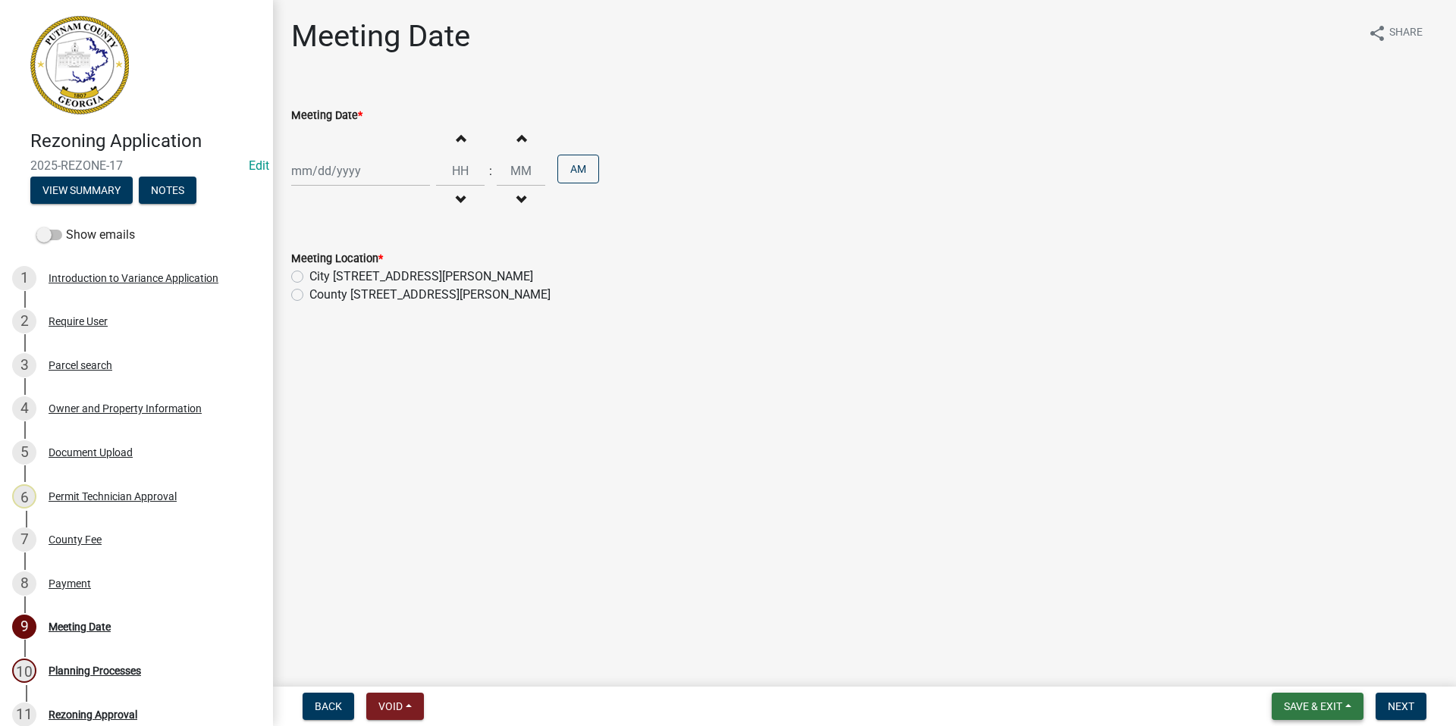
click at [1307, 707] on span "Save & Exit" at bounding box center [1313, 707] width 58 height 12
click at [1296, 668] on button "Save & Exit" at bounding box center [1302, 667] width 121 height 36
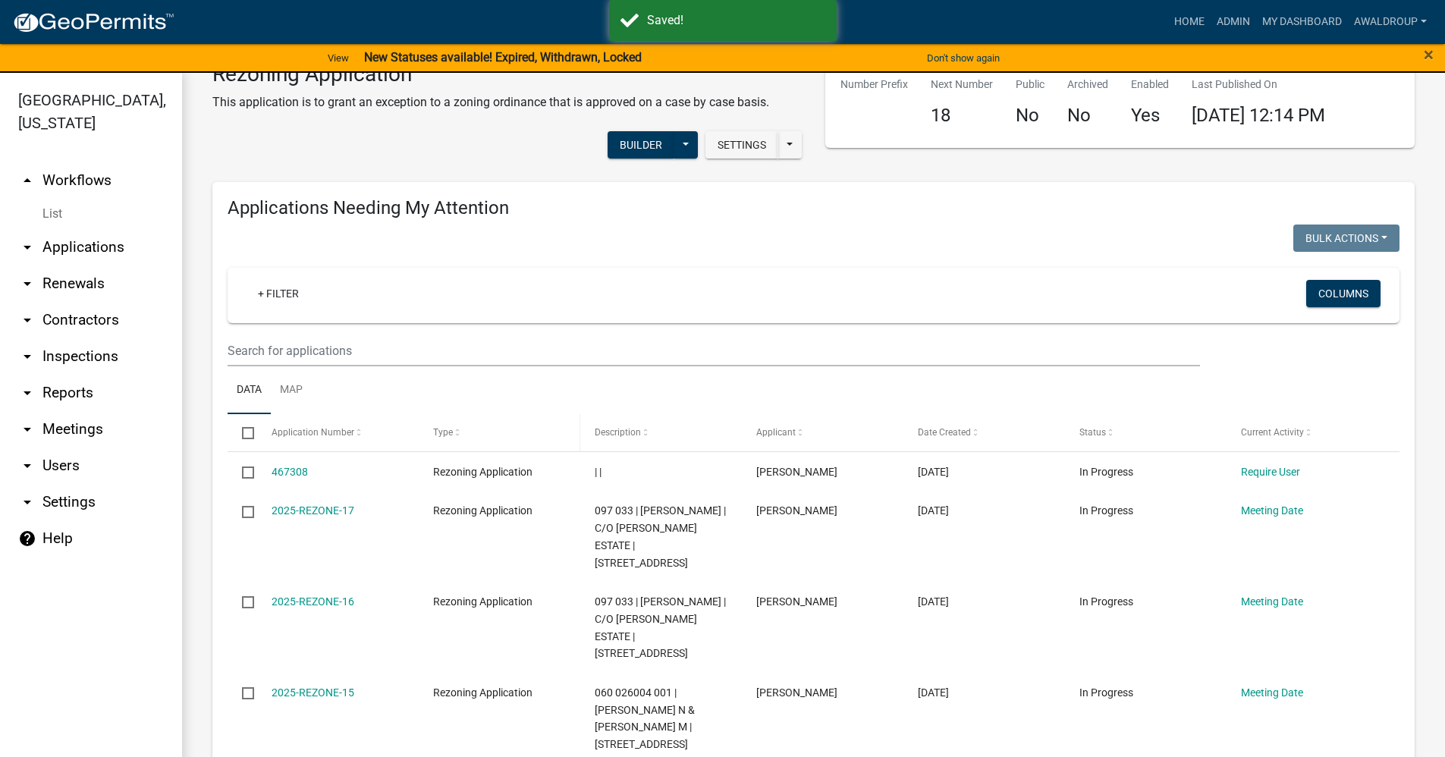
scroll to position [76, 0]
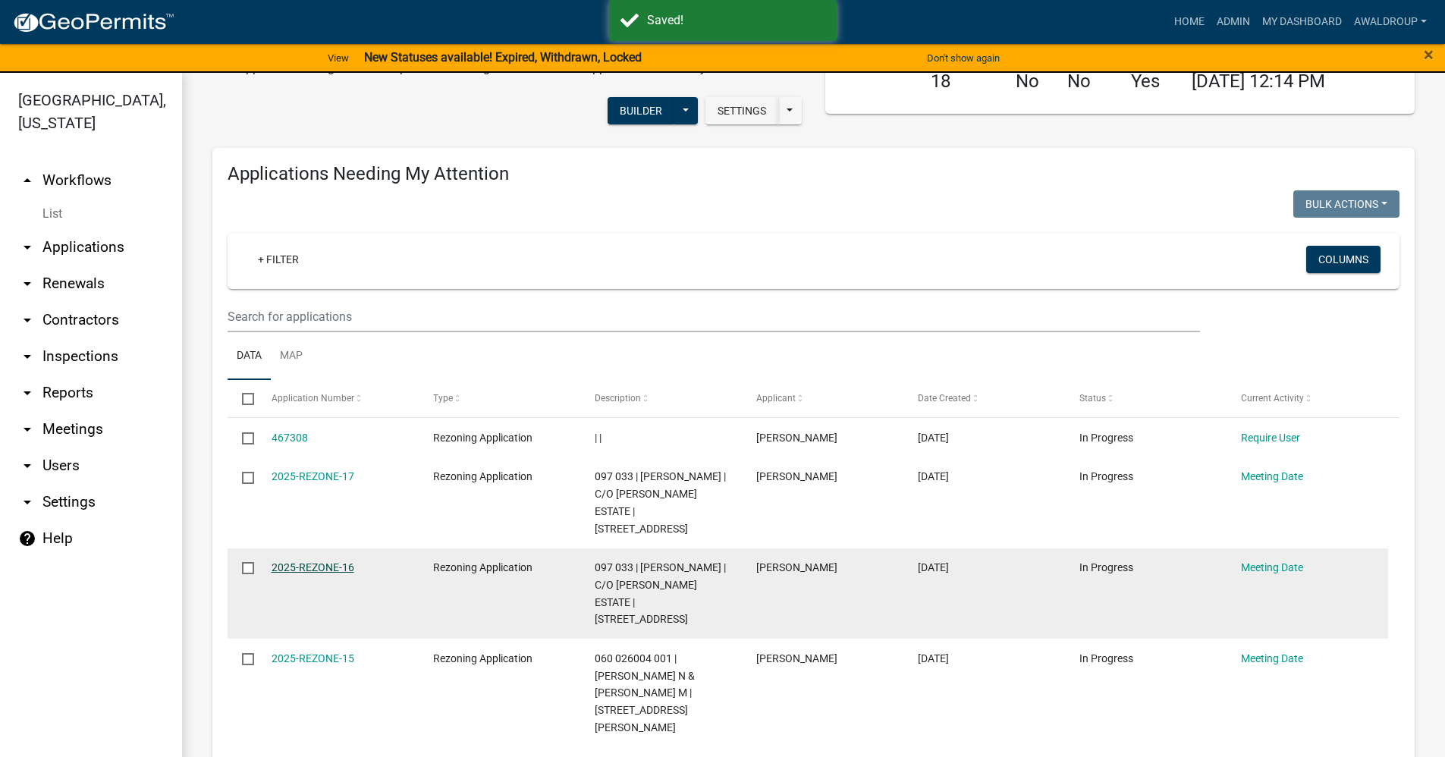
click at [315, 561] on link "2025-REZONE-16" at bounding box center [312, 567] width 83 height 12
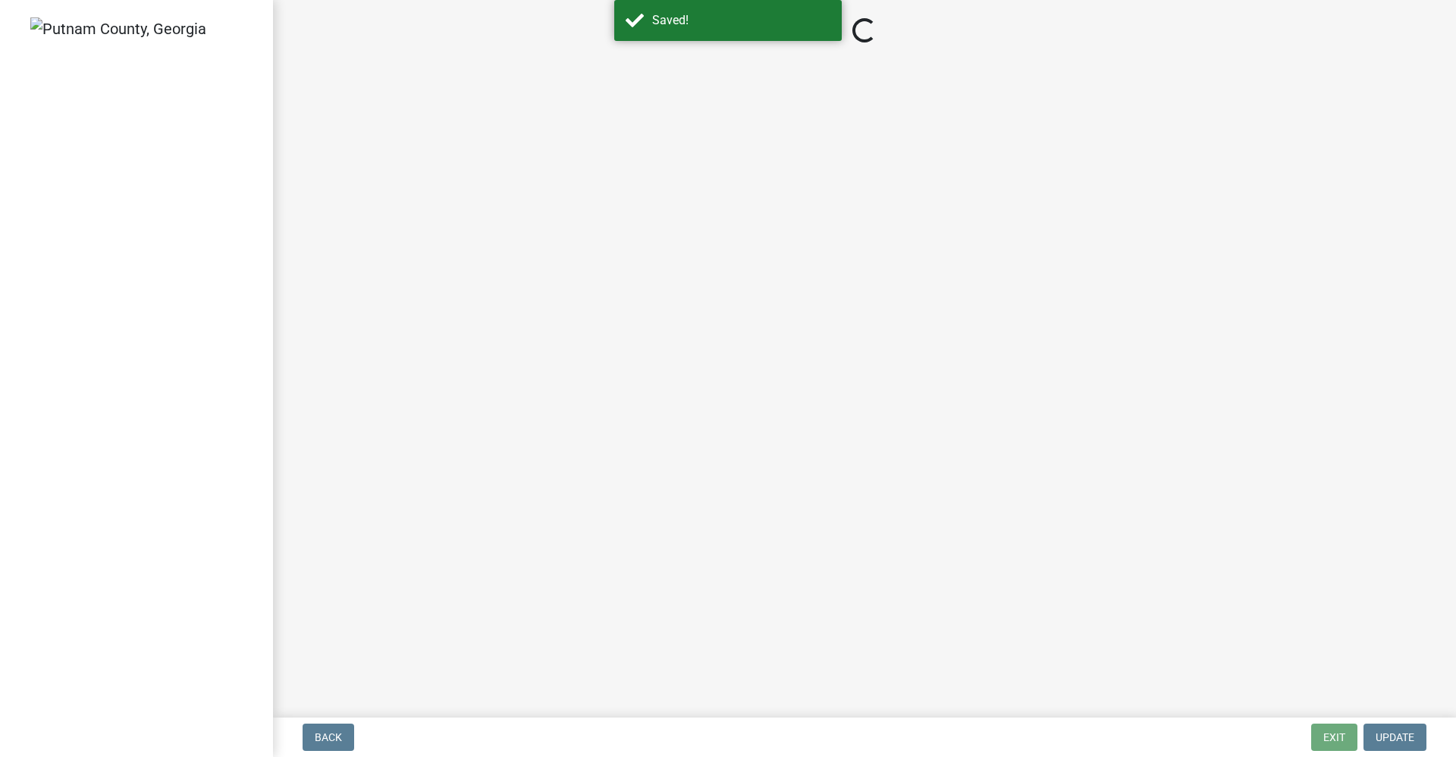
click at [315, 514] on main "Loading..." at bounding box center [864, 355] width 1183 height 711
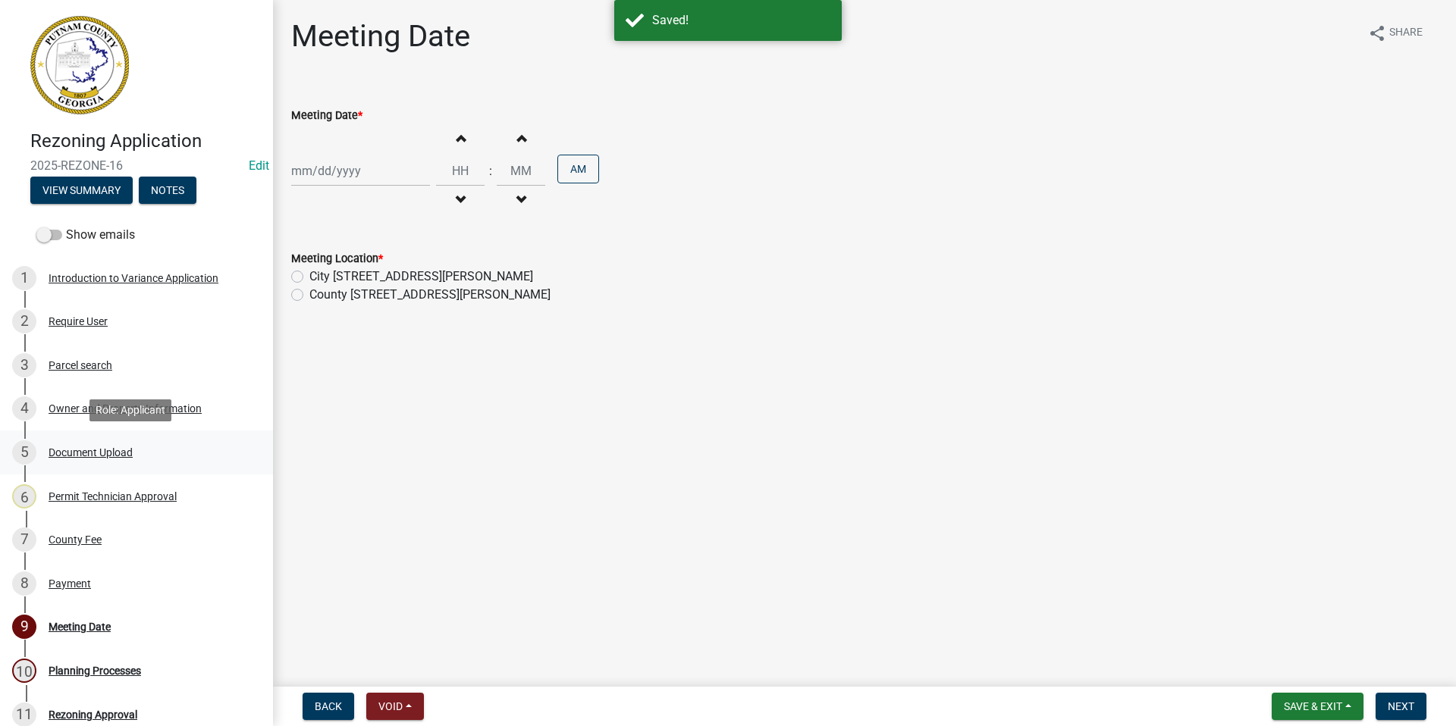
click at [79, 453] on div "Document Upload" at bounding box center [91, 452] width 84 height 11
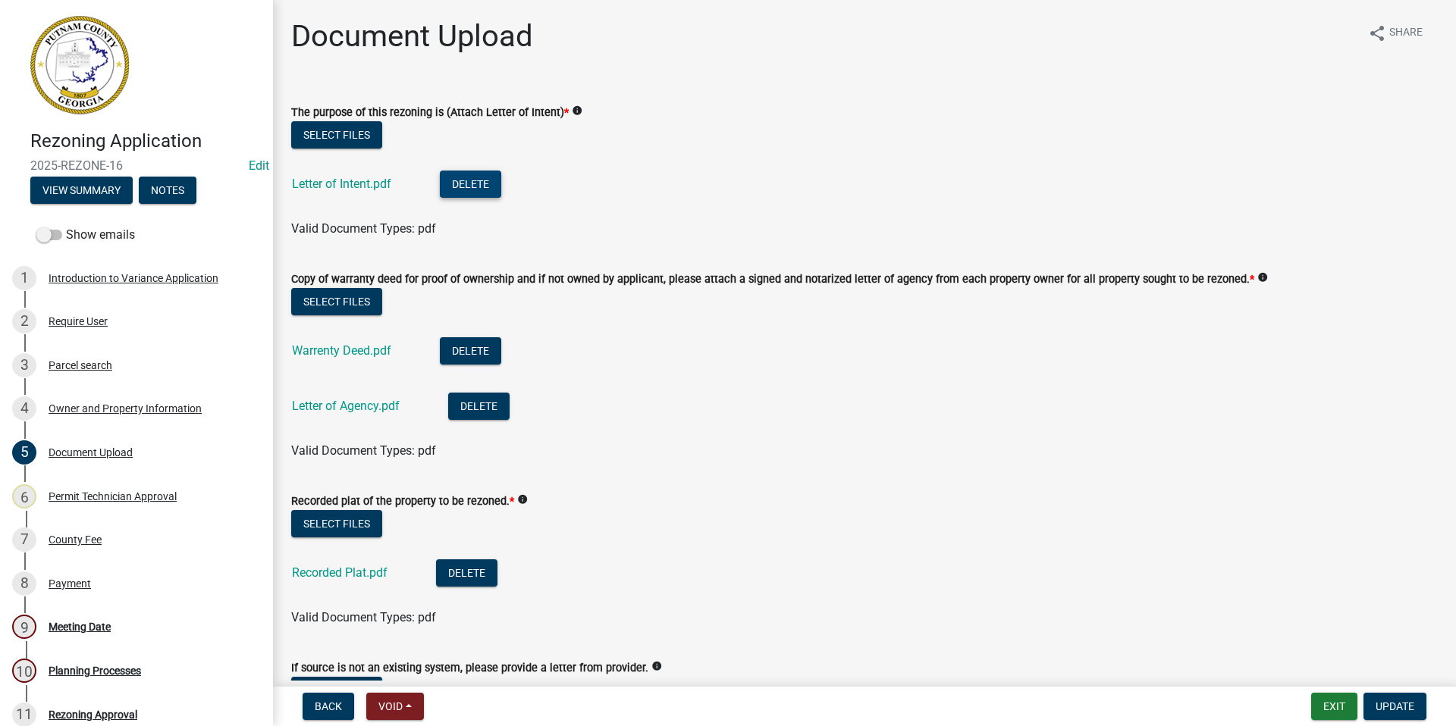
click at [463, 186] on button "Delete" at bounding box center [470, 184] width 61 height 27
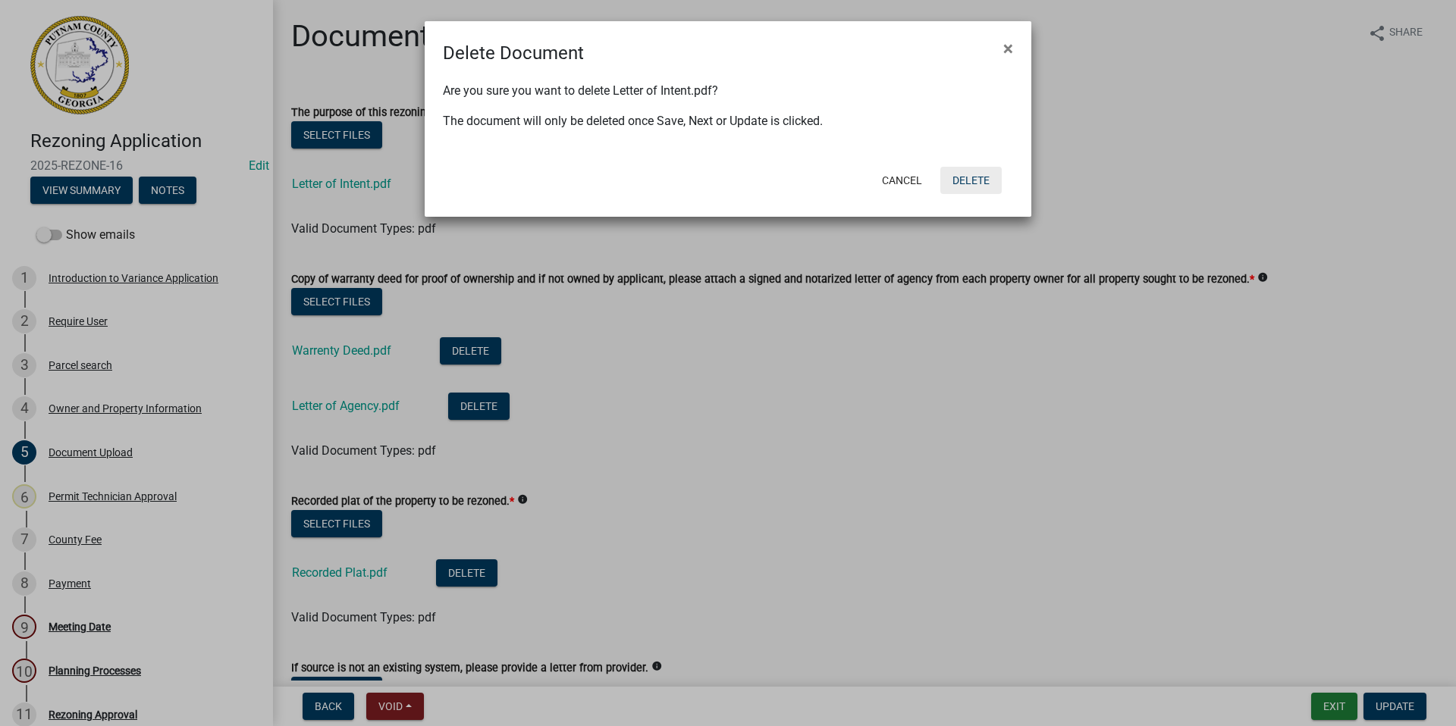
click at [958, 185] on button "Delete" at bounding box center [970, 180] width 61 height 27
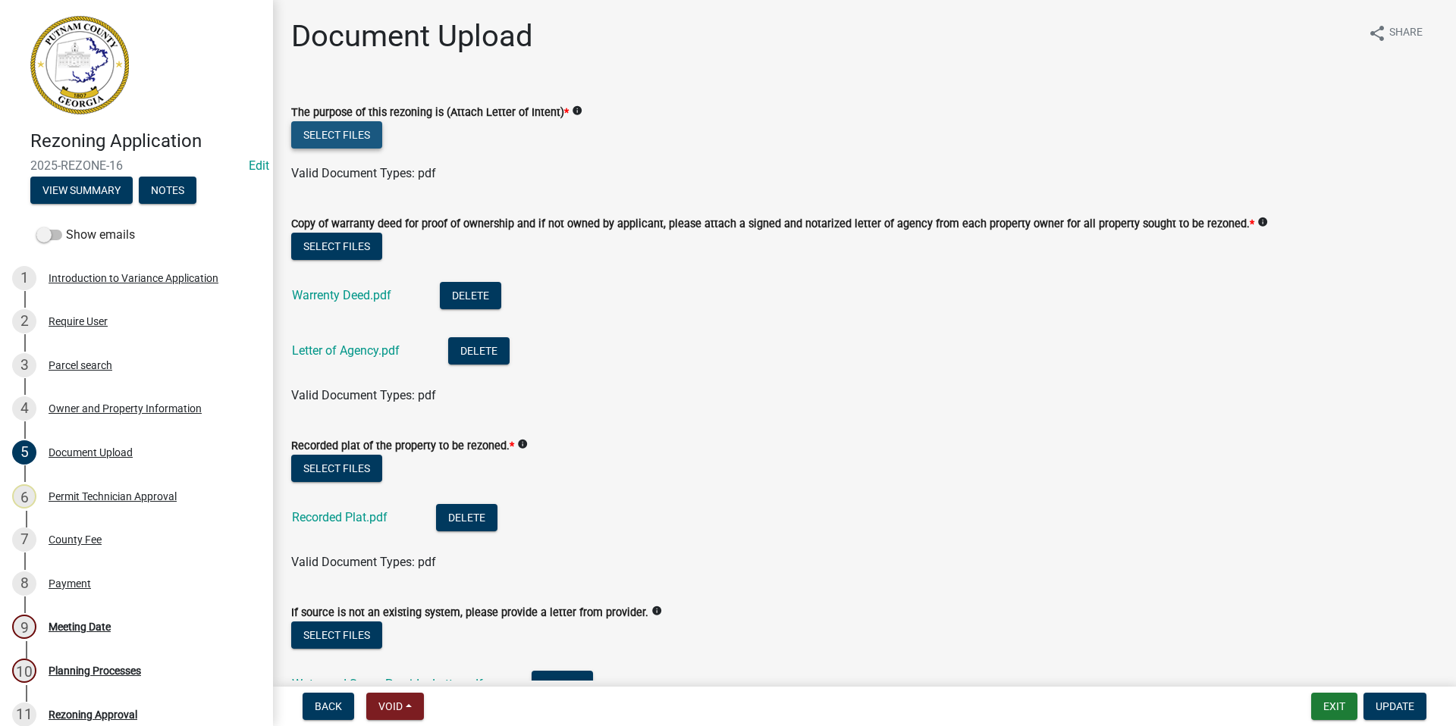
click at [350, 133] on button "Select files" at bounding box center [336, 134] width 91 height 27
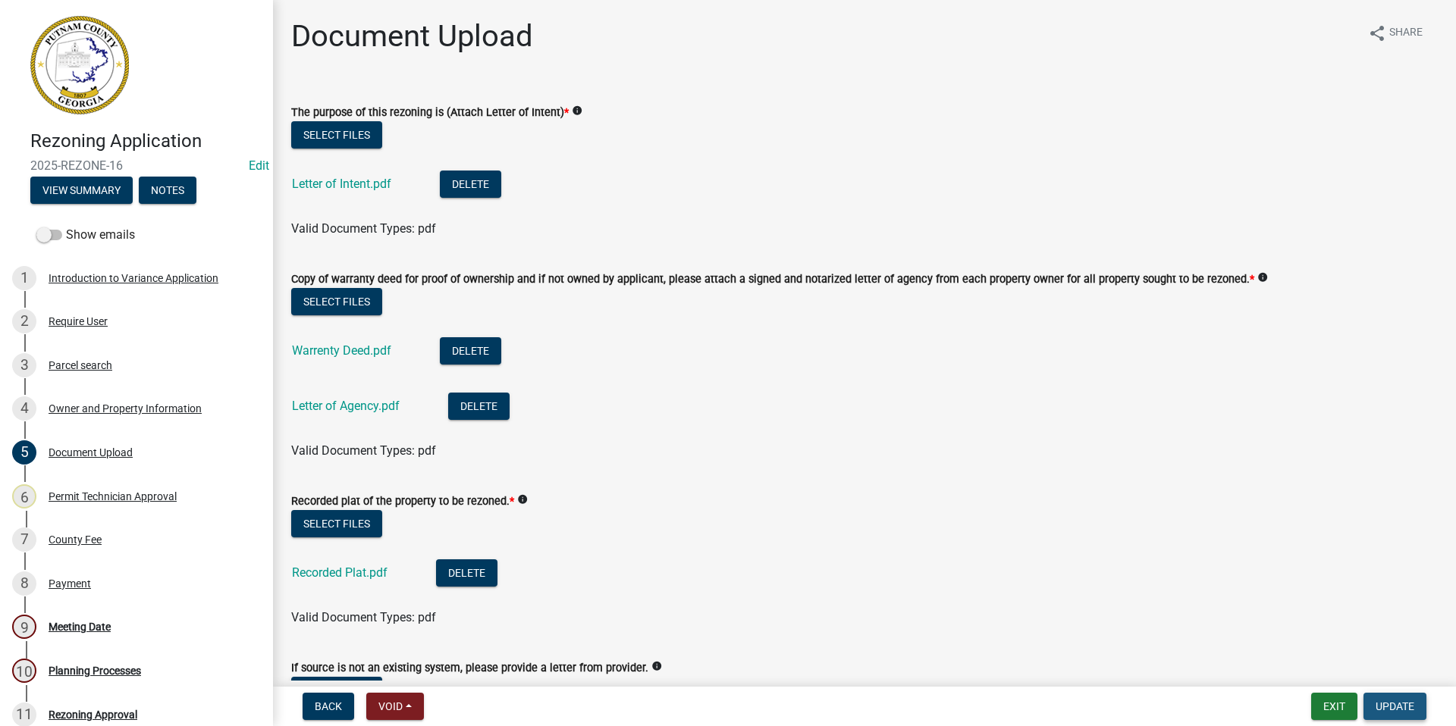
click at [1394, 703] on span "Update" at bounding box center [1395, 707] width 39 height 12
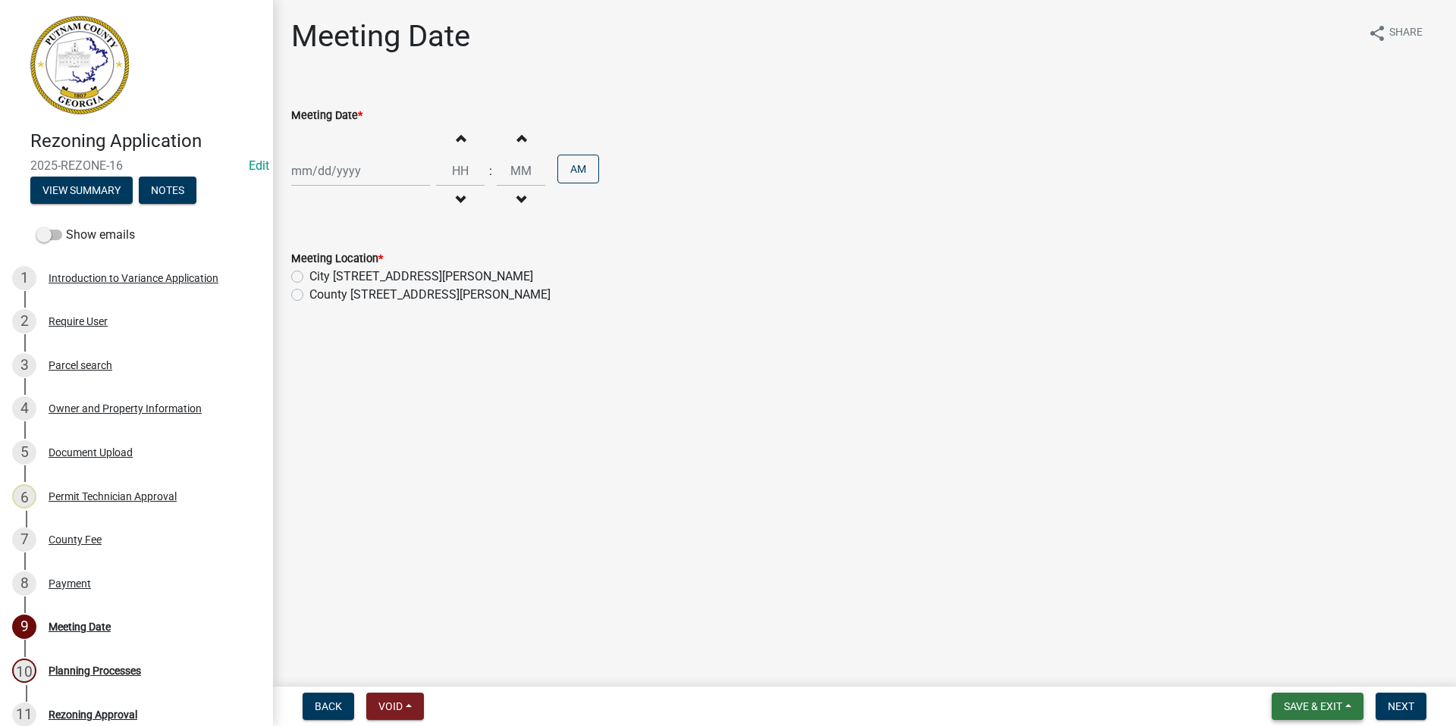
click at [1301, 707] on span "Save & Exit" at bounding box center [1313, 707] width 58 height 12
click at [1284, 660] on button "Save & Exit" at bounding box center [1302, 667] width 121 height 36
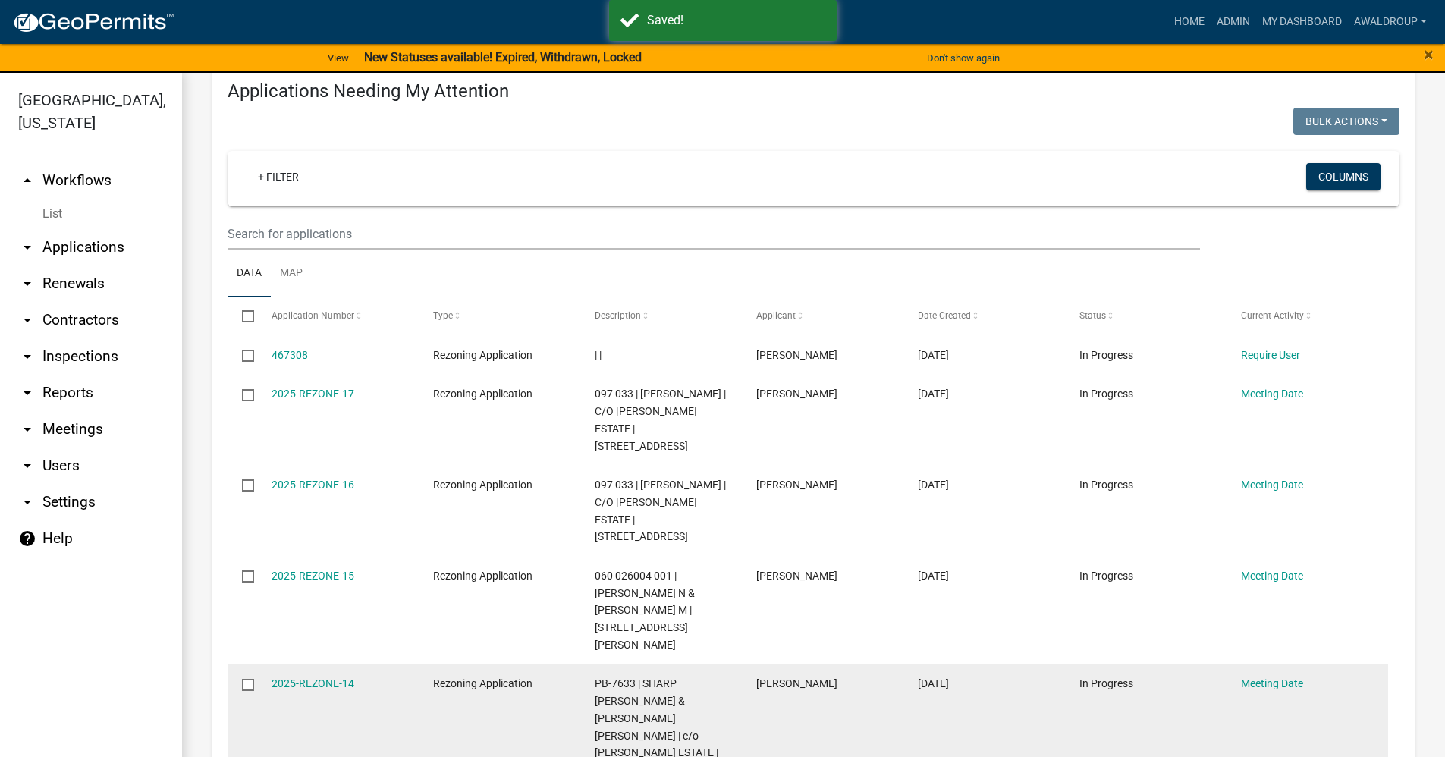
scroll to position [227, 0]
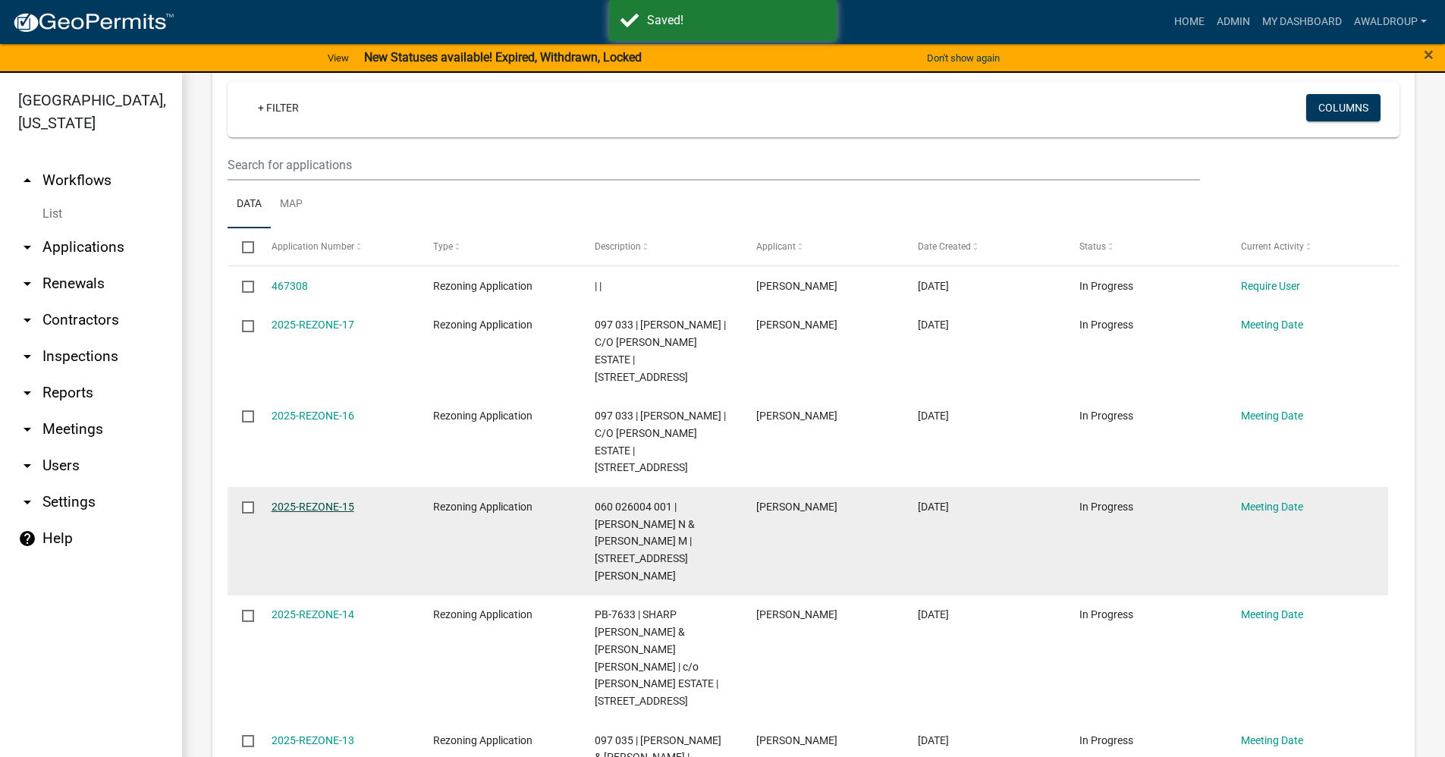
click at [326, 500] on link "2025-REZONE-15" at bounding box center [312, 506] width 83 height 12
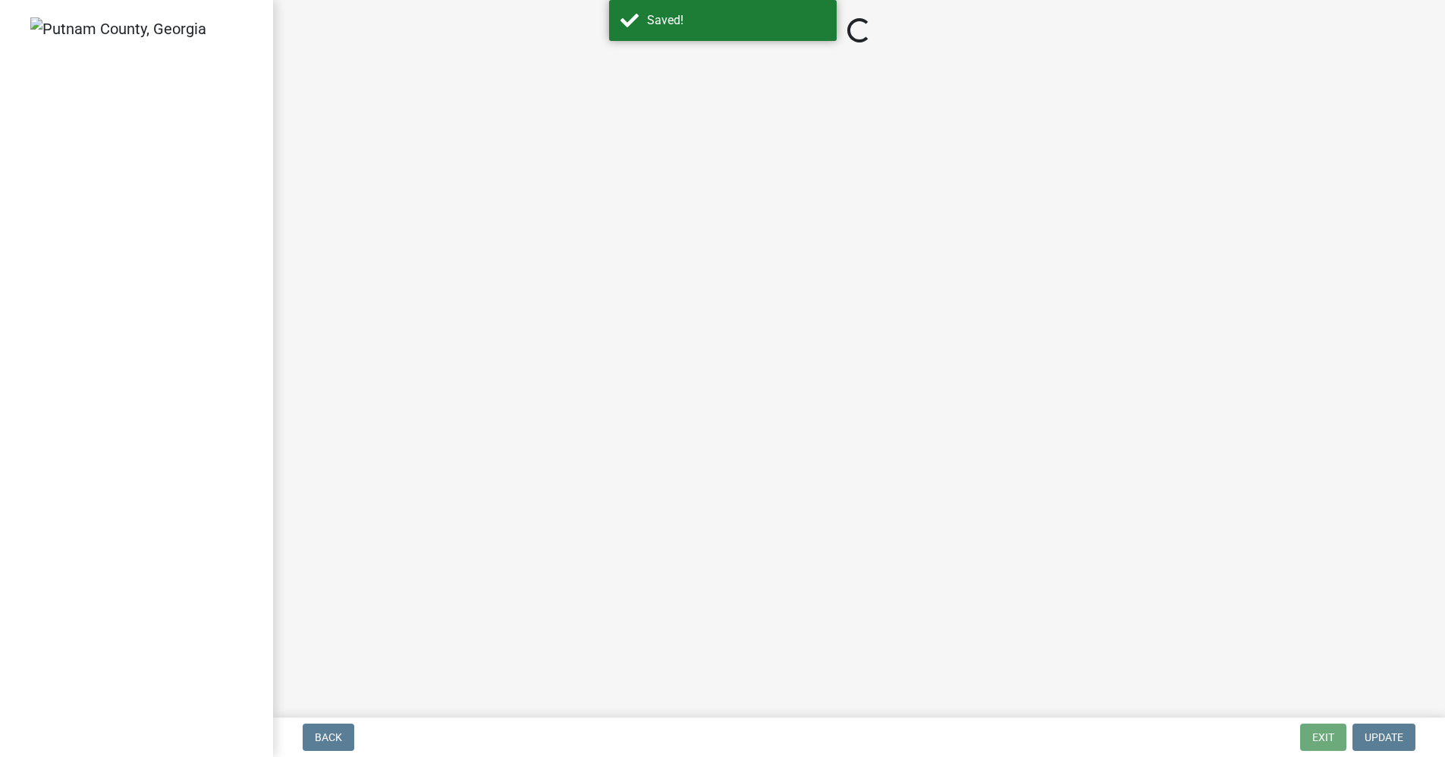
click at [326, 445] on main "Loading..." at bounding box center [859, 355] width 1172 height 711
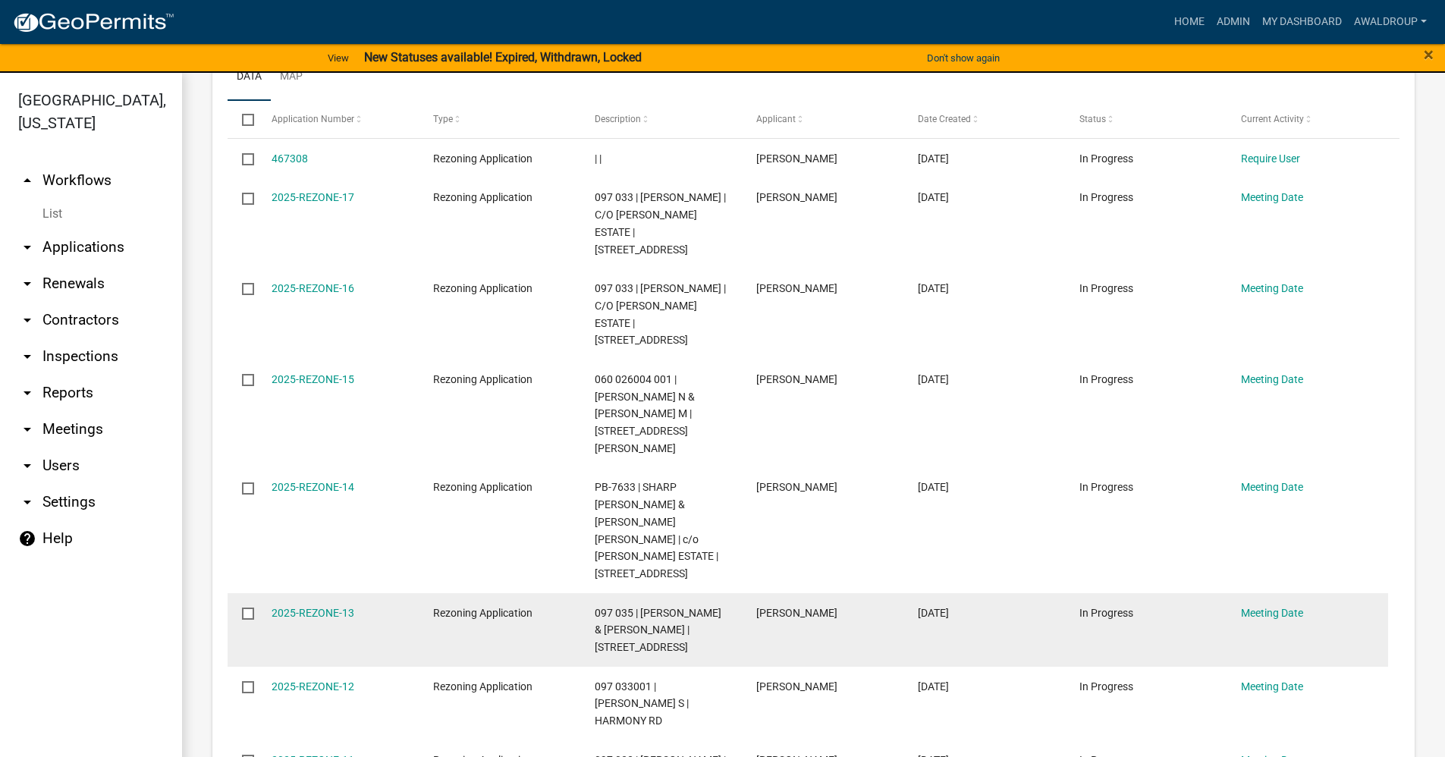
scroll to position [379, 0]
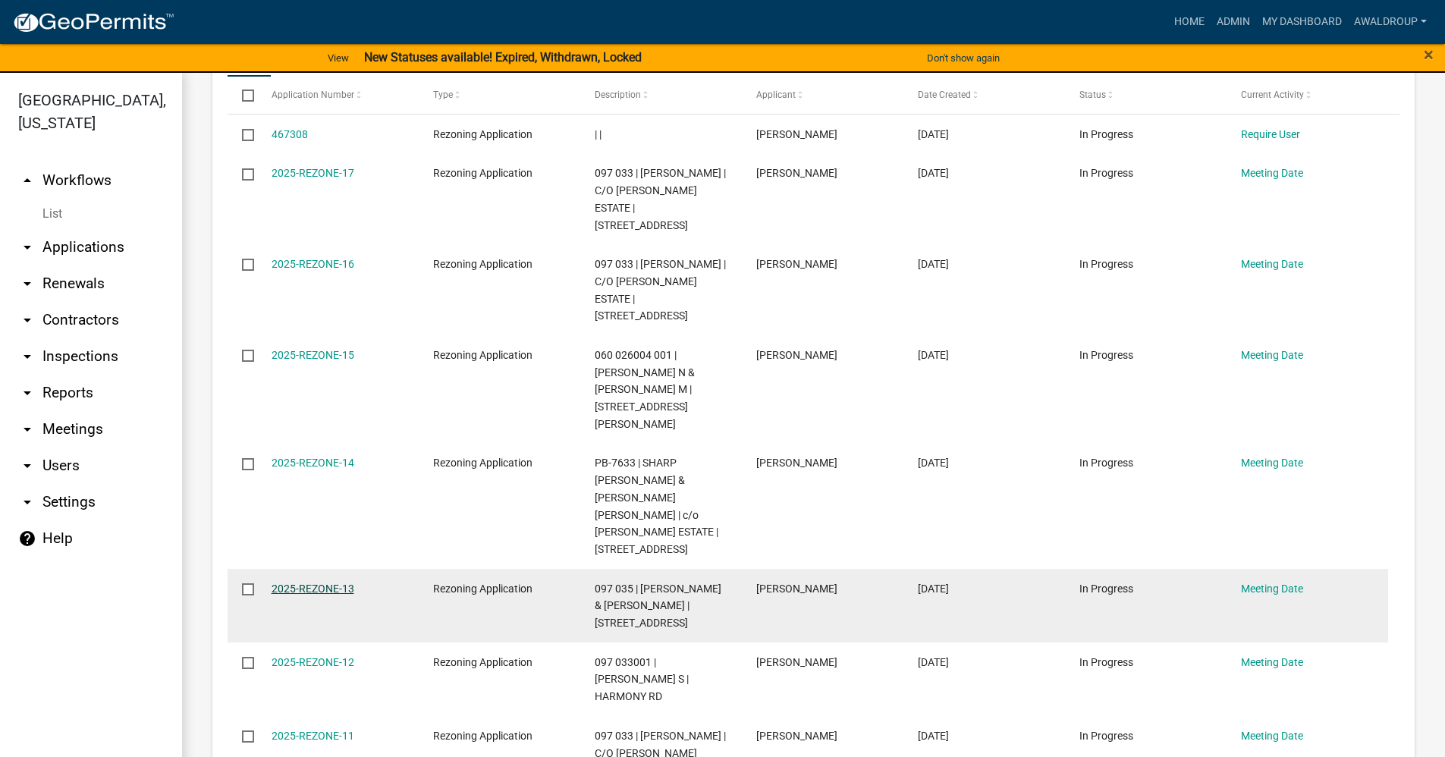
click at [322, 582] on link "2025-REZONE-13" at bounding box center [312, 588] width 83 height 12
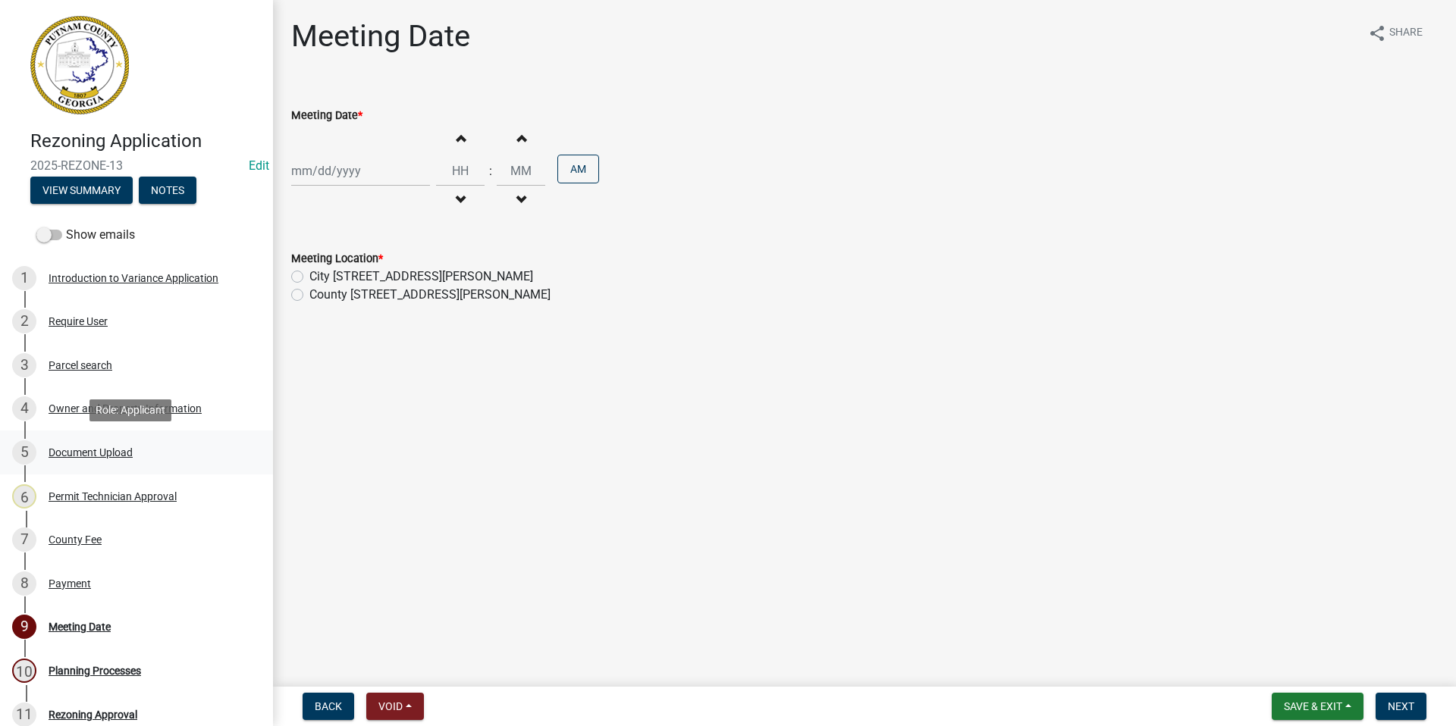
click at [74, 448] on div "Document Upload" at bounding box center [91, 452] width 84 height 11
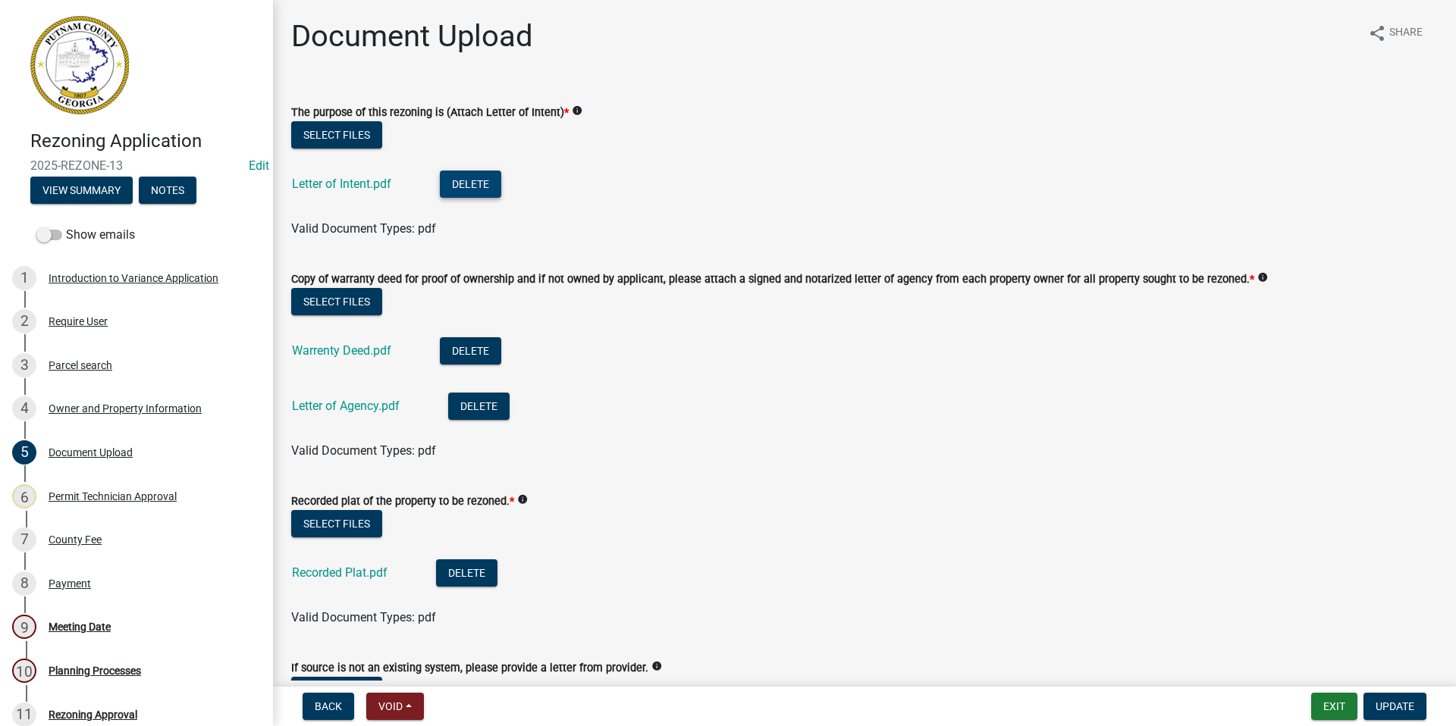
click at [472, 184] on button "Delete" at bounding box center [470, 184] width 61 height 27
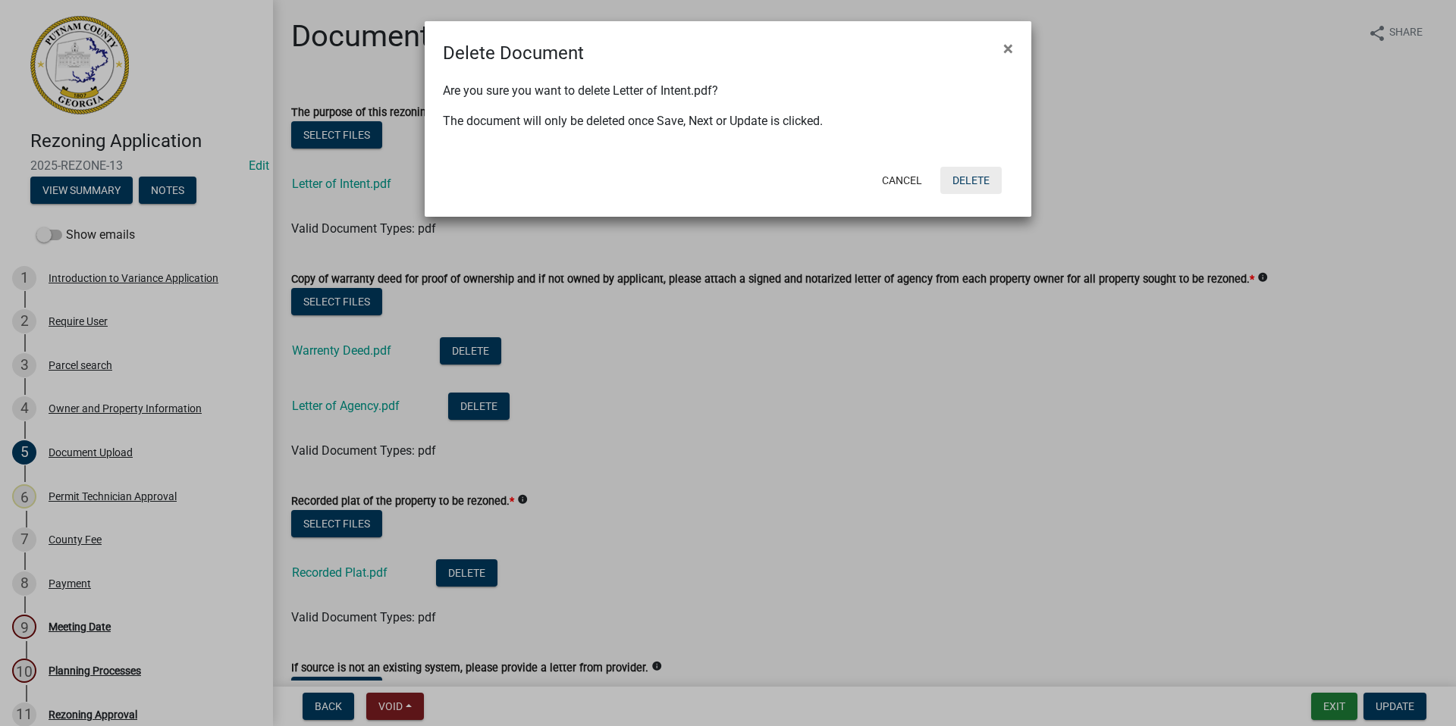
click at [971, 182] on button "Delete" at bounding box center [970, 180] width 61 height 27
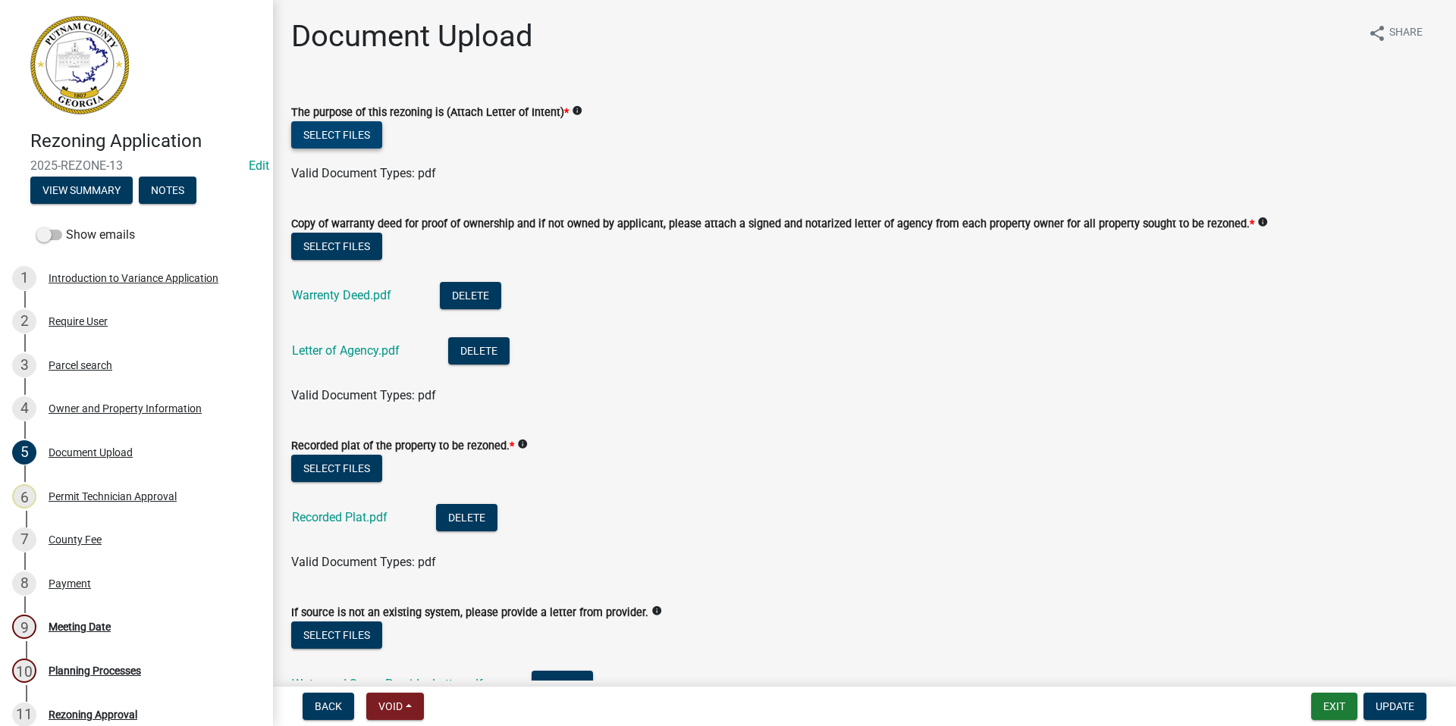
click at [322, 131] on button "Select files" at bounding box center [336, 134] width 91 height 27
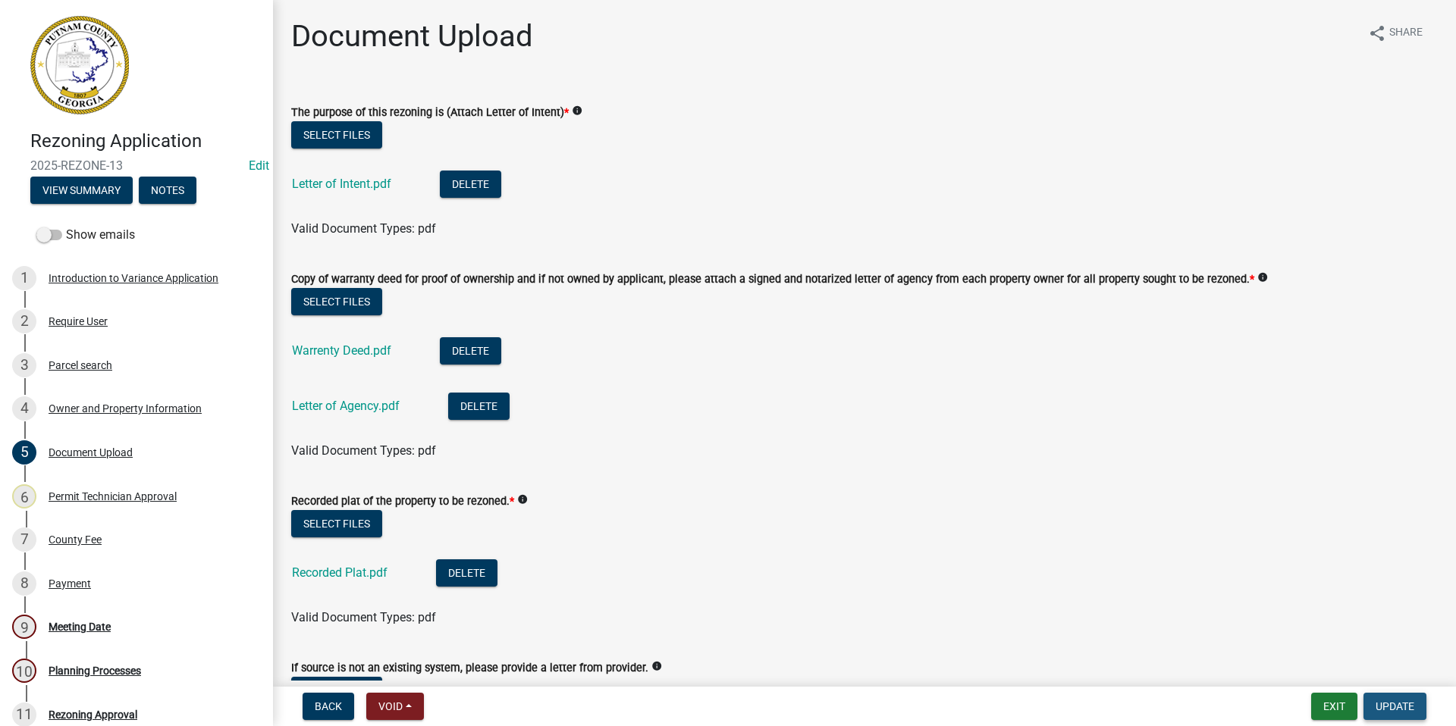
click at [1395, 695] on button "Update" at bounding box center [1394, 706] width 63 height 27
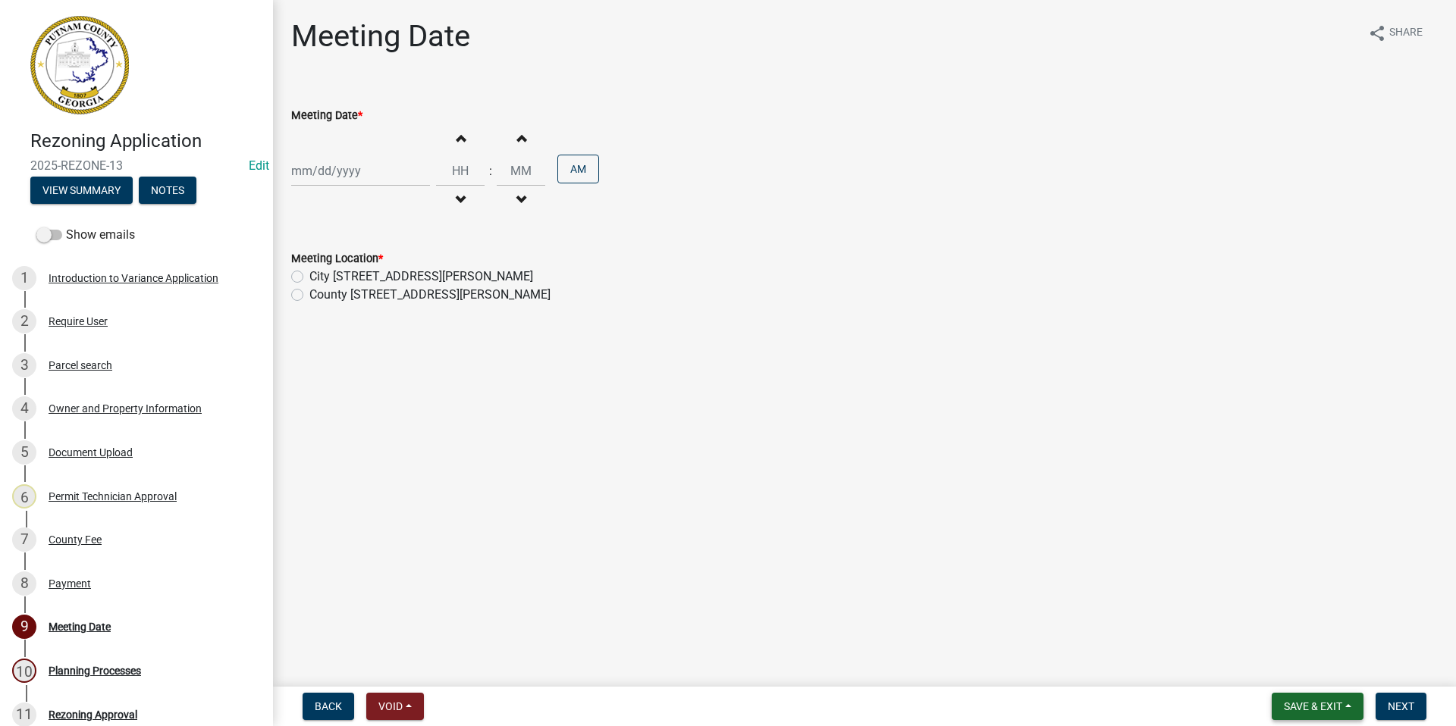
click at [1305, 704] on span "Save & Exit" at bounding box center [1313, 707] width 58 height 12
click at [1303, 668] on button "Save & Exit" at bounding box center [1302, 667] width 121 height 36
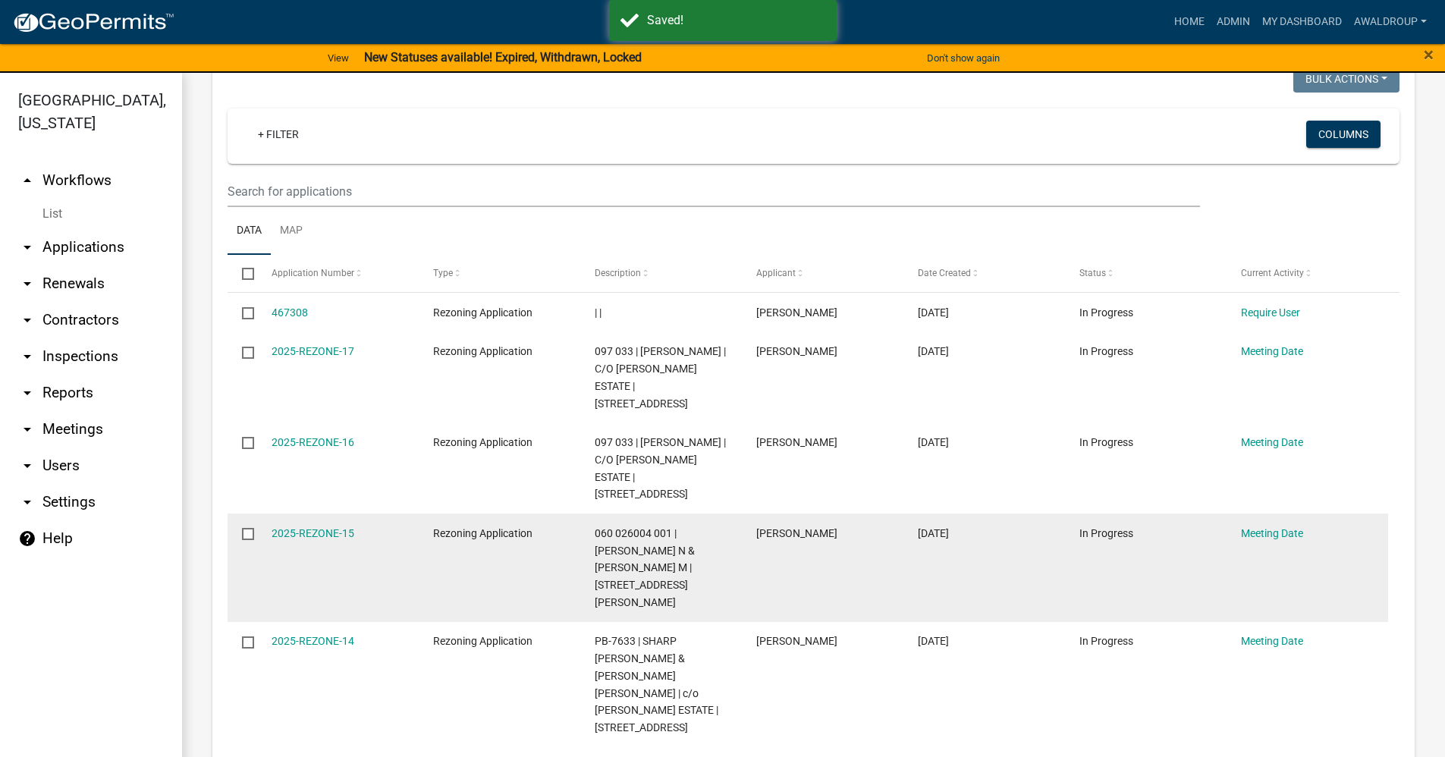
scroll to position [303, 0]
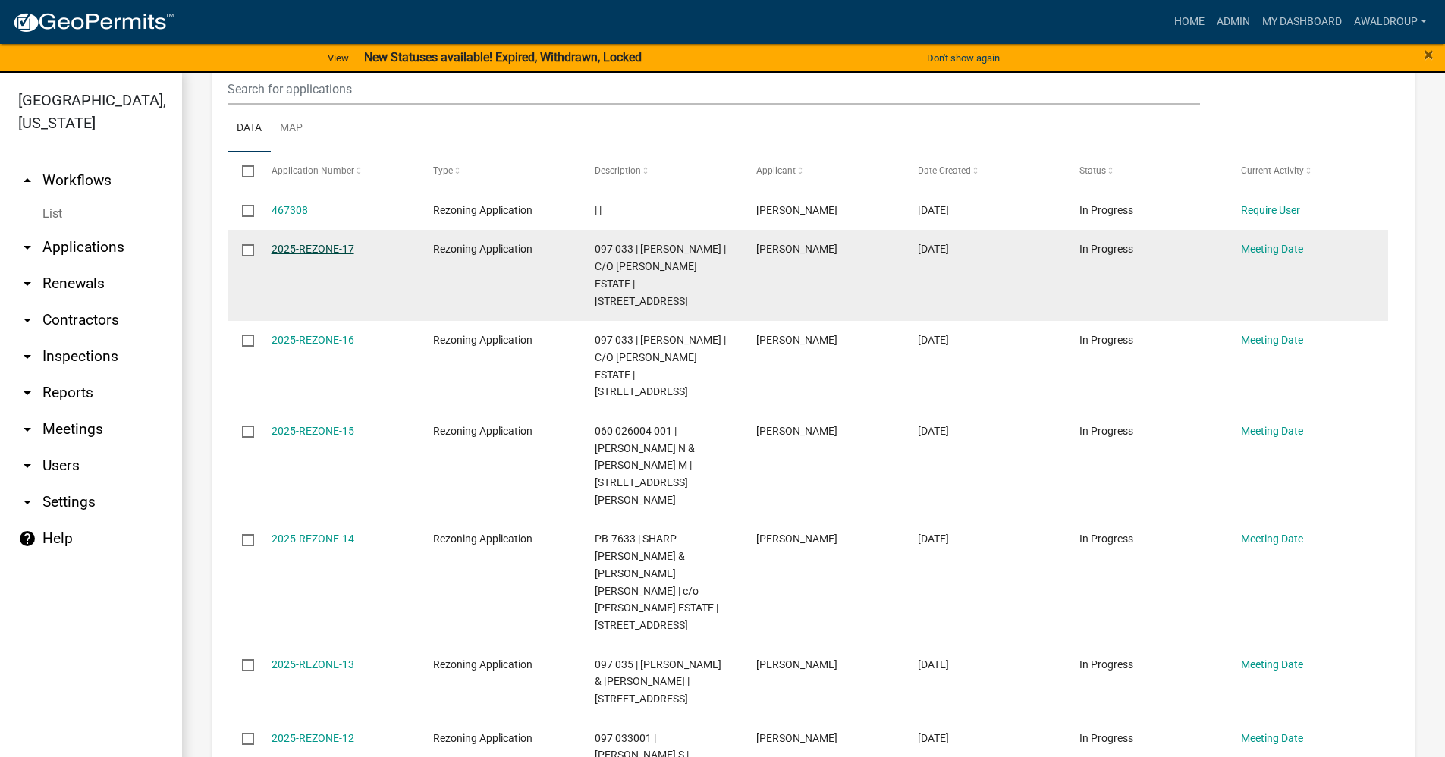
click at [327, 247] on link "2025-REZONE-17" at bounding box center [312, 249] width 83 height 12
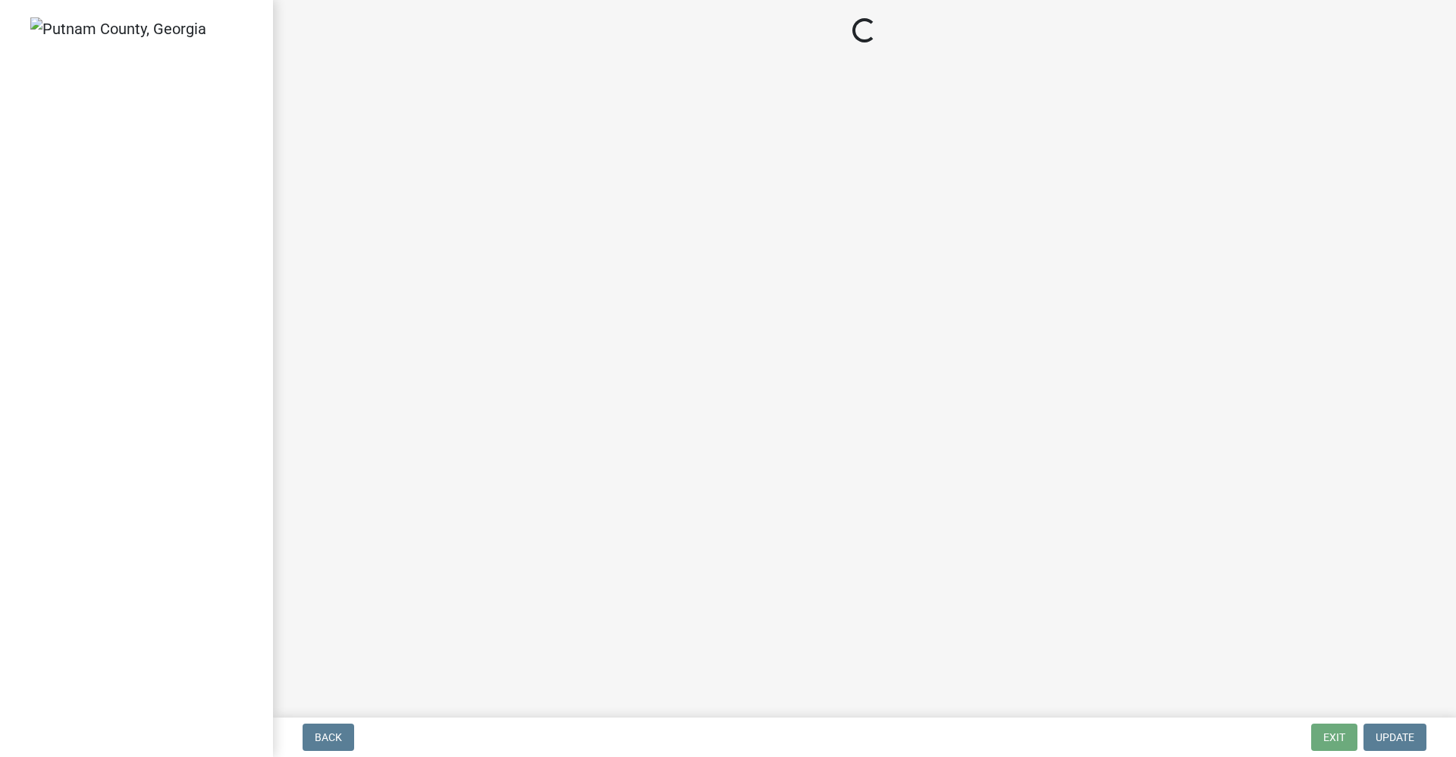
click at [327, 220] on main "Loading..." at bounding box center [864, 355] width 1183 height 711
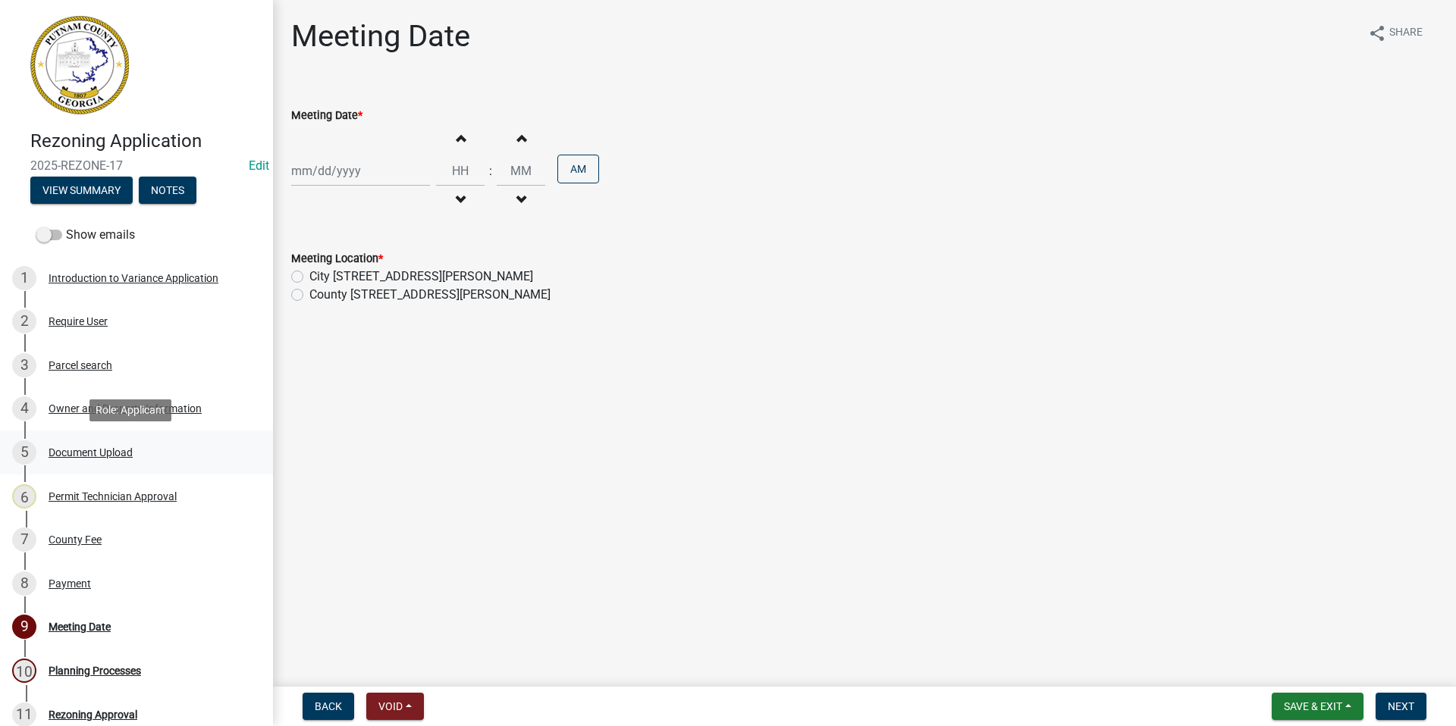
click at [89, 449] on div "Document Upload" at bounding box center [91, 452] width 84 height 11
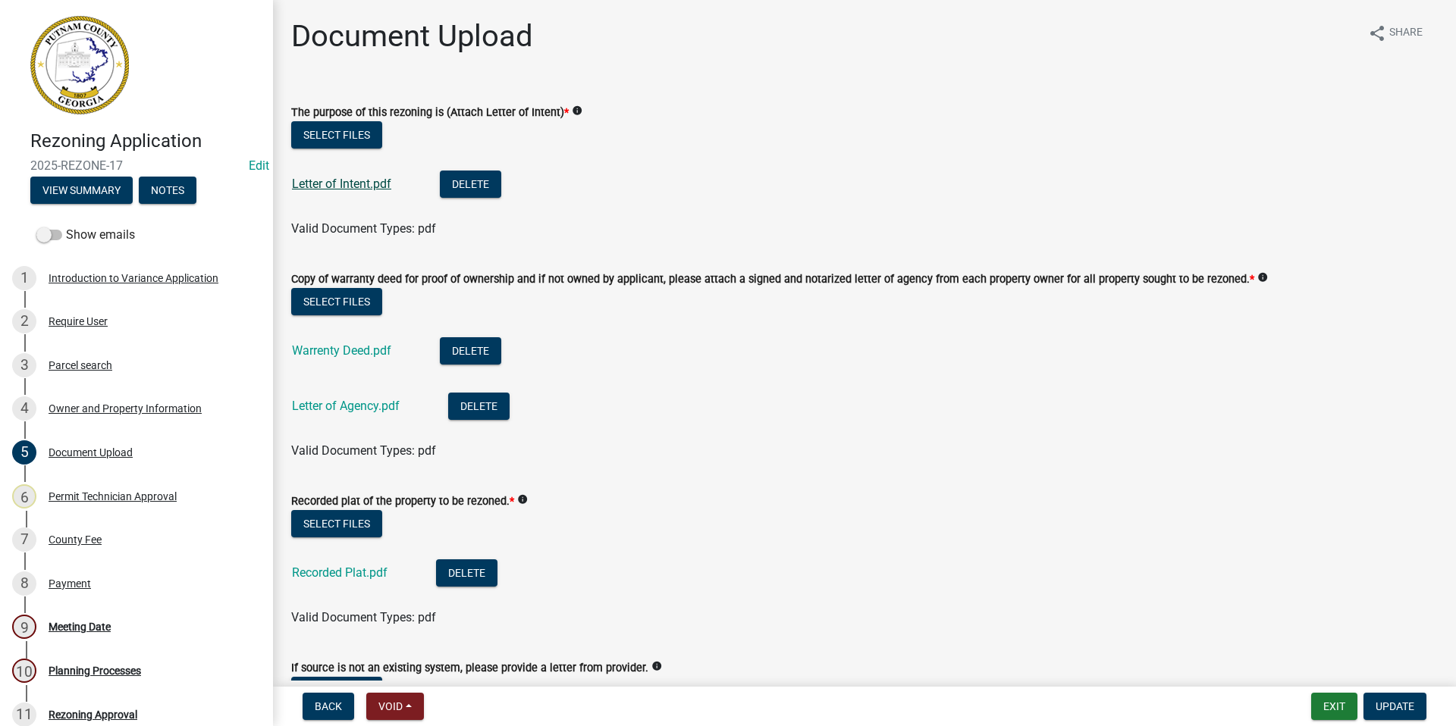
click at [306, 187] on link "Letter of Intent.pdf" at bounding box center [341, 184] width 99 height 14
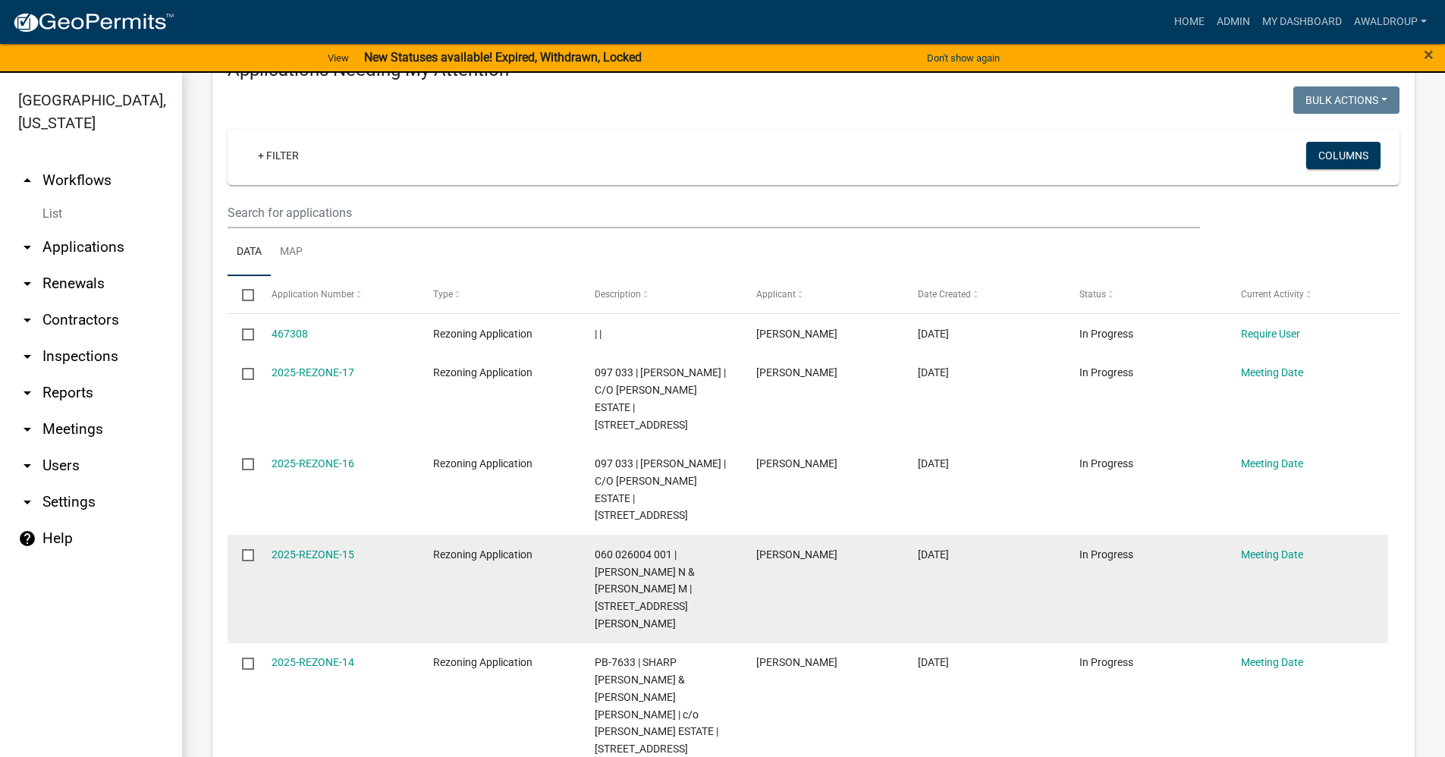
scroll to position [227, 0]
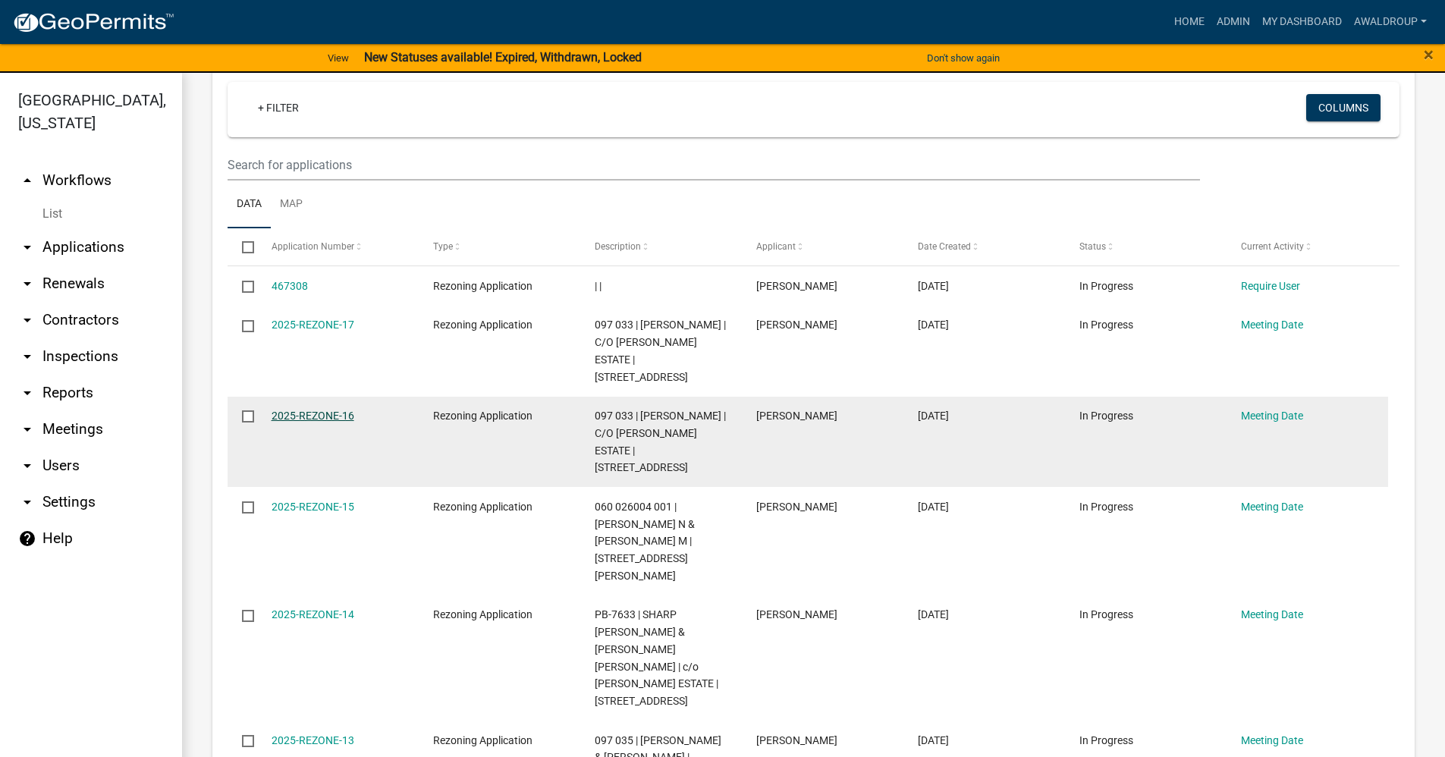
click at [323, 409] on link "2025-REZONE-16" at bounding box center [312, 415] width 83 height 12
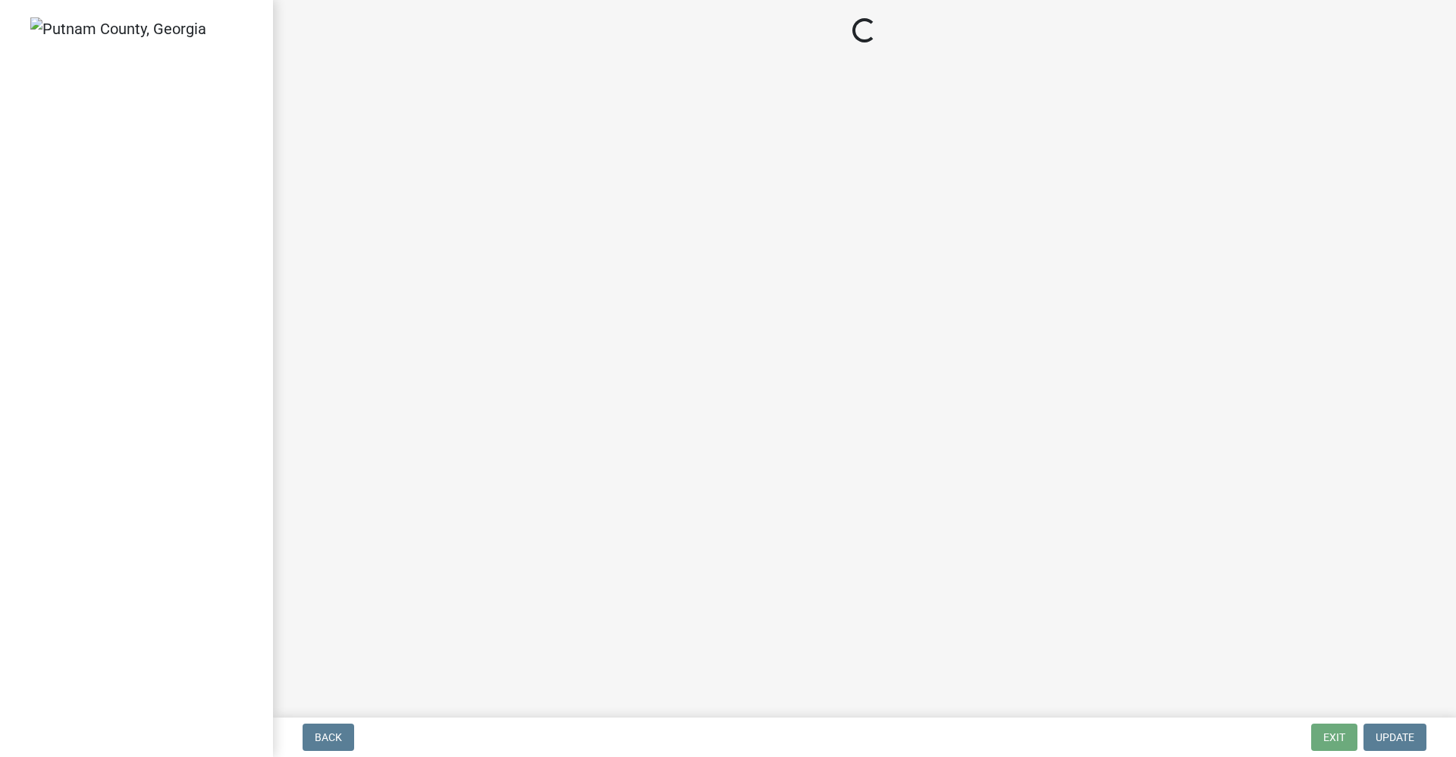
click at [323, 365] on main "Loading..." at bounding box center [864, 355] width 1183 height 711
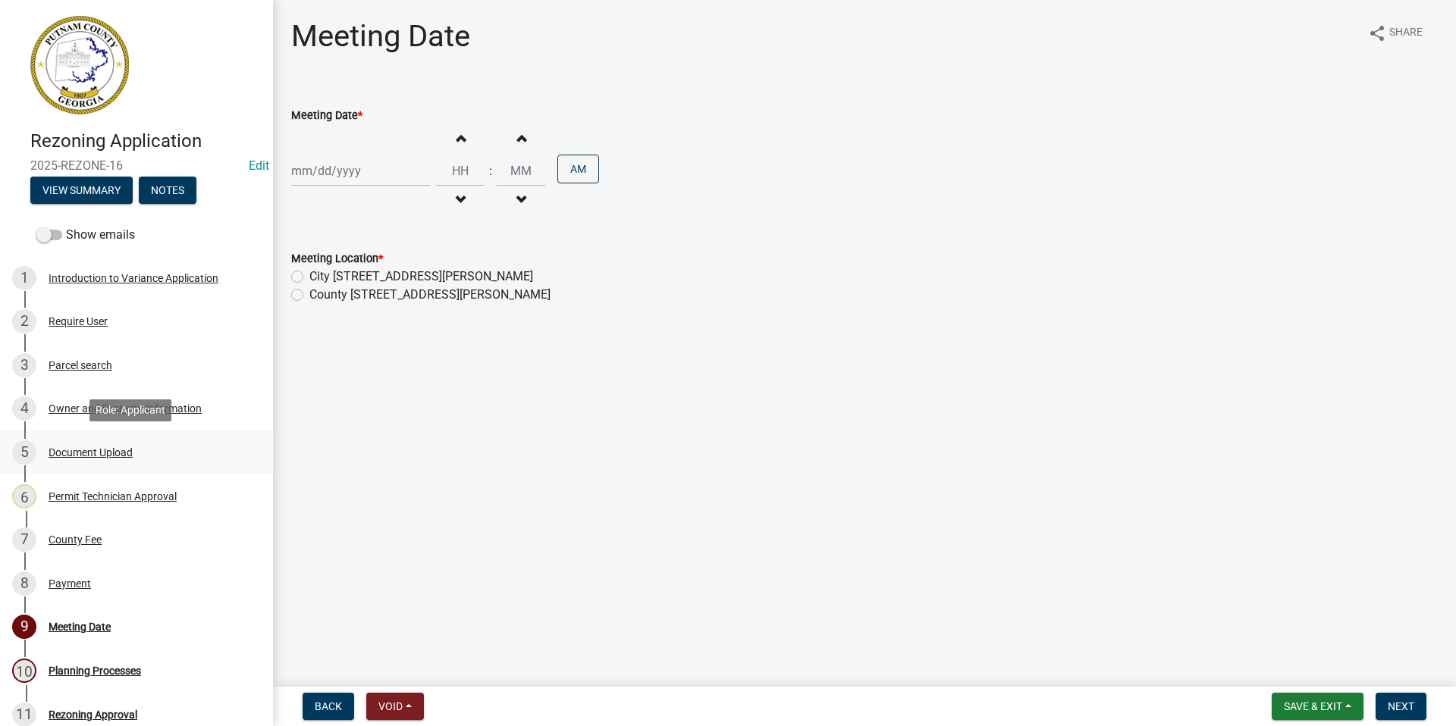
click at [102, 447] on div "Document Upload" at bounding box center [91, 452] width 84 height 11
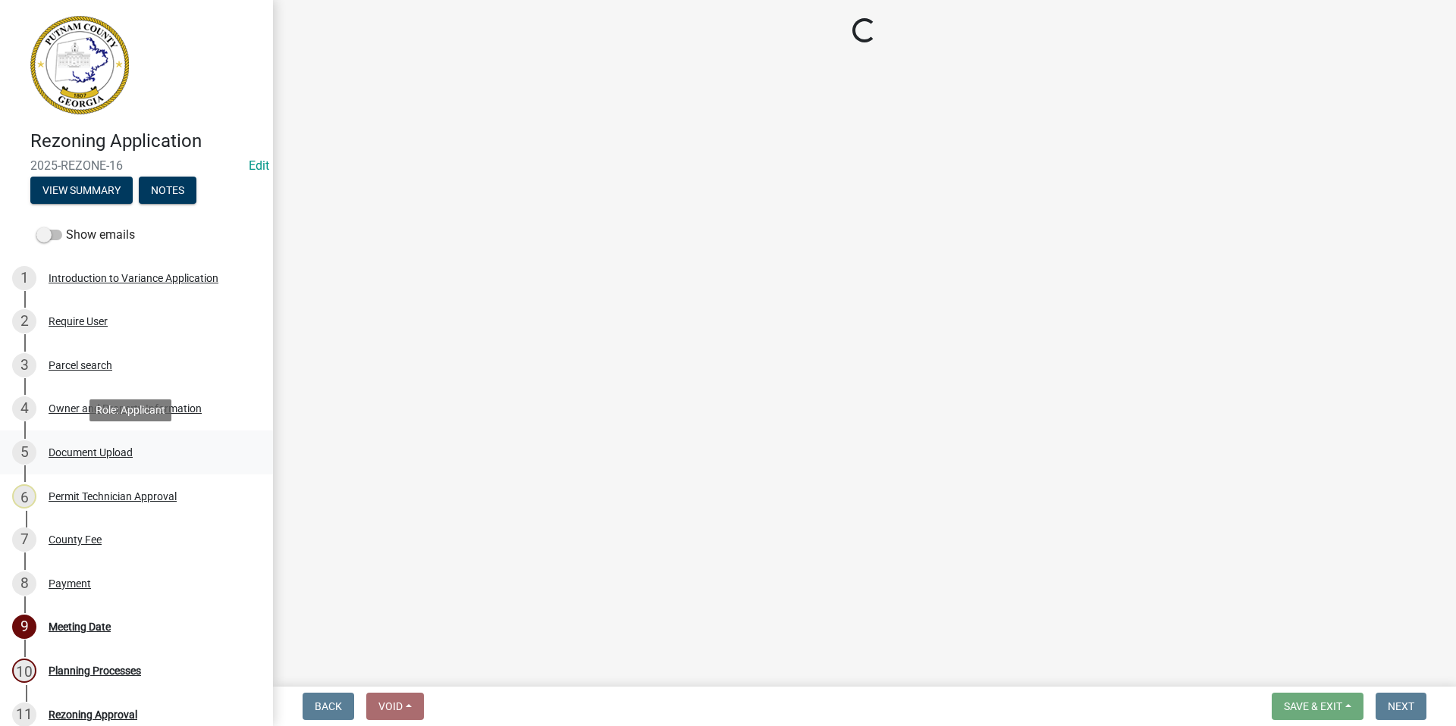
click at [102, 447] on div "Document Upload" at bounding box center [91, 452] width 84 height 11
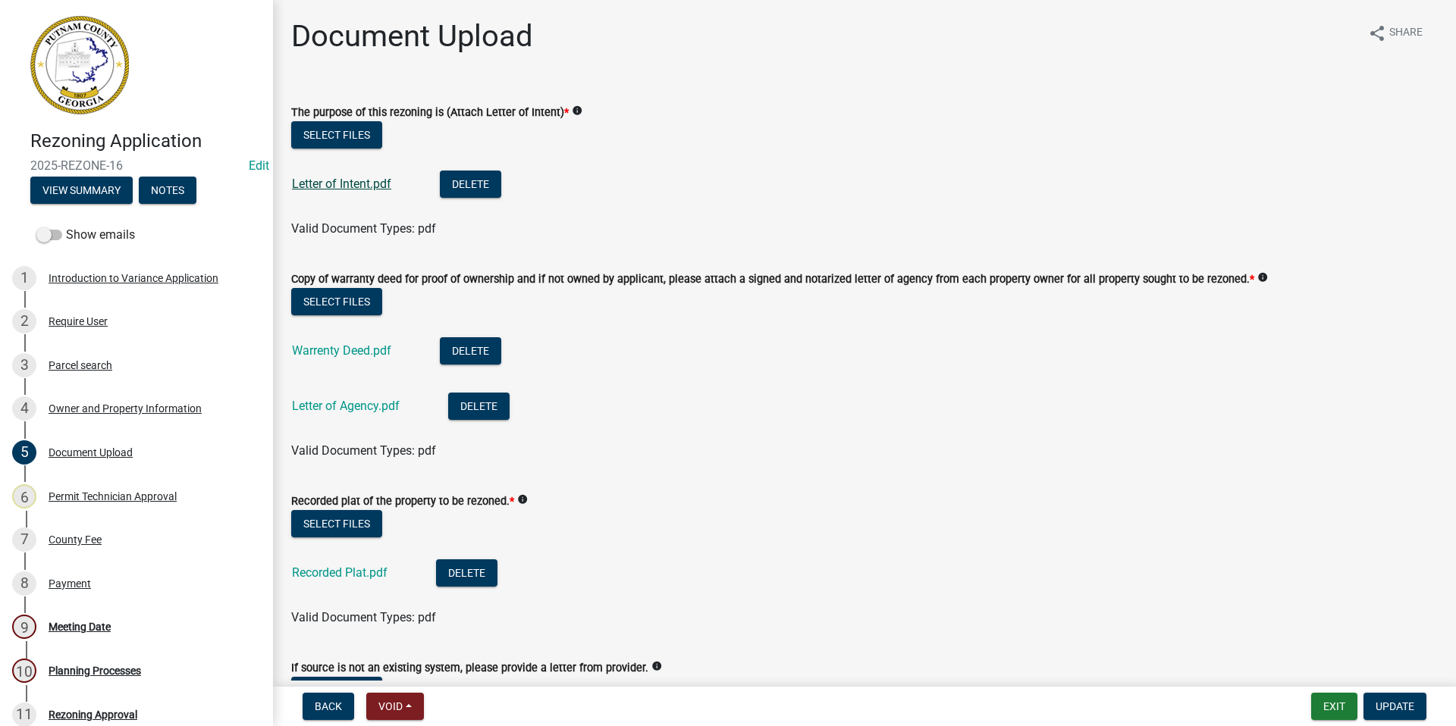
click at [351, 190] on link "Letter of Intent.pdf" at bounding box center [341, 184] width 99 height 14
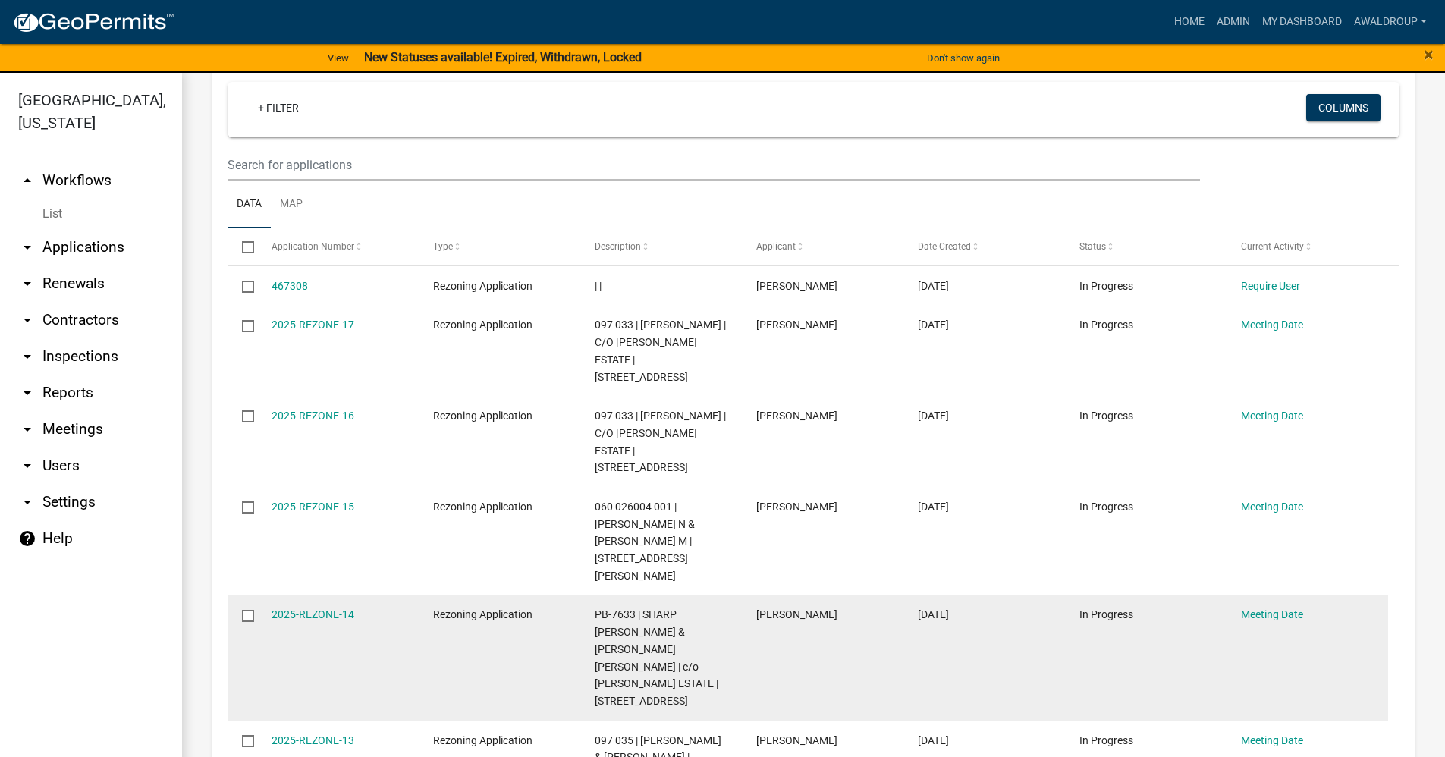
scroll to position [303, 0]
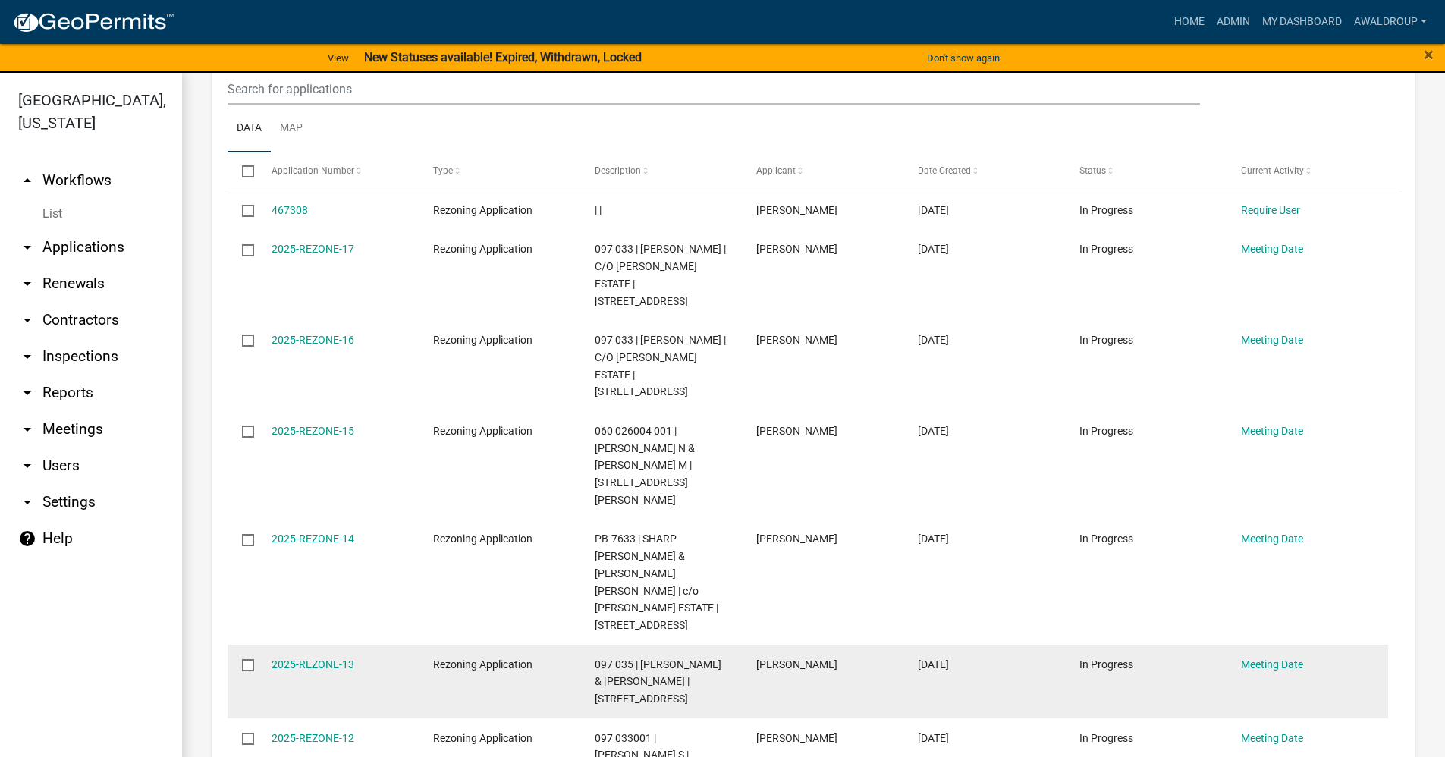
click at [322, 645] on datatable-body-cell "2025-REZONE-13" at bounding box center [337, 682] width 162 height 74
click at [337, 658] on link "2025-REZONE-13" at bounding box center [312, 664] width 83 height 12
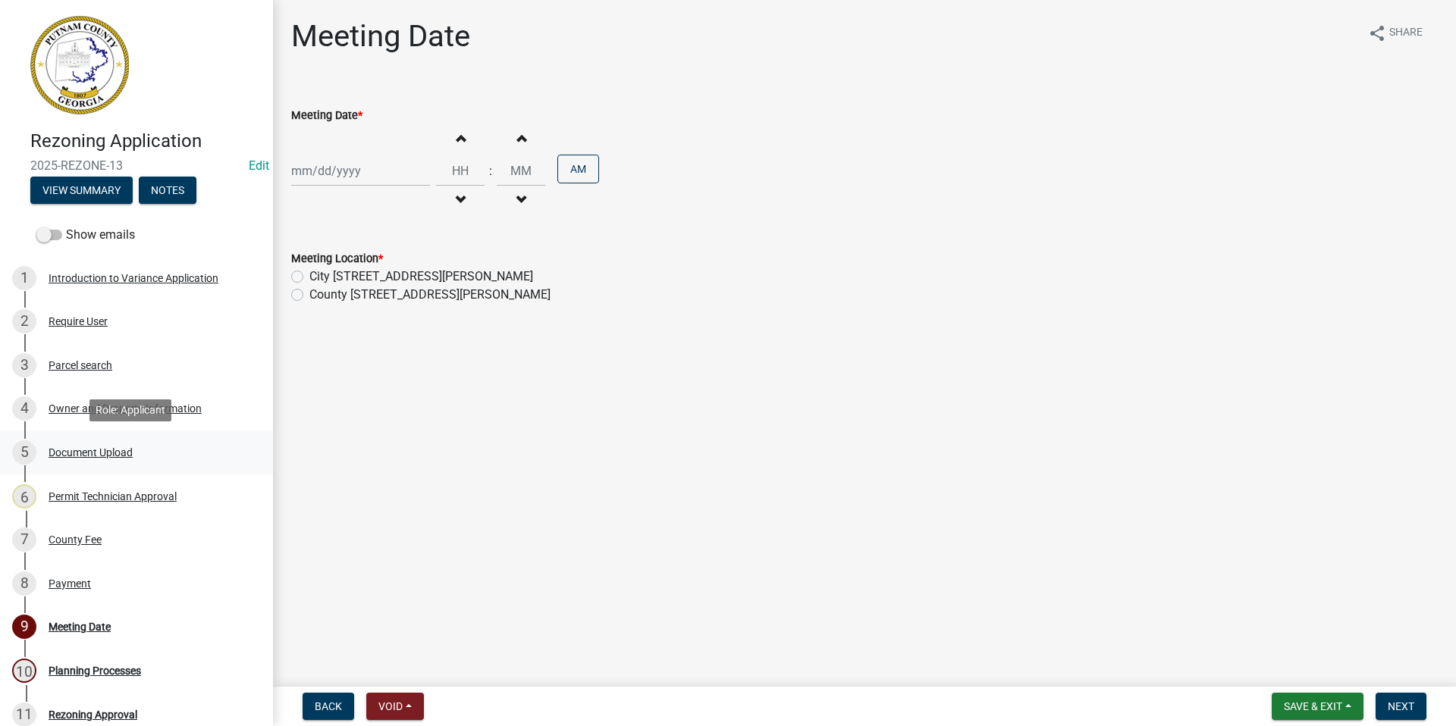
click at [112, 453] on div "Document Upload" at bounding box center [91, 452] width 84 height 11
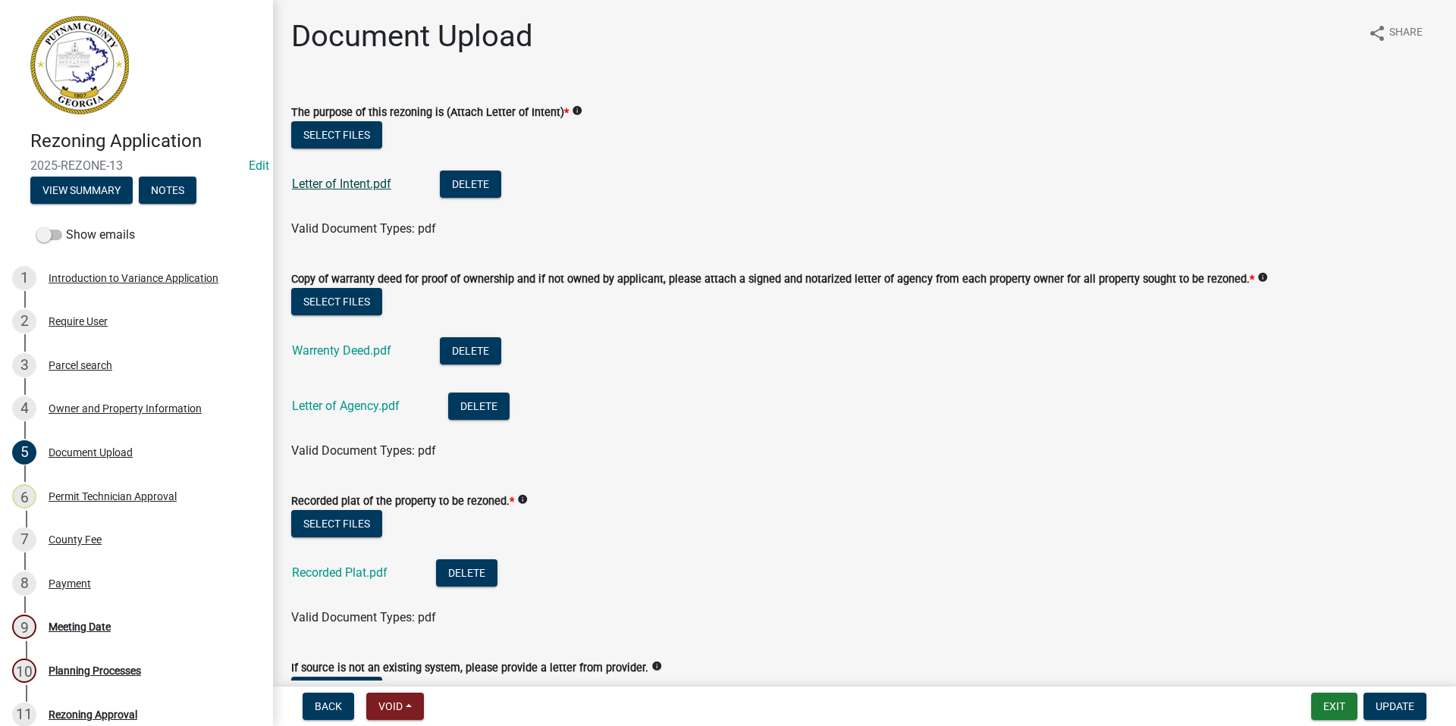
click at [375, 187] on link "Letter of Intent.pdf" at bounding box center [341, 184] width 99 height 14
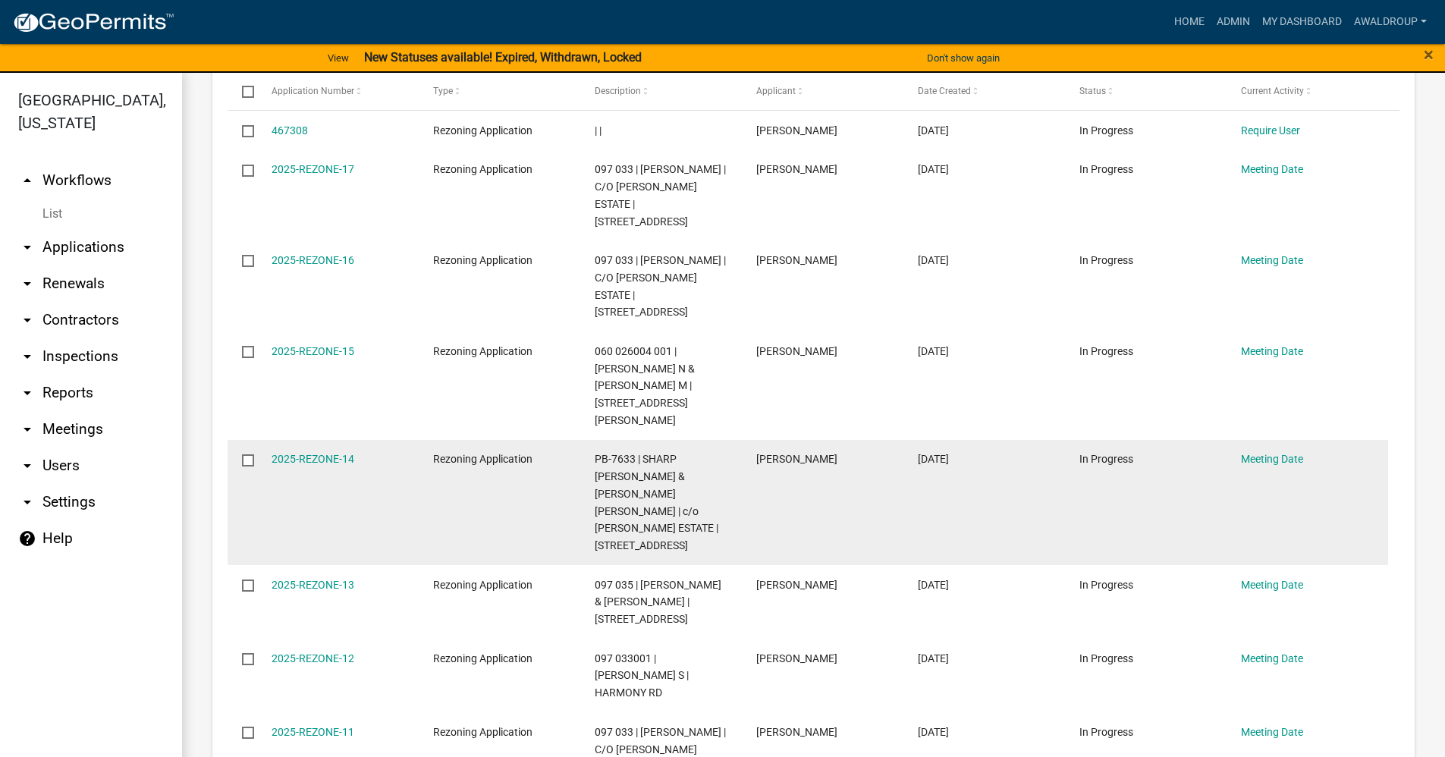
scroll to position [455, 0]
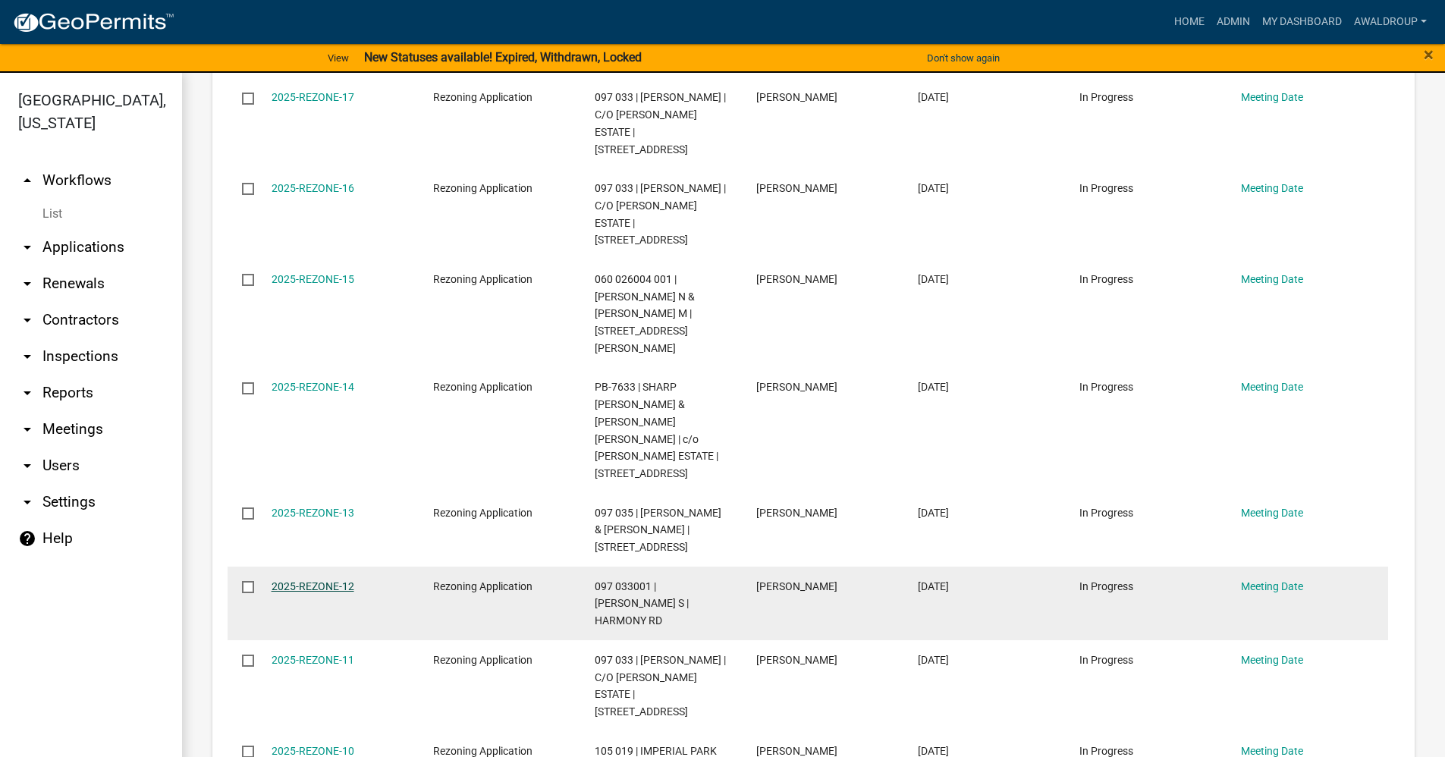
click at [295, 580] on link "2025-REZONE-12" at bounding box center [312, 586] width 83 height 12
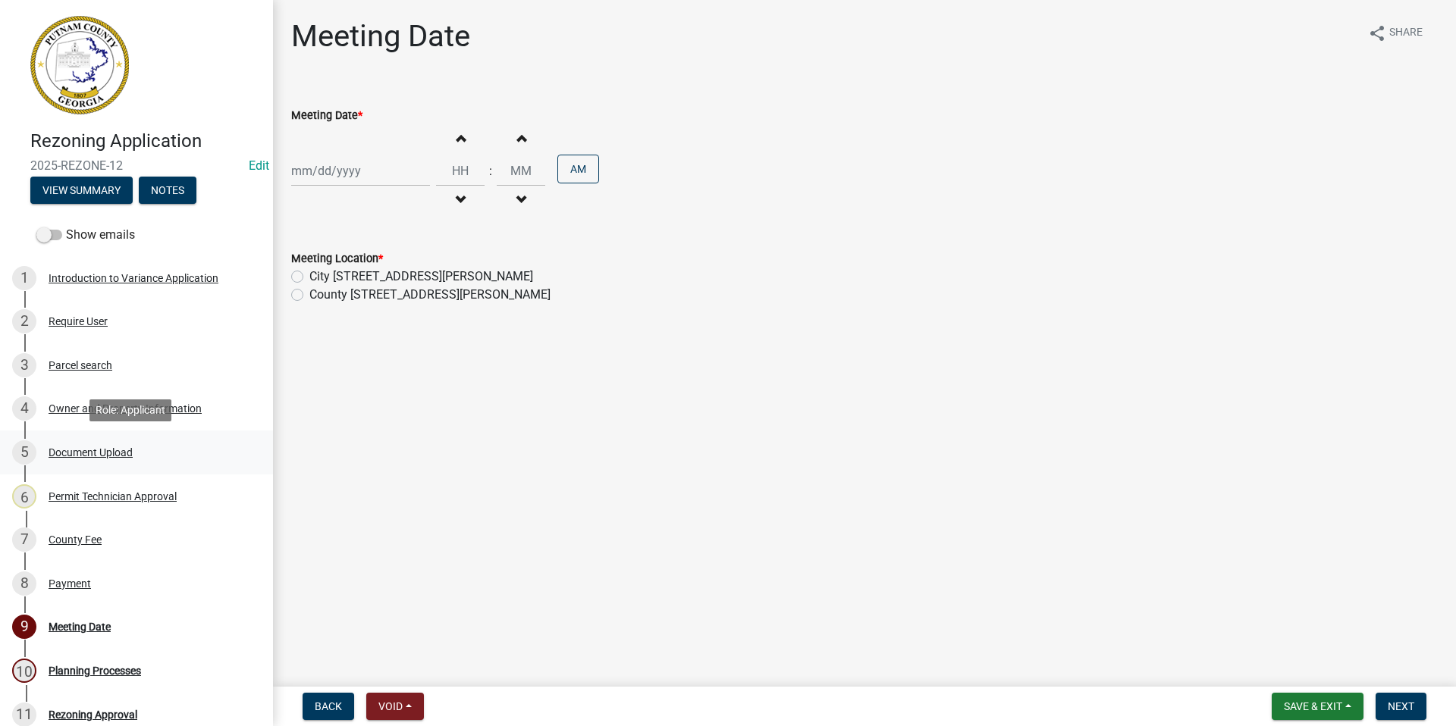
click at [81, 447] on div "Document Upload" at bounding box center [91, 452] width 84 height 11
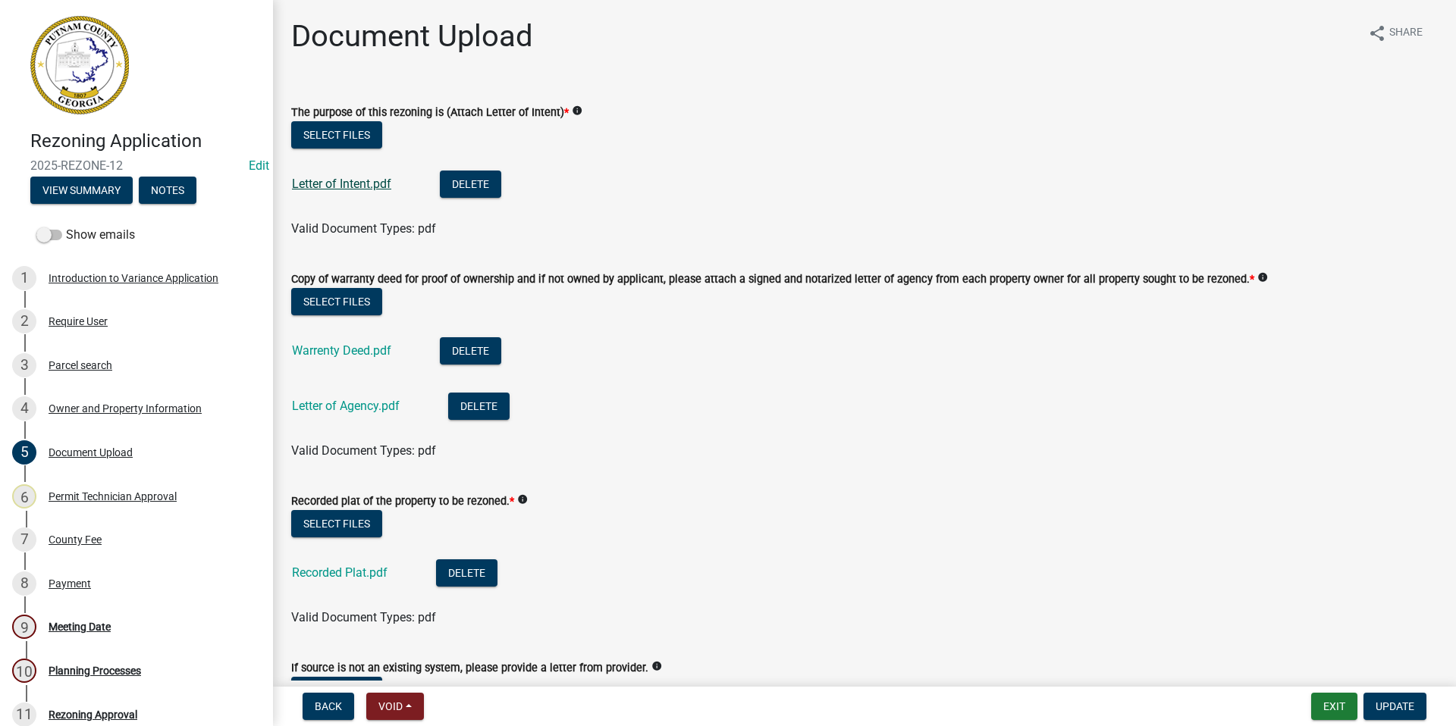
click at [330, 181] on link "Letter of Intent.pdf" at bounding box center [341, 184] width 99 height 14
click at [463, 179] on button "Delete" at bounding box center [470, 184] width 61 height 27
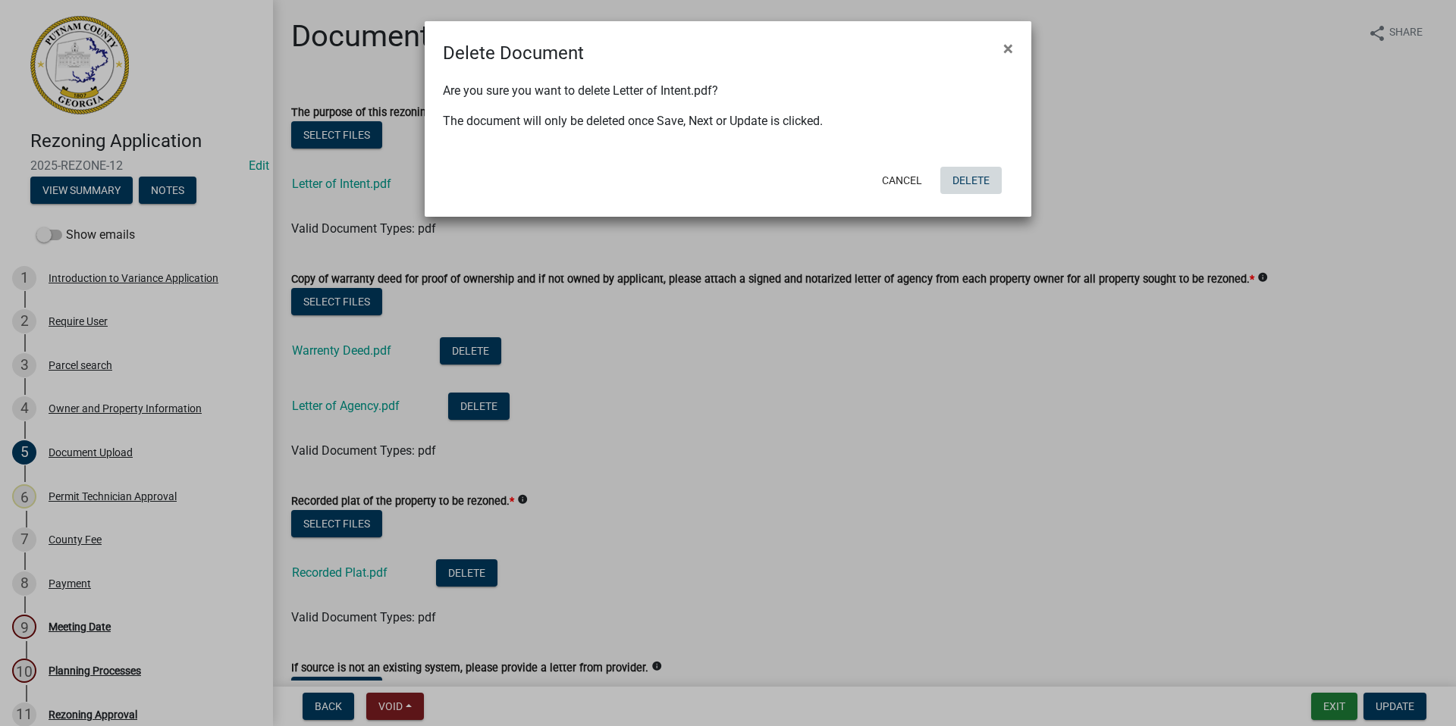
drag, startPoint x: 968, startPoint y: 184, endPoint x: 700, endPoint y: 184, distance: 267.7
click at [967, 184] on button "Delete" at bounding box center [970, 180] width 61 height 27
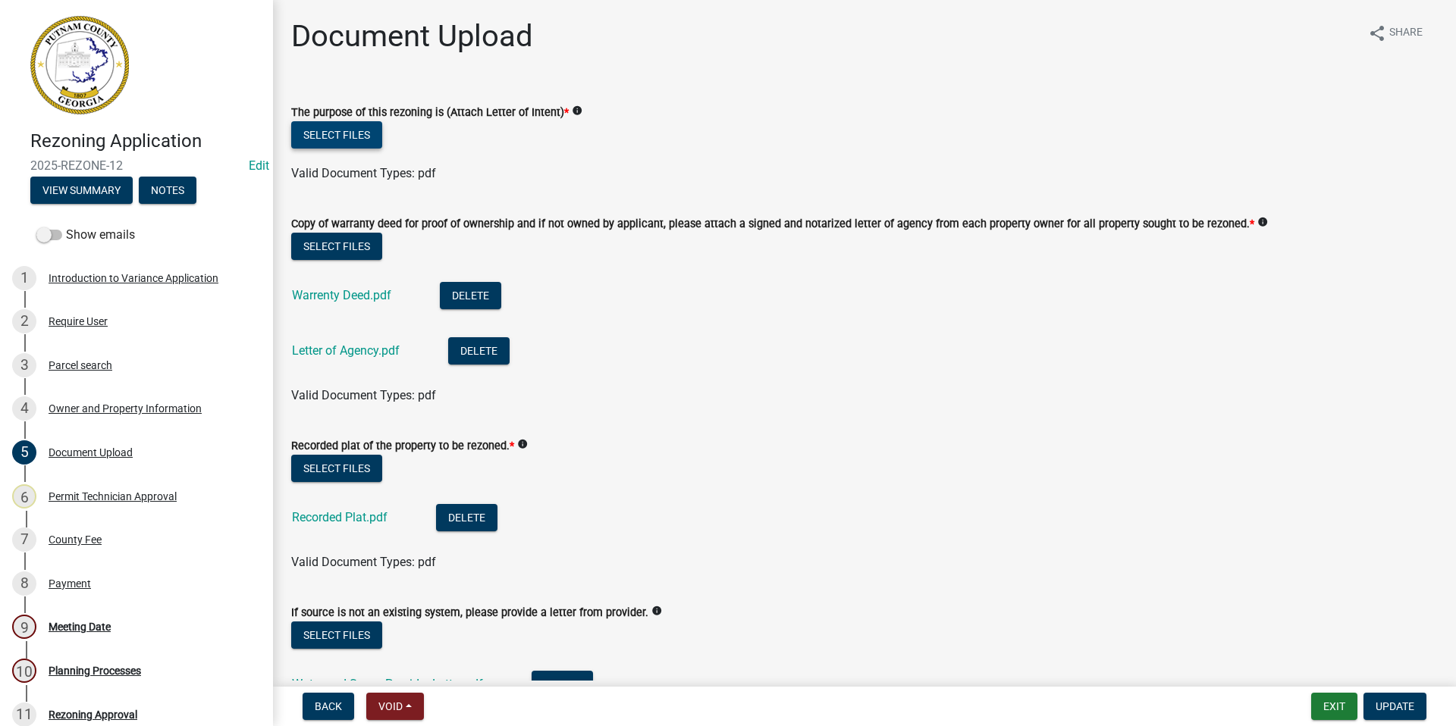
click at [311, 130] on button "Select files" at bounding box center [336, 134] width 91 height 27
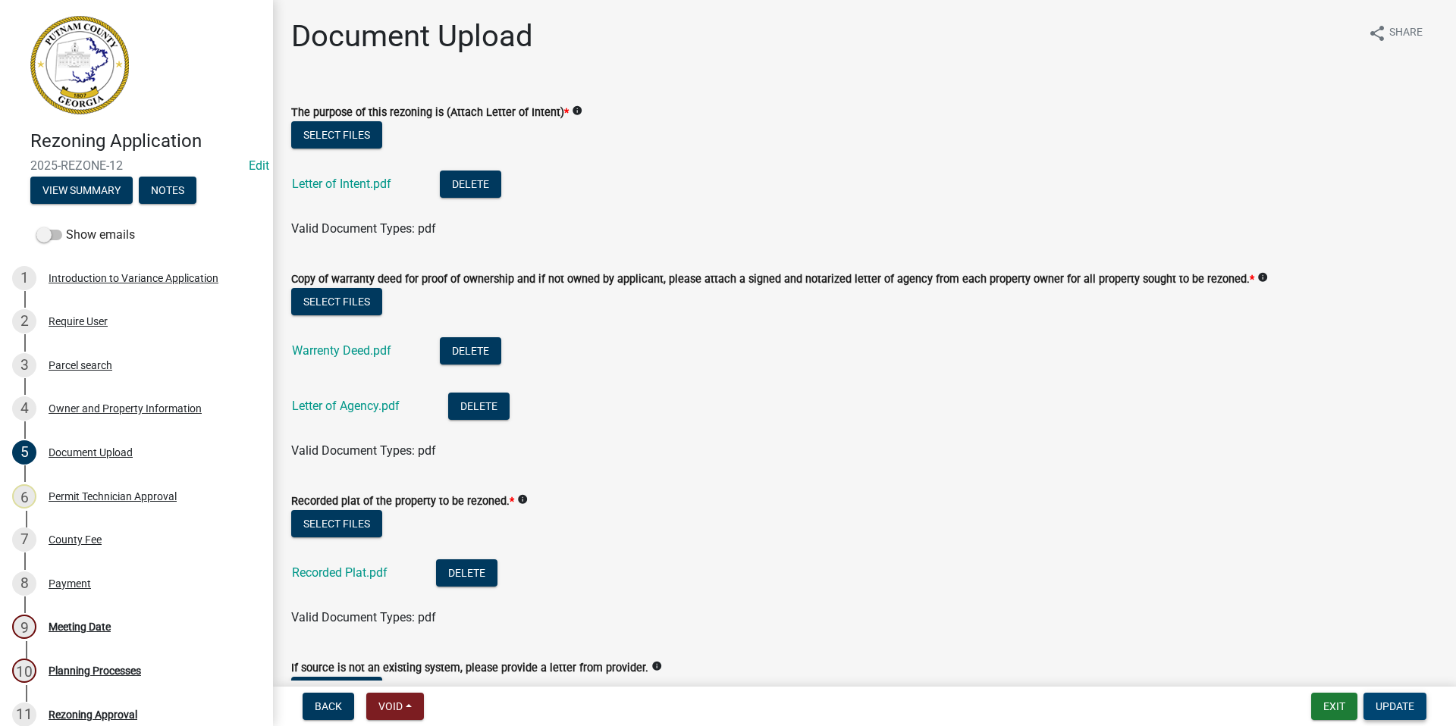
click at [1401, 698] on button "Update" at bounding box center [1394, 706] width 63 height 27
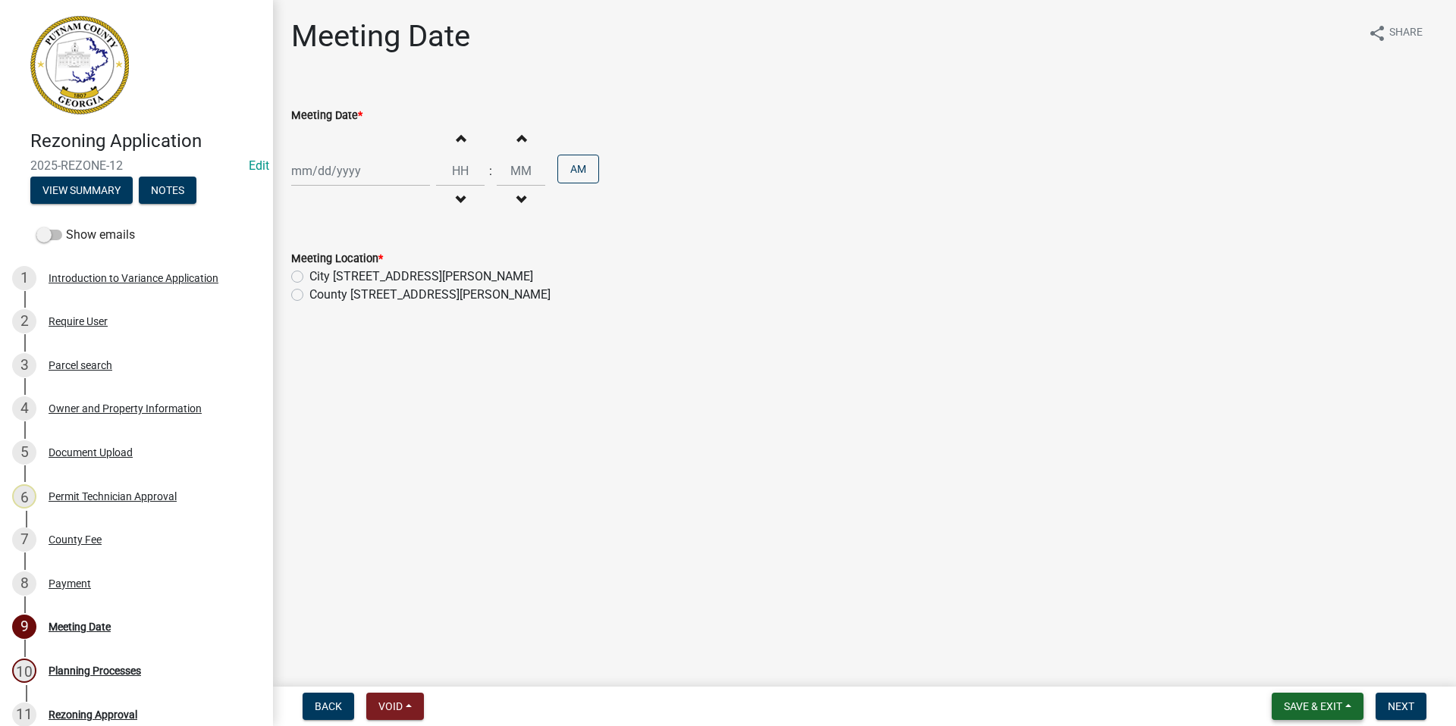
click at [1290, 707] on span "Save & Exit" at bounding box center [1313, 707] width 58 height 12
click at [1275, 672] on button "Save & Exit" at bounding box center [1302, 667] width 121 height 36
